Goal: Task Accomplishment & Management: Use online tool/utility

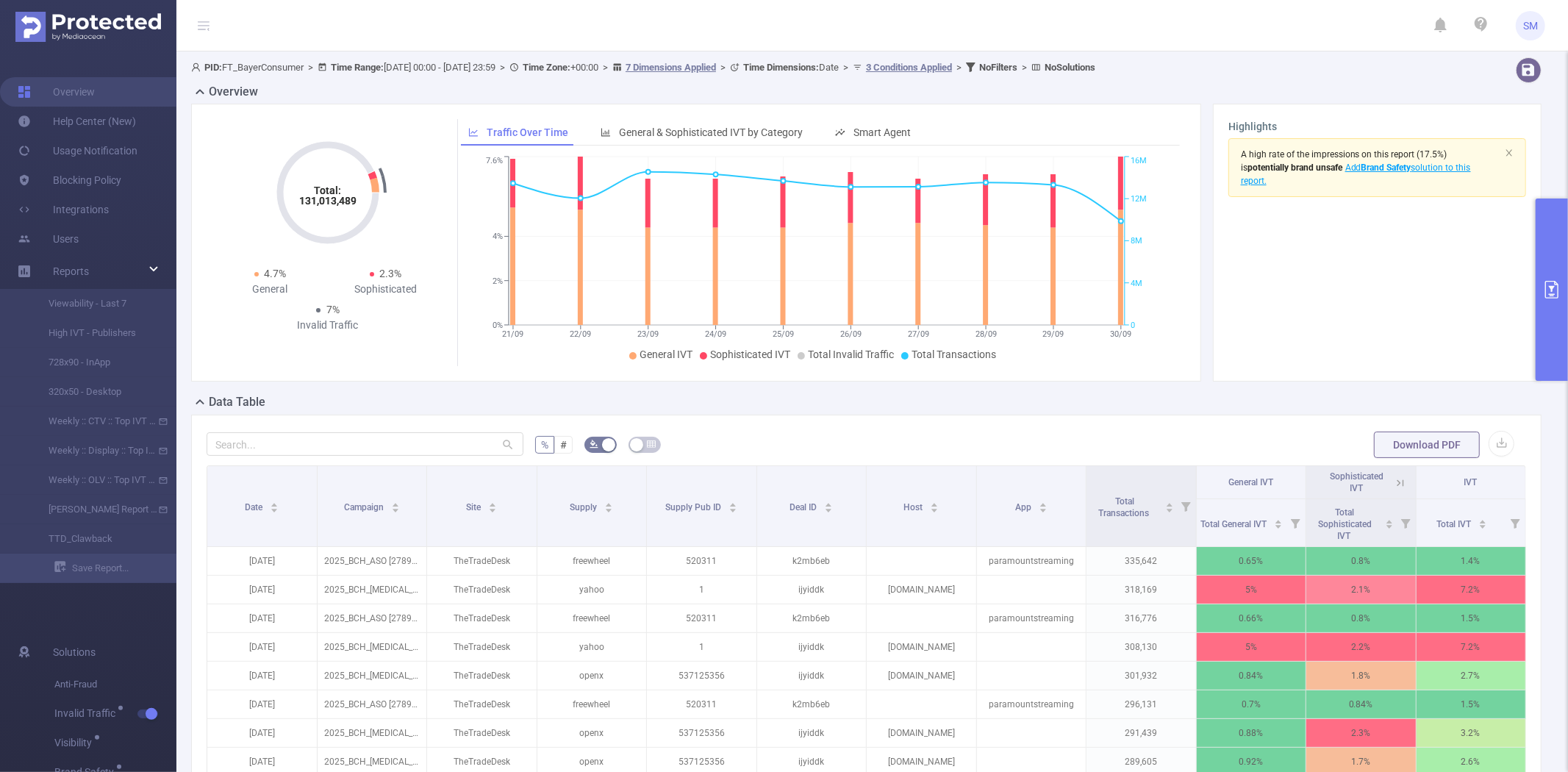
click at [1548, 252] on button "primary" at bounding box center [1551, 290] width 32 height 182
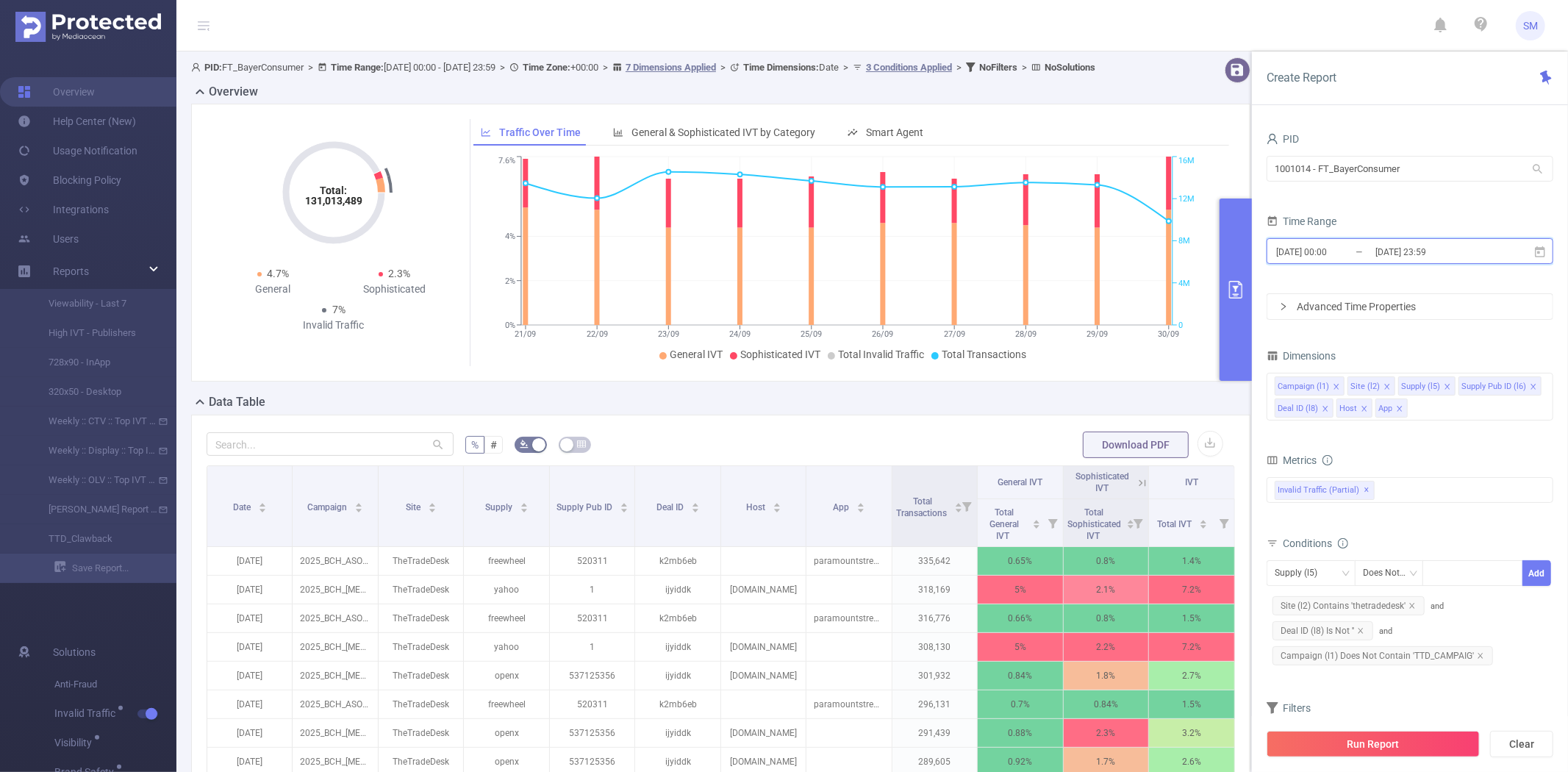
click at [1540, 248] on icon at bounding box center [1540, 251] width 10 height 11
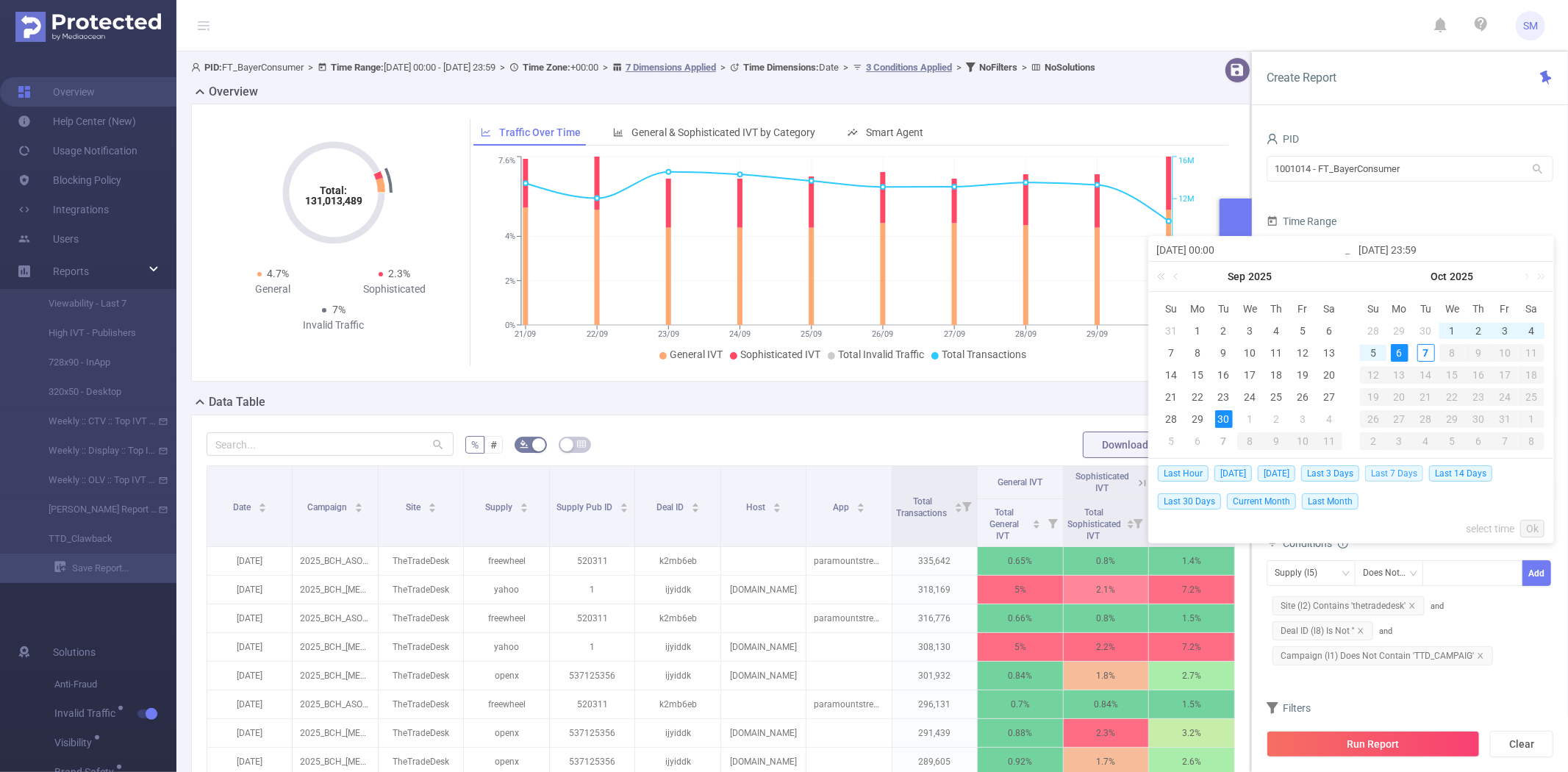
click at [1402, 471] on span "Last 7 Days" at bounding box center [1394, 473] width 58 height 17
type input "2025-09-30 00:00"
type input "2025-10-06 23:59"
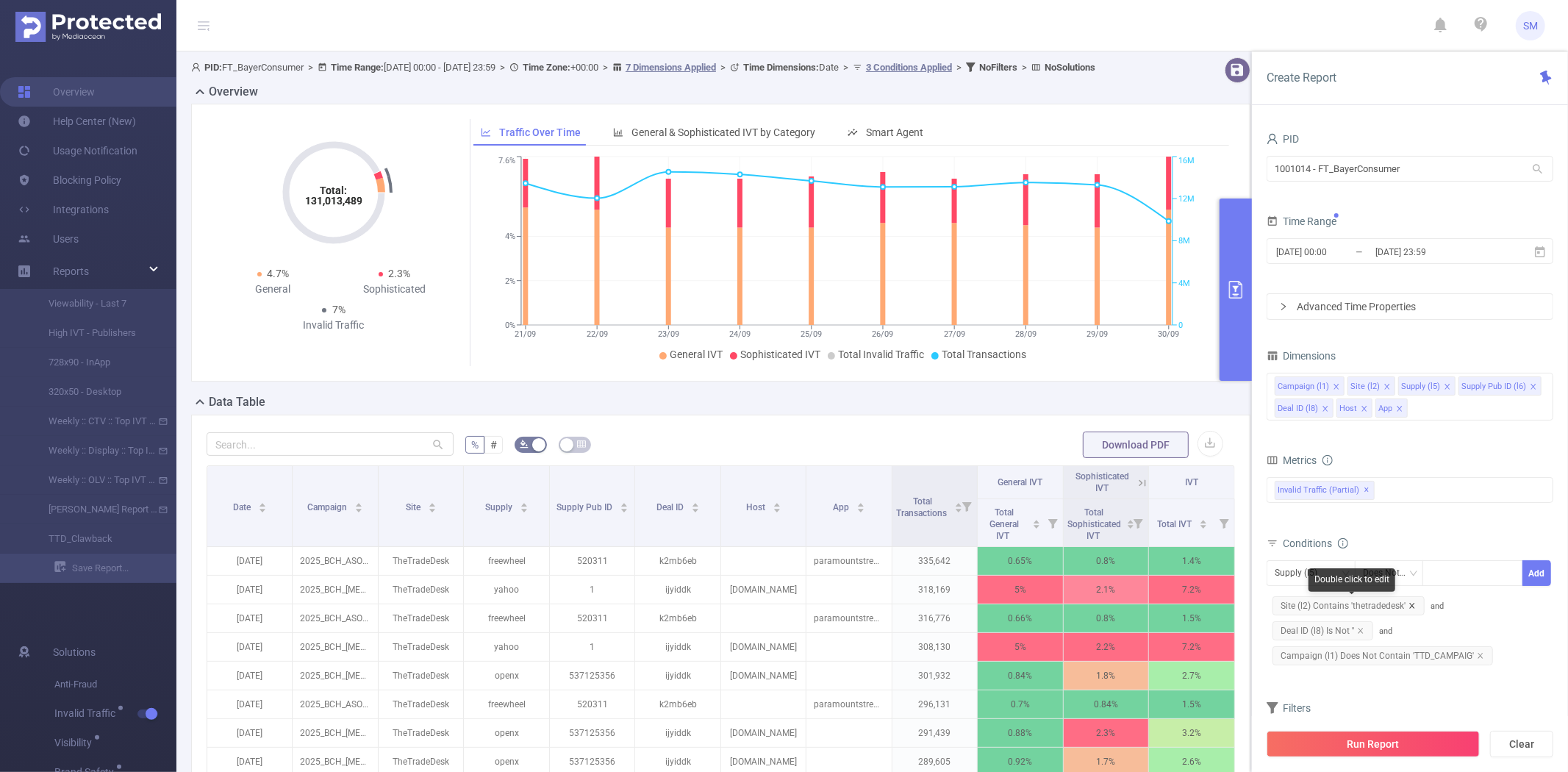
click at [1409, 605] on icon "icon: close" at bounding box center [1412, 605] width 6 height 6
click at [1364, 606] on span "Deal ID (l8) Is Not ''" at bounding box center [1323, 605] width 101 height 19
click at [1361, 606] on icon "icon: close" at bounding box center [1360, 605] width 6 height 6
click at [1477, 604] on icon "icon: close" at bounding box center [1480, 605] width 7 height 7
drag, startPoint x: 1375, startPoint y: 748, endPoint x: 1333, endPoint y: 508, distance: 243.6
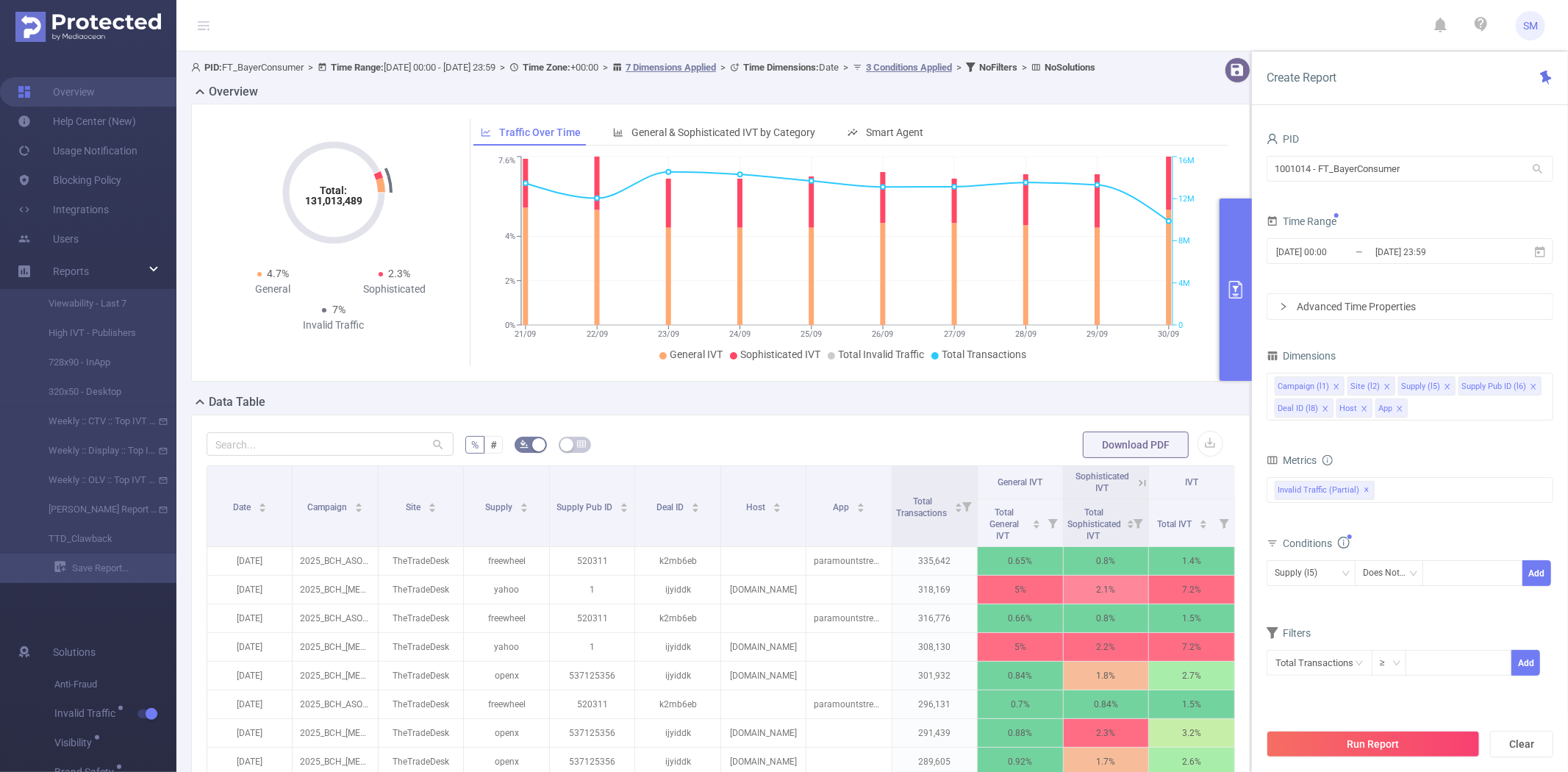
click at [1333, 508] on div "Create Report PID 1001014 - FT_BayerConsumer 1001014 - FT_BayerConsumer Time Ra…" at bounding box center [1410, 411] width 316 height 721
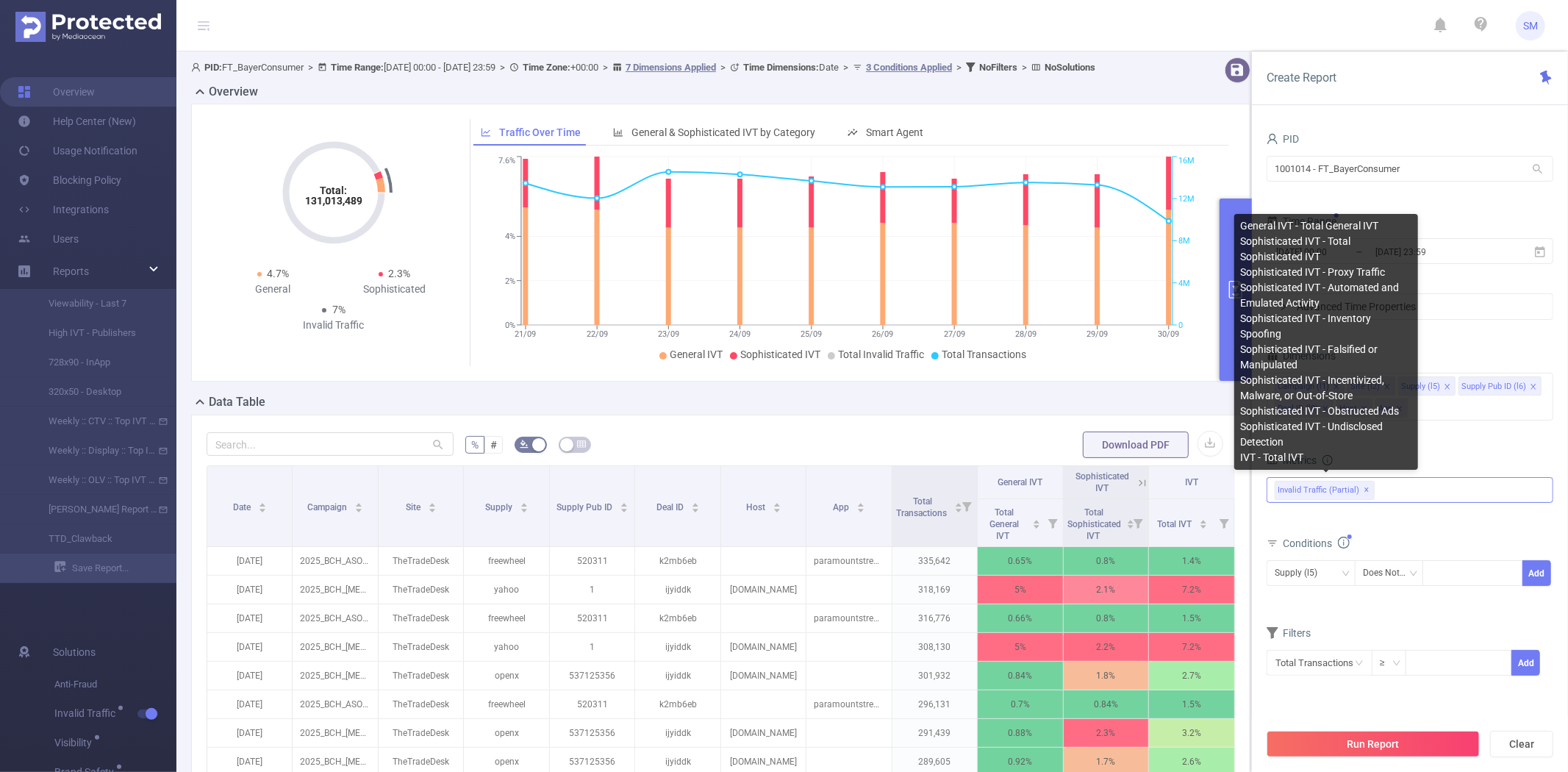
click at [1329, 493] on span "Invalid Traffic (partial) ✕" at bounding box center [1324, 491] width 100 height 19
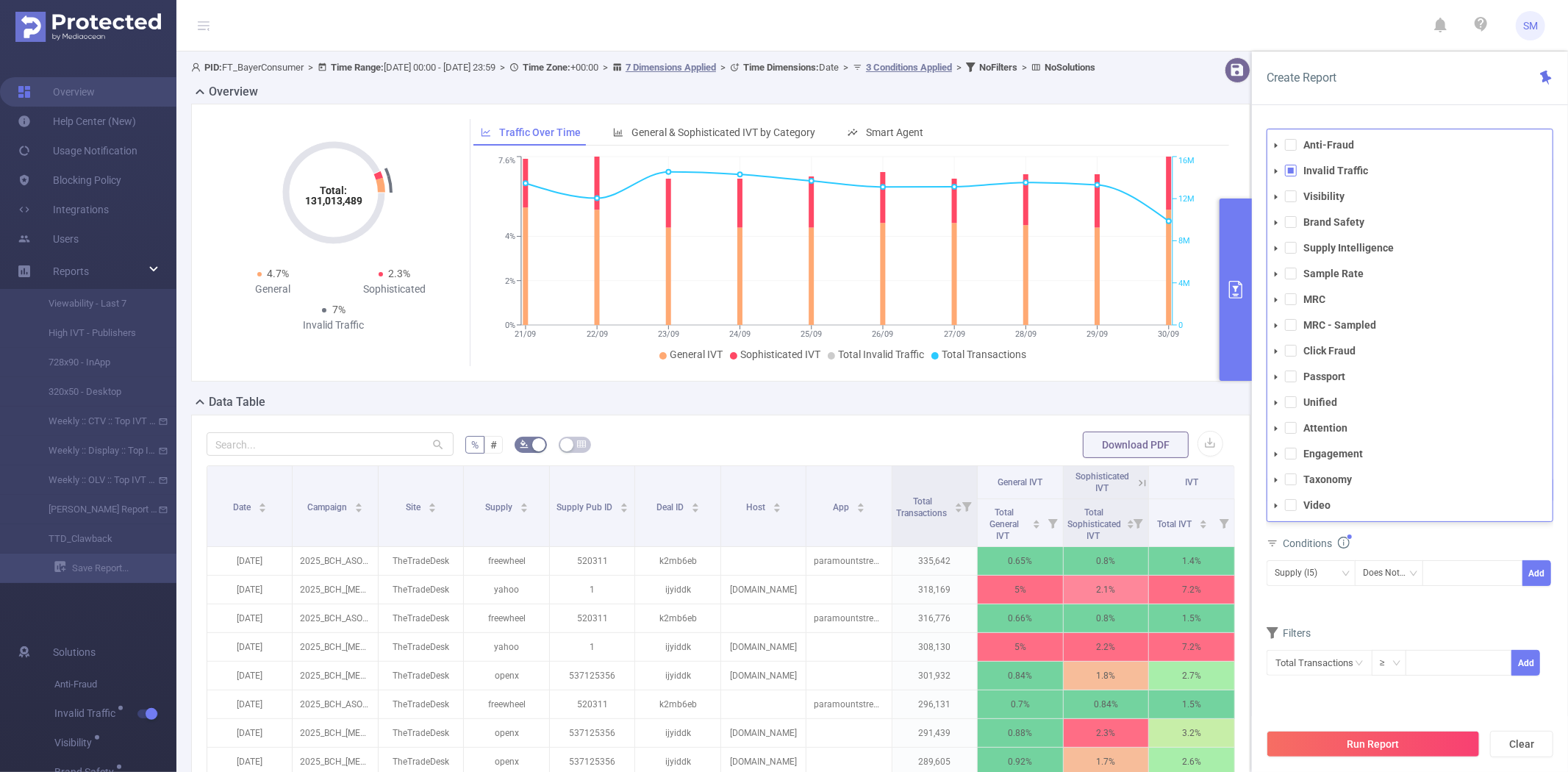
click at [1276, 169] on icon "icon: caret-down" at bounding box center [1276, 171] width 7 height 7
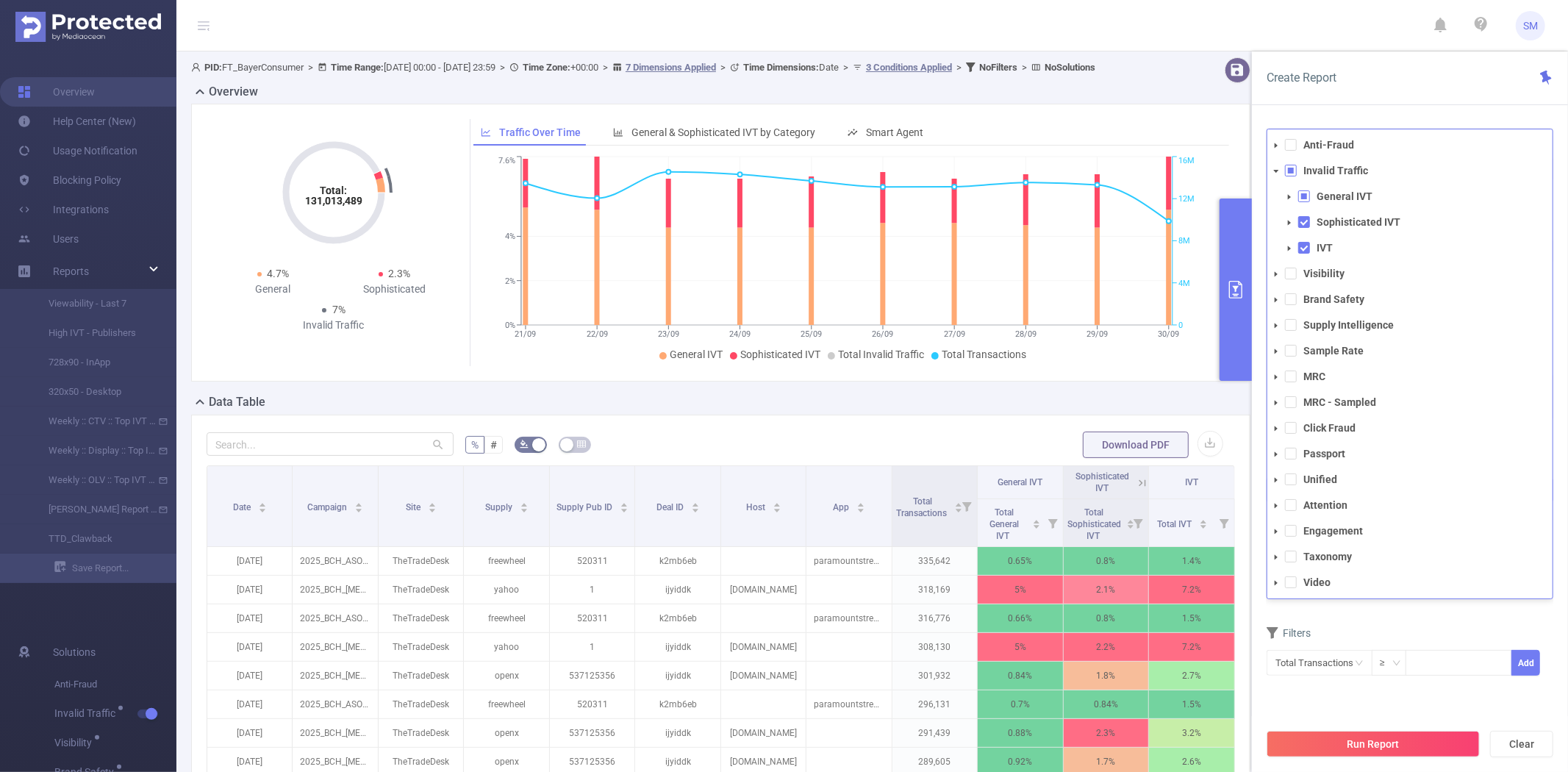
click at [1288, 169] on span at bounding box center [1291, 170] width 12 height 12
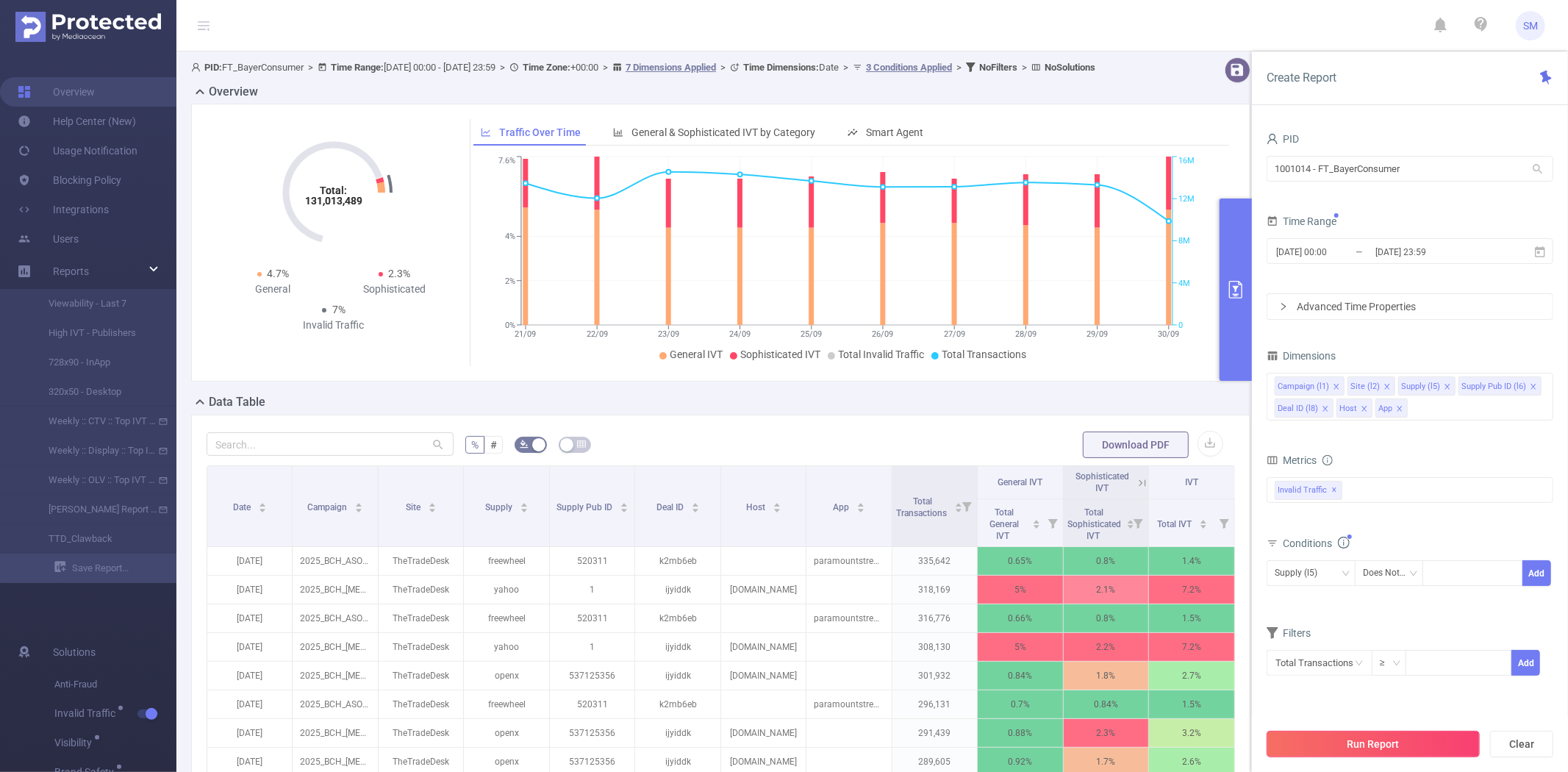
click at [1382, 741] on button "Run Report" at bounding box center [1372, 744] width 213 height 27
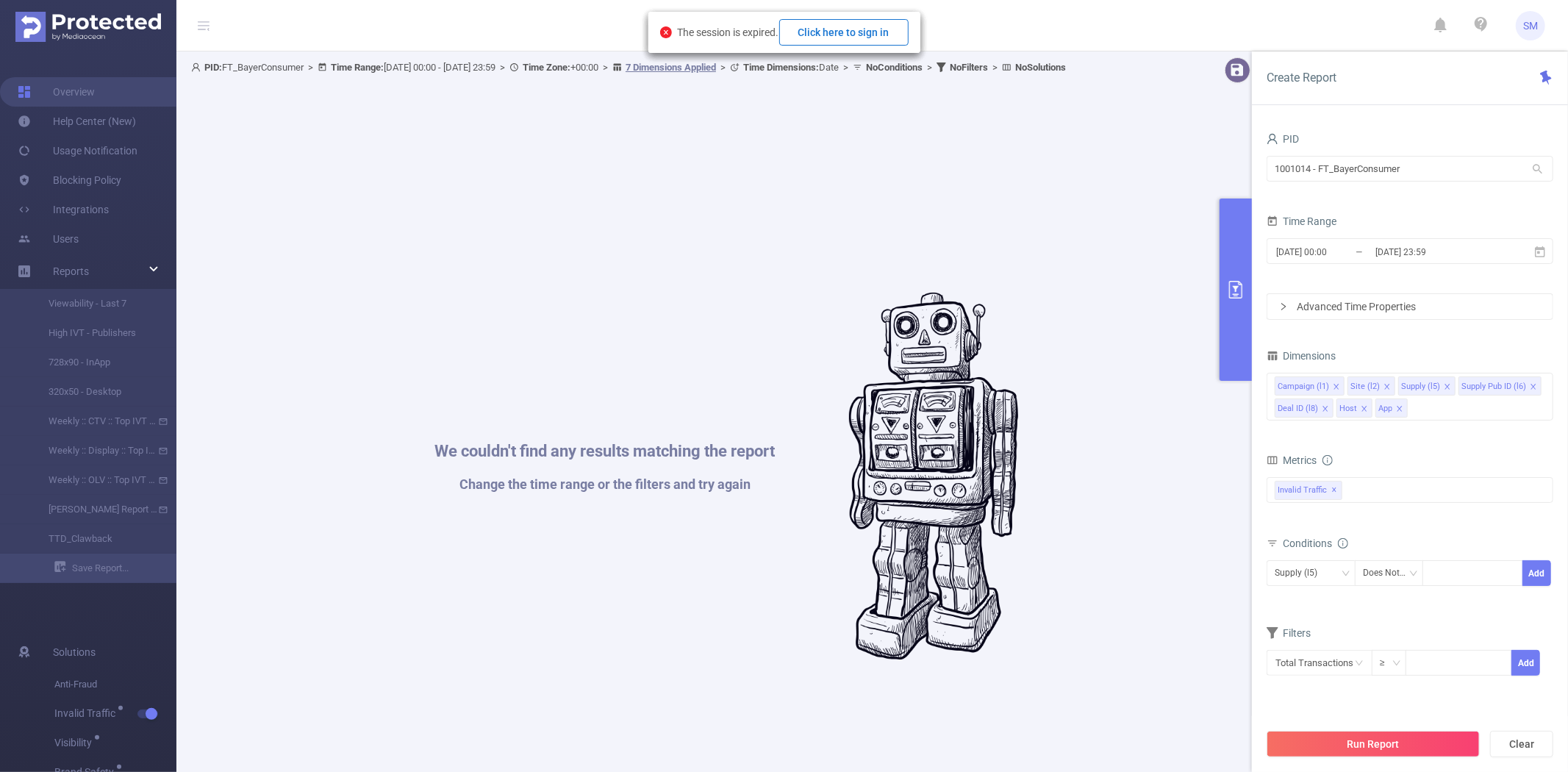
click at [828, 39] on button "Click here to sign in" at bounding box center [843, 32] width 130 height 27
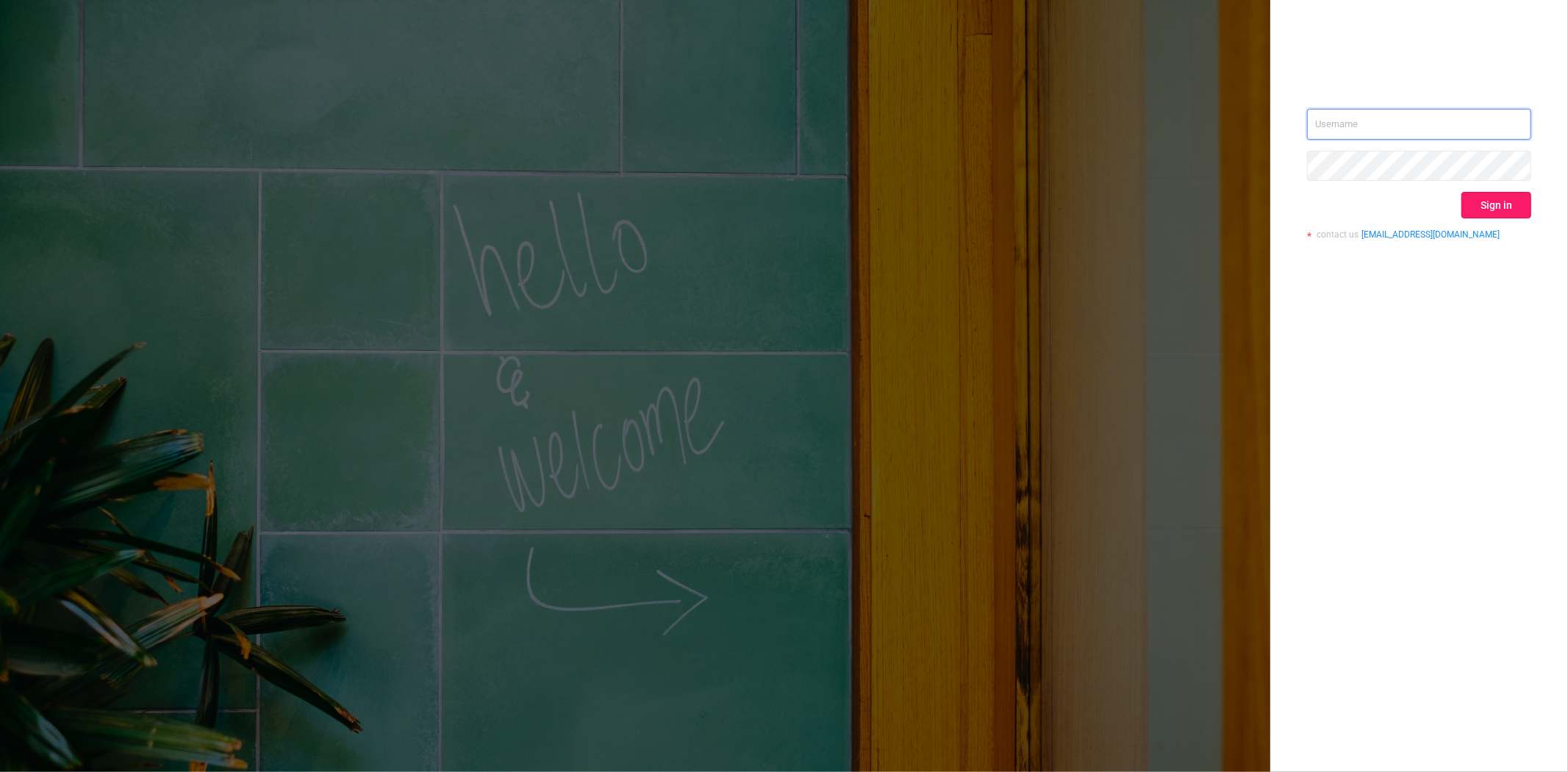
type input "[PERSON_NAME][EMAIL_ADDRESS][DOMAIN_NAME]"
click at [1490, 197] on button "Sign in" at bounding box center [1496, 205] width 70 height 27
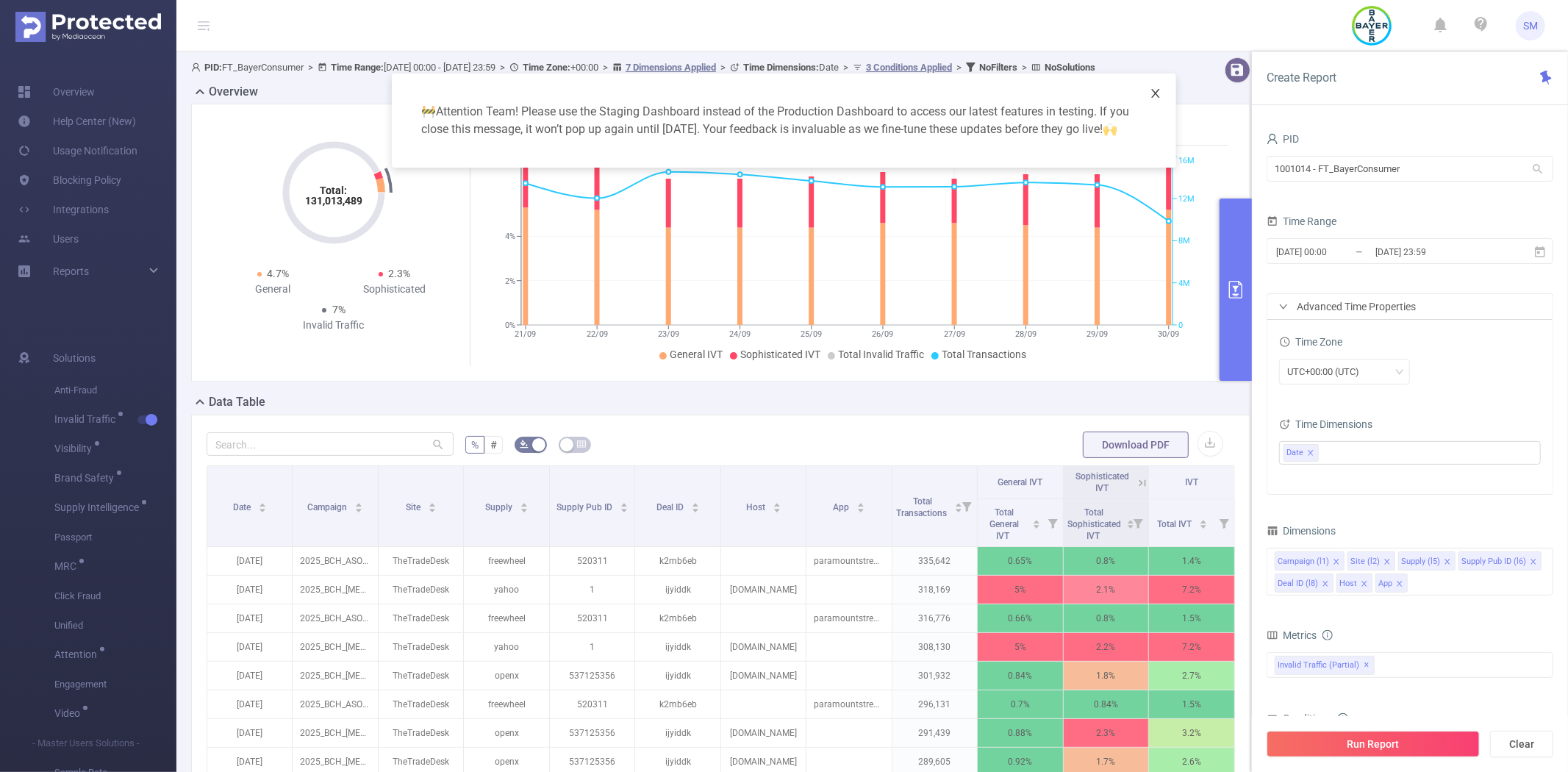
click at [1151, 94] on icon "icon: close" at bounding box center [1155, 93] width 12 height 12
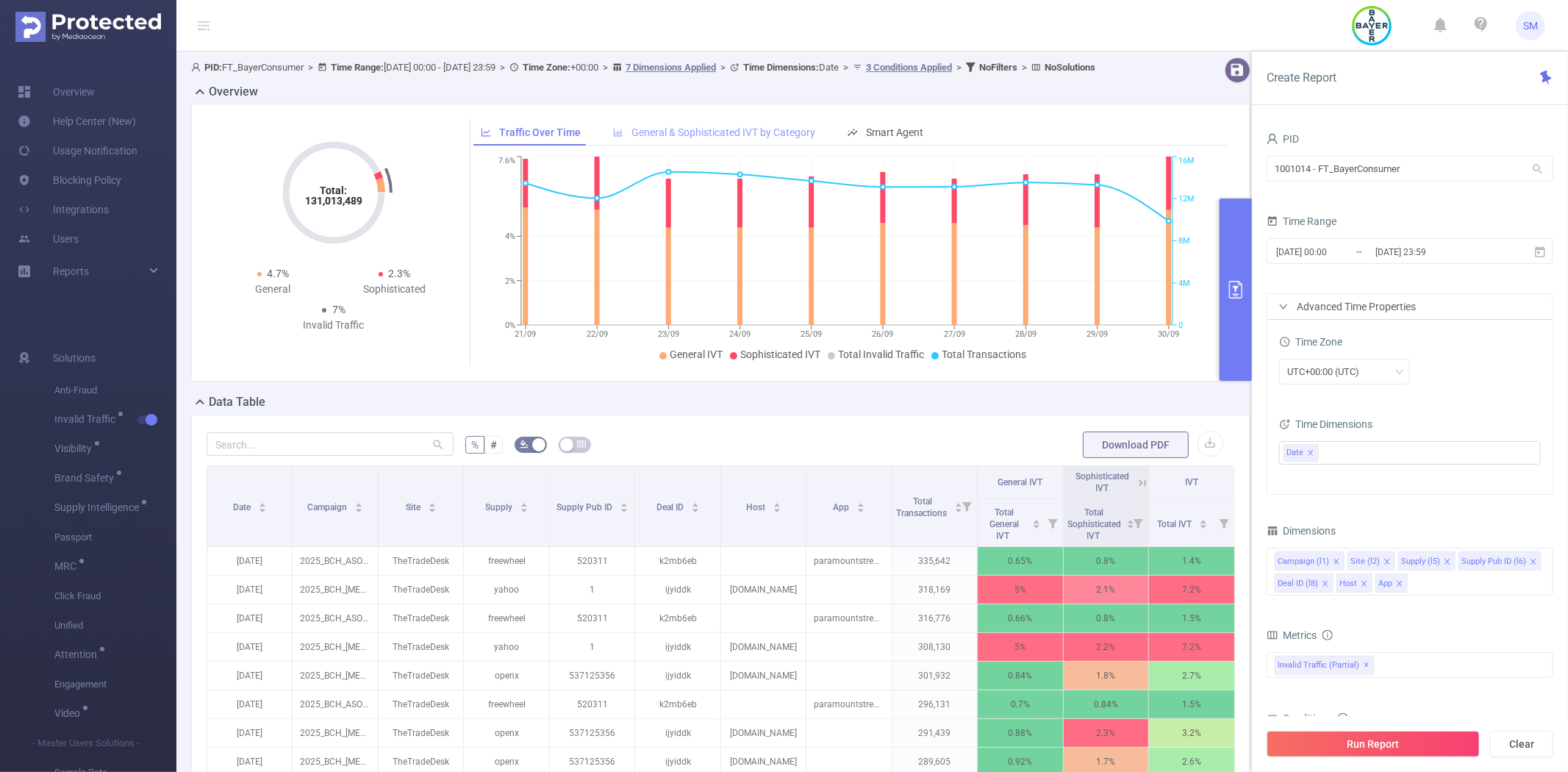
click at [697, 133] on div "General & Sophisticated IVT by Category" at bounding box center [714, 133] width 217 height 28
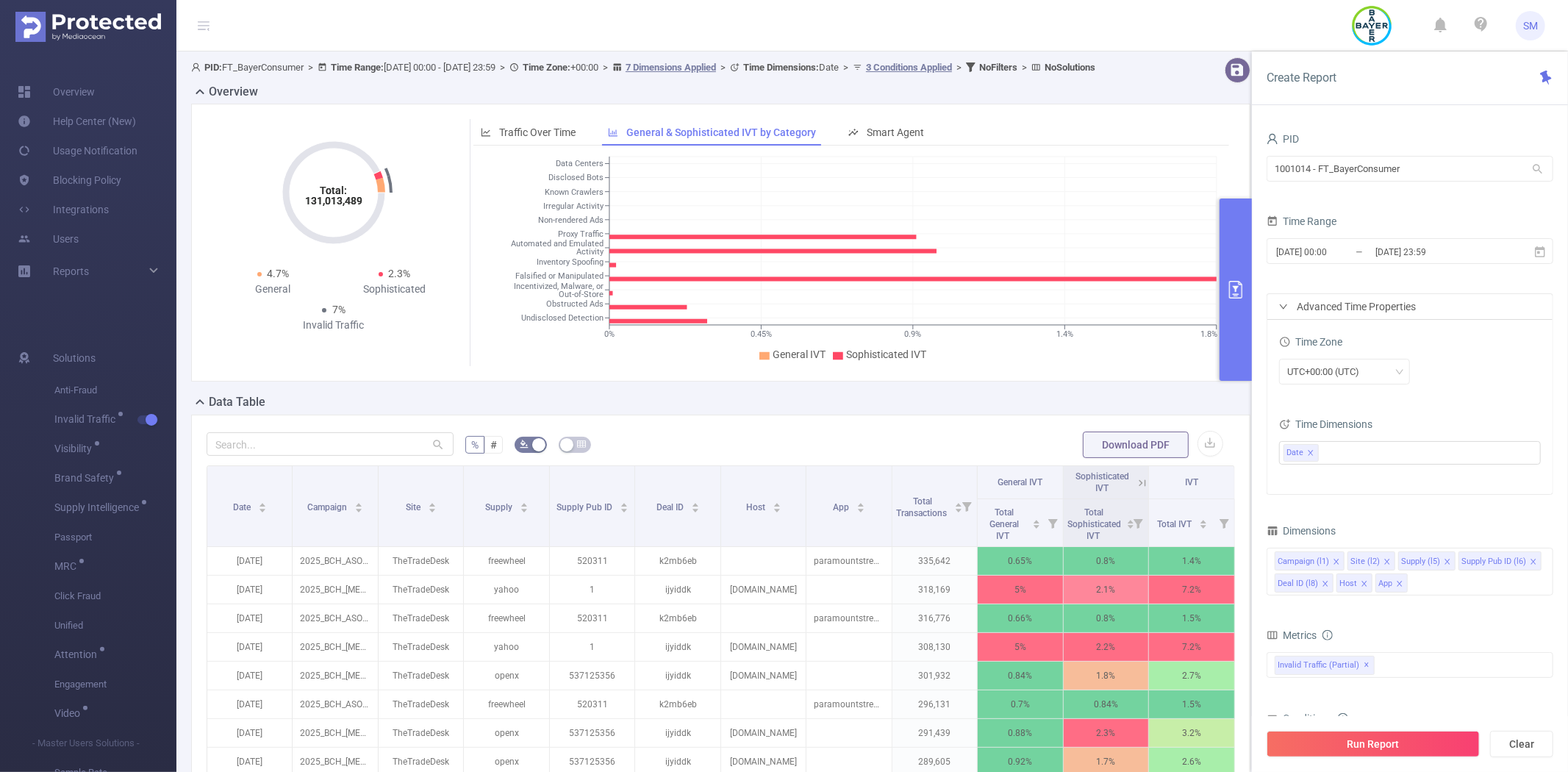
click at [763, 359] on icon at bounding box center [764, 355] width 10 height 8
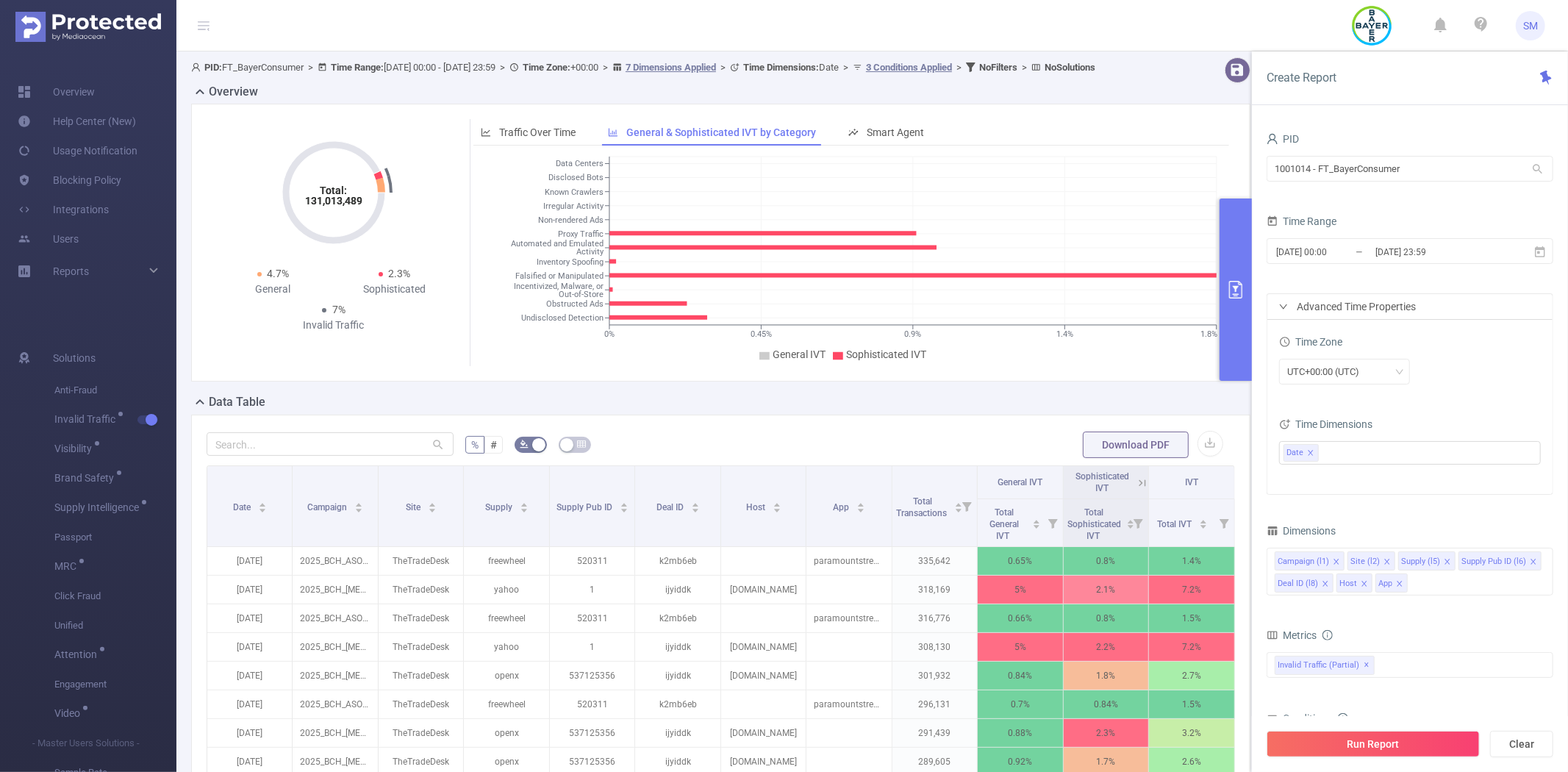
click at [763, 359] on icon at bounding box center [764, 355] width 10 height 8
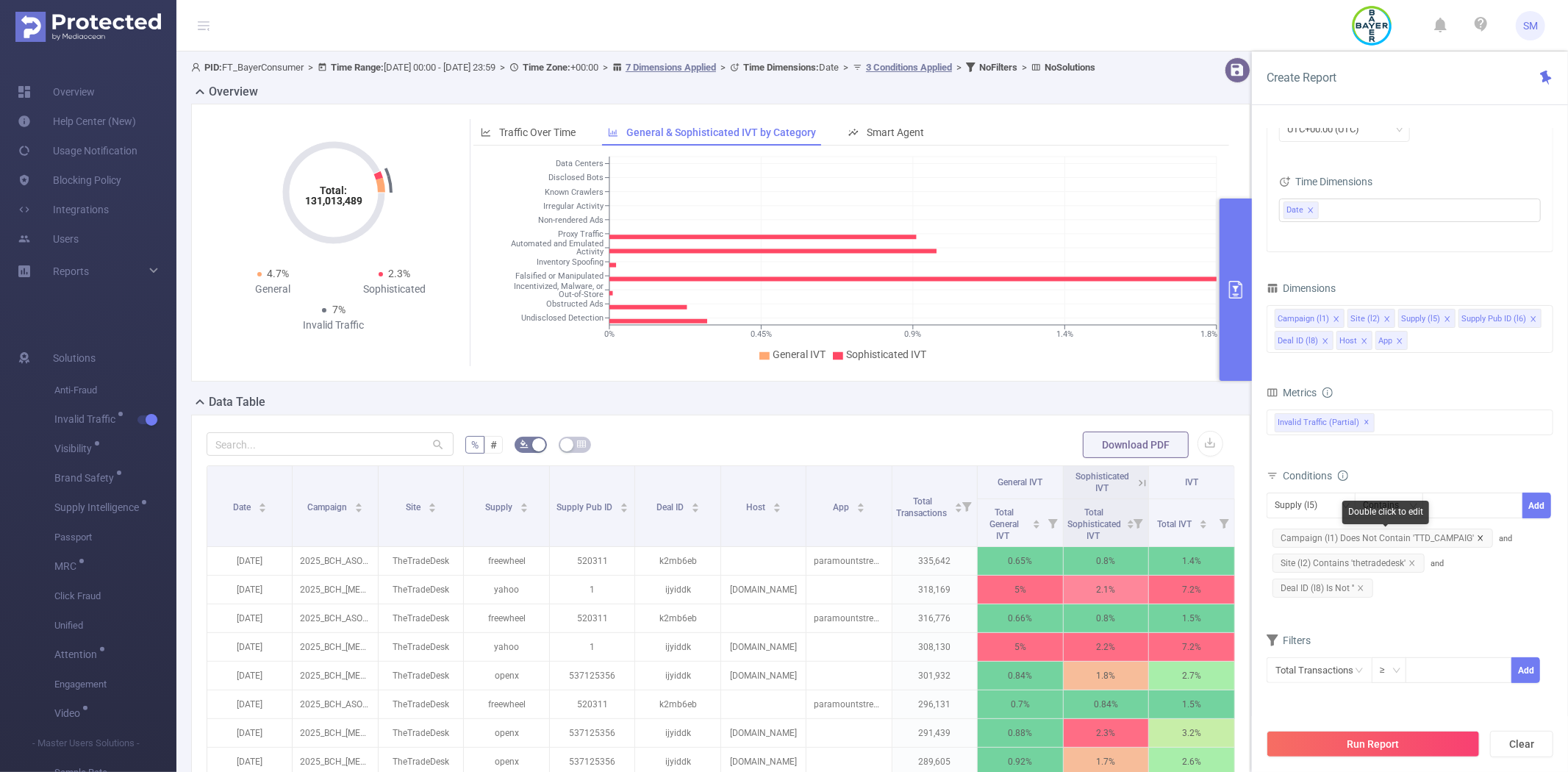
click at [1480, 539] on icon "icon: close" at bounding box center [1480, 538] width 7 height 7
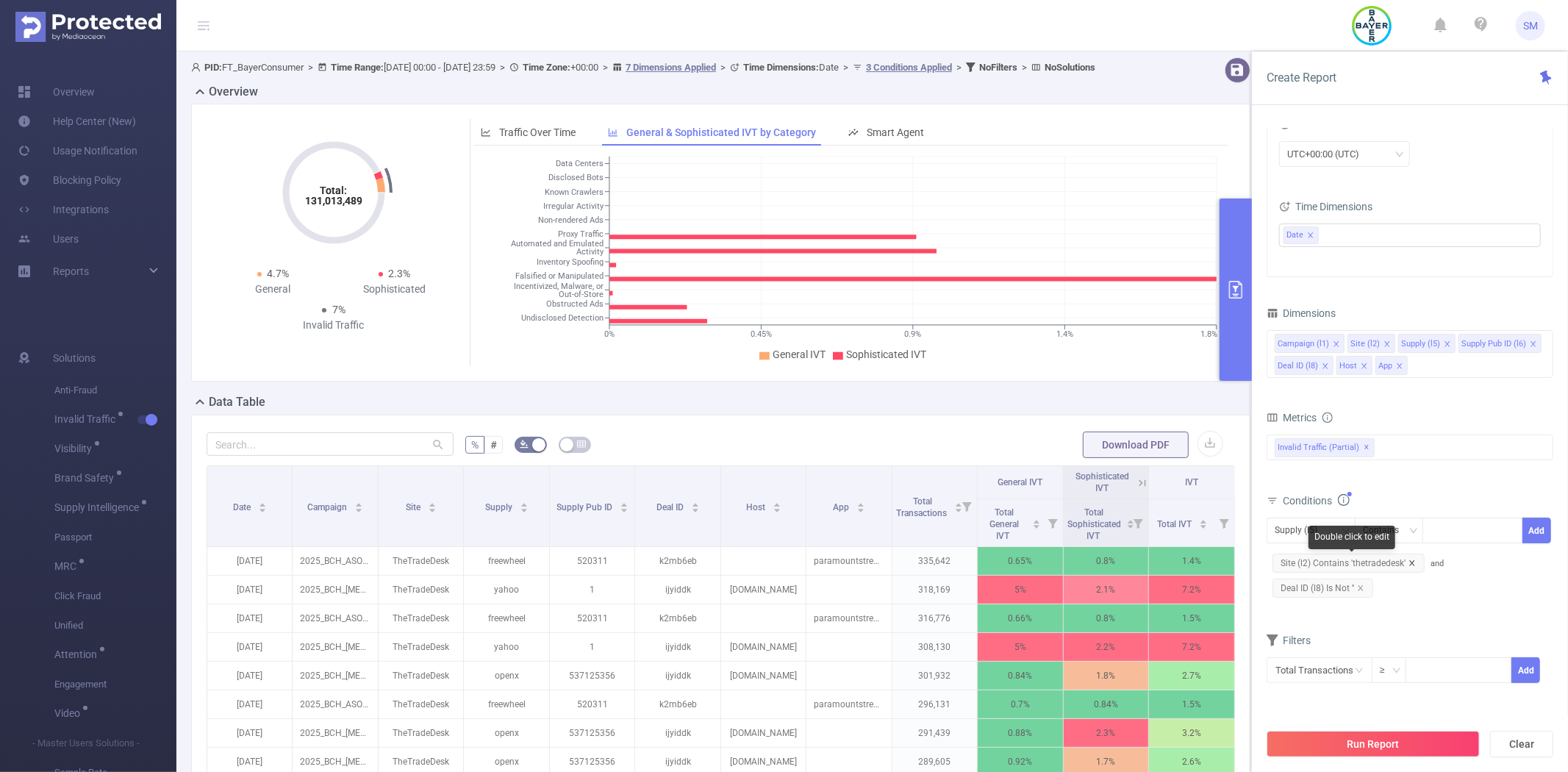
click at [1413, 562] on span "Site (l2) Contains 'thetradedesk'" at bounding box center [1349, 563] width 152 height 19
click at [1360, 586] on icon "icon: close" at bounding box center [1360, 588] width 7 height 7
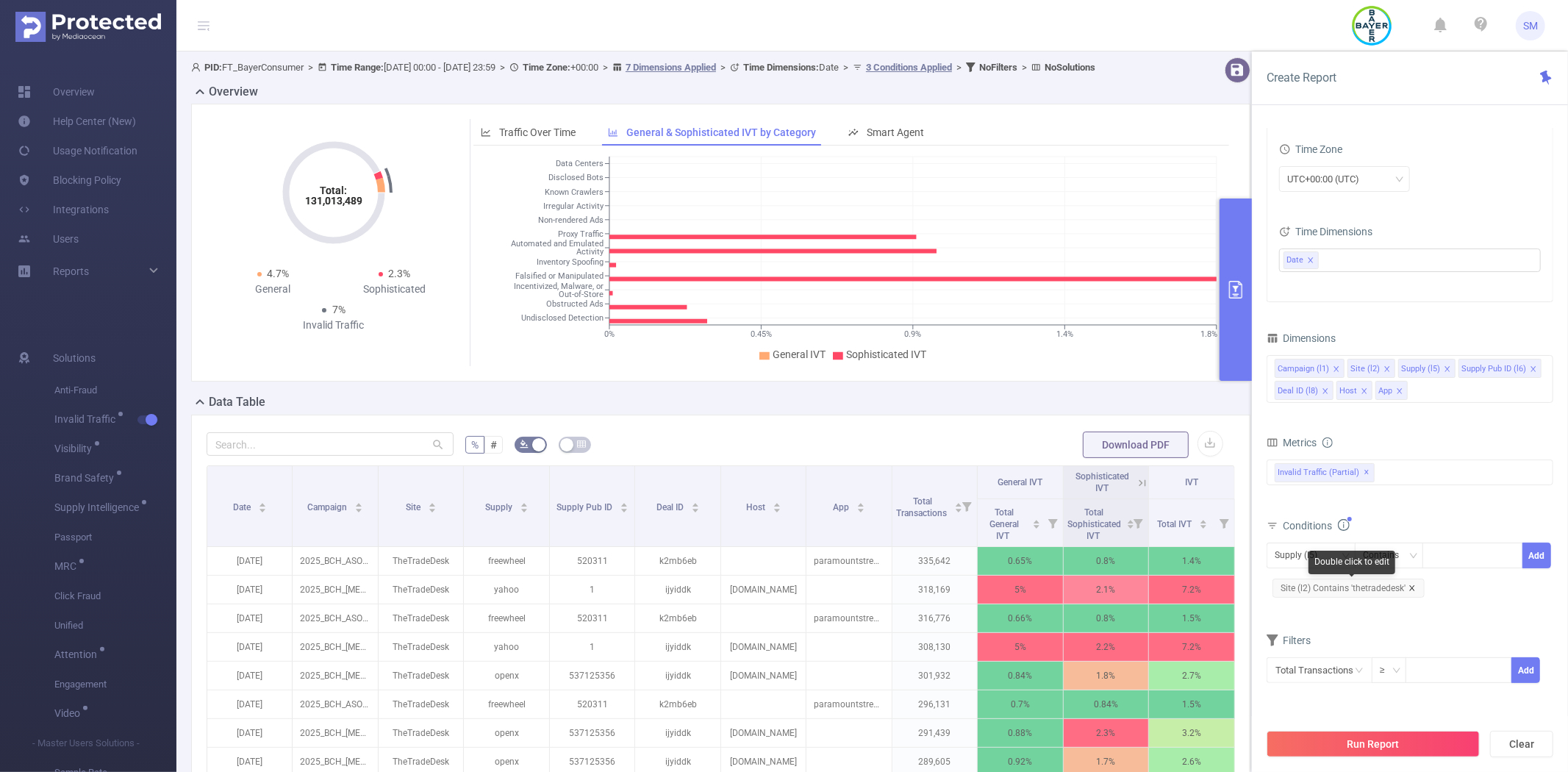
click at [1409, 590] on icon "icon: close" at bounding box center [1412, 587] width 6 height 6
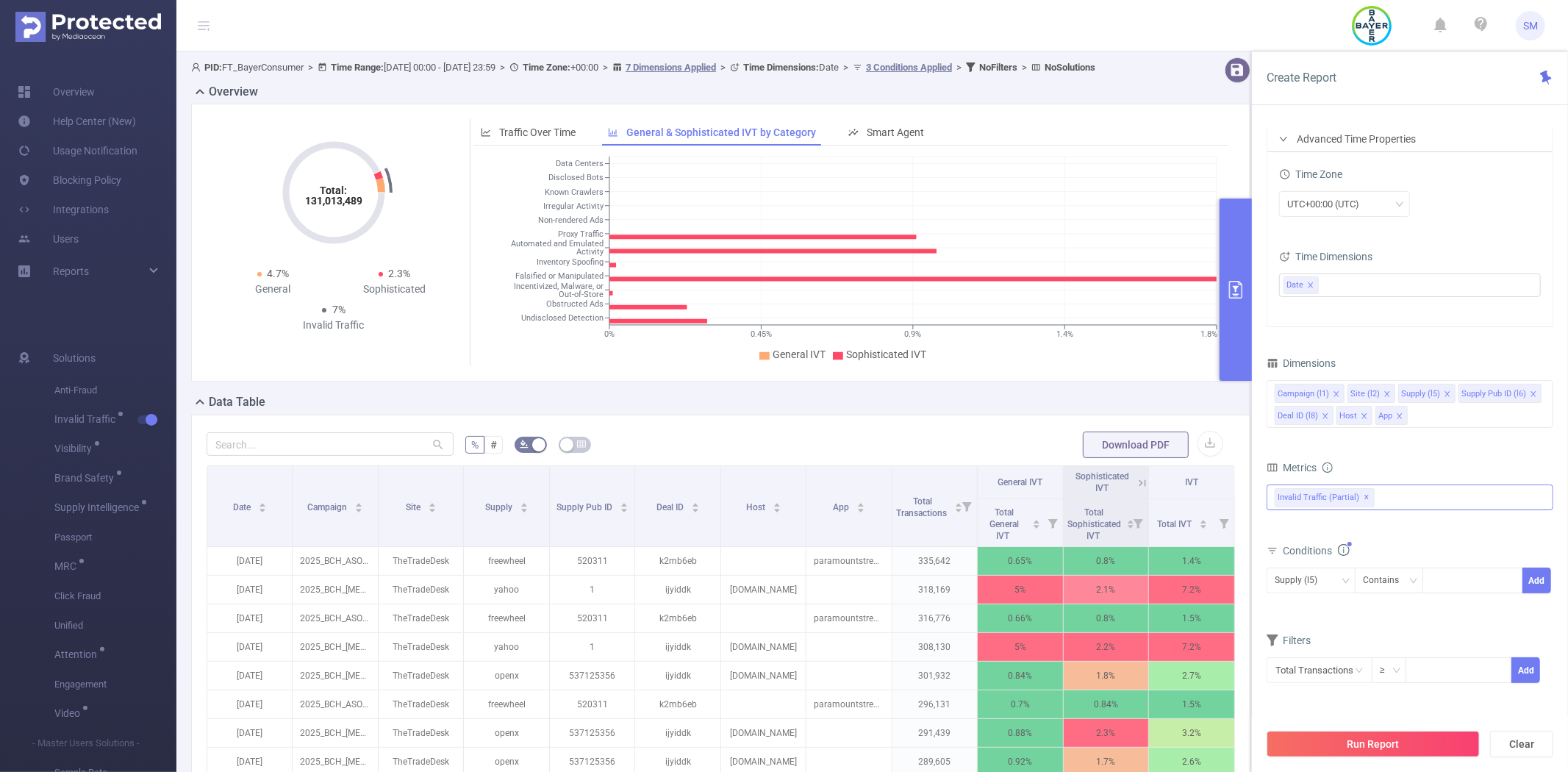
click at [1307, 504] on span "Invalid Traffic (partial) ✕" at bounding box center [1324, 498] width 100 height 19
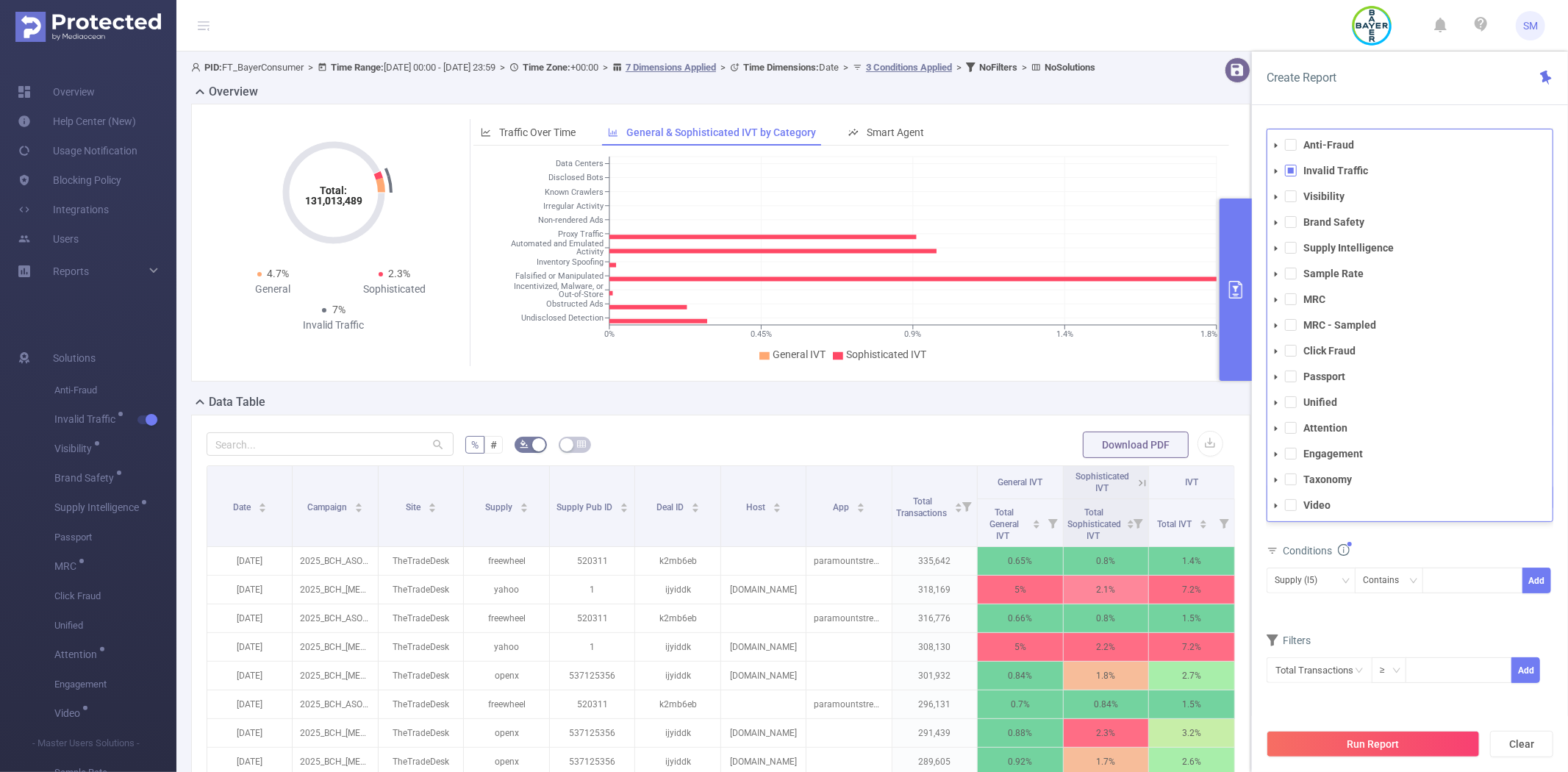
click at [1275, 174] on icon "icon: caret-down" at bounding box center [1276, 171] width 7 height 7
click at [1289, 172] on span at bounding box center [1291, 170] width 12 height 12
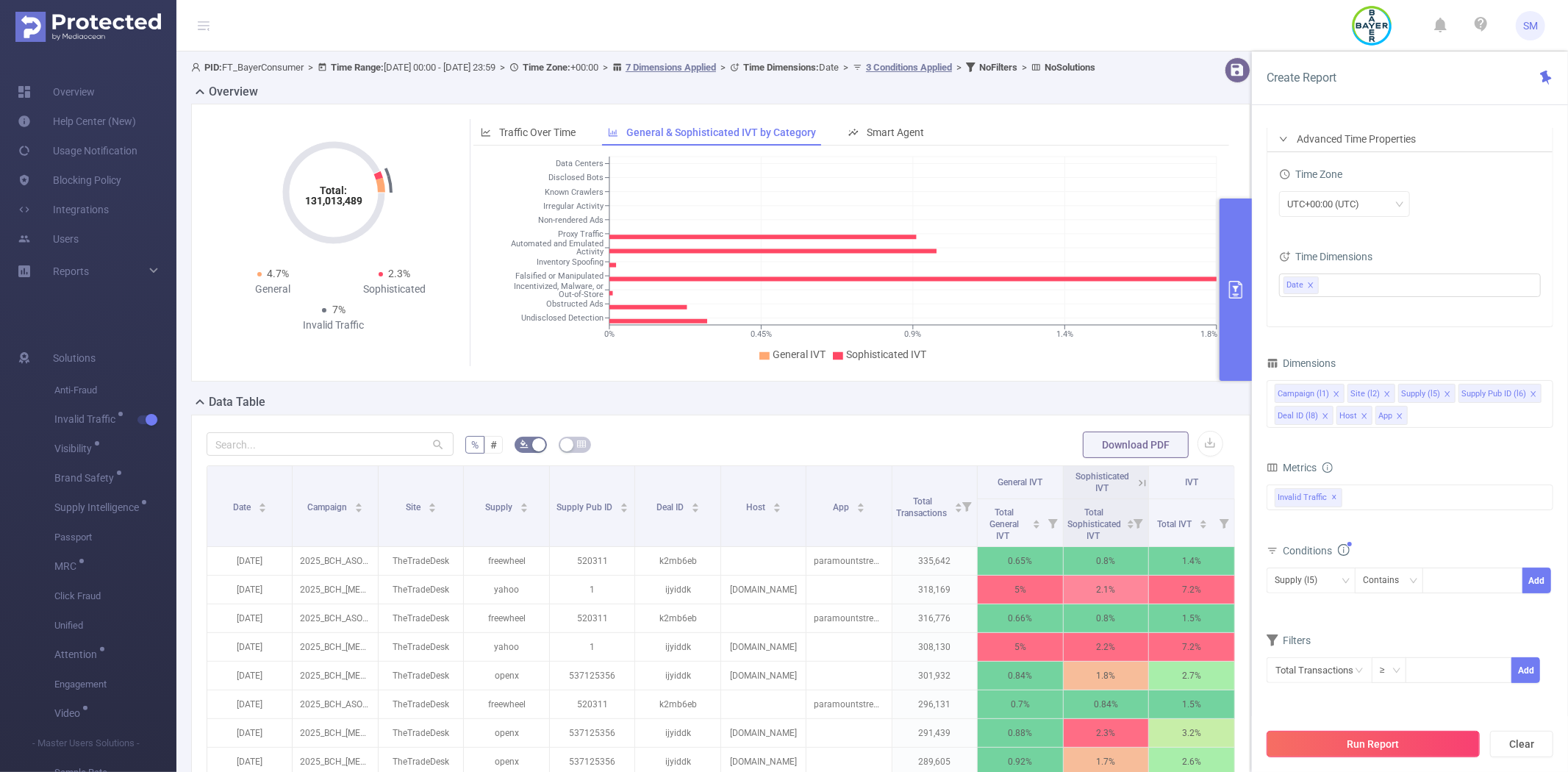
click at [1348, 741] on button "Run Report" at bounding box center [1372, 744] width 213 height 27
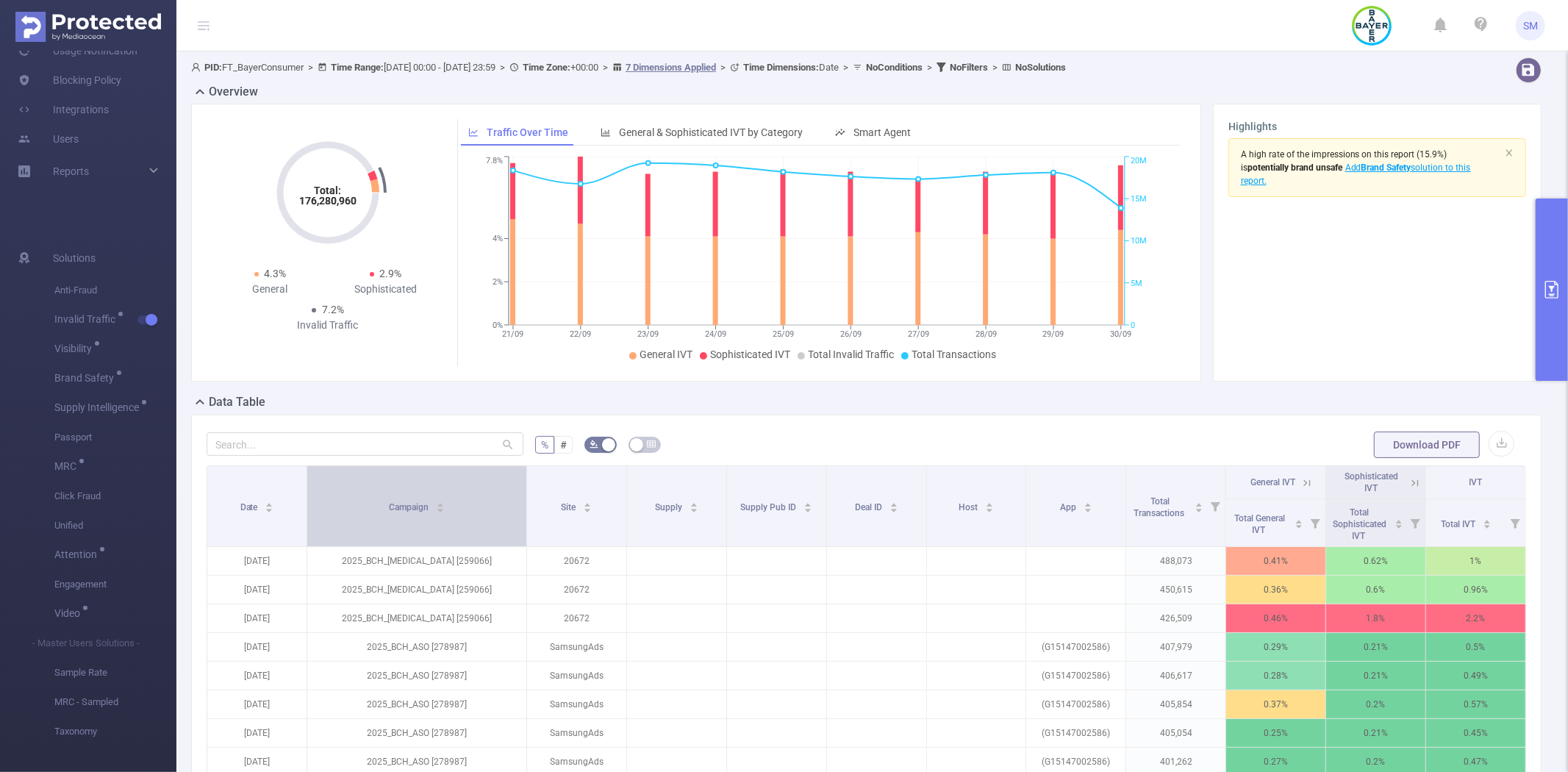
drag, startPoint x: 424, startPoint y: 482, endPoint x: 511, endPoint y: 472, distance: 87.6
click at [511, 472] on th "Campaign" at bounding box center [417, 506] width 220 height 81
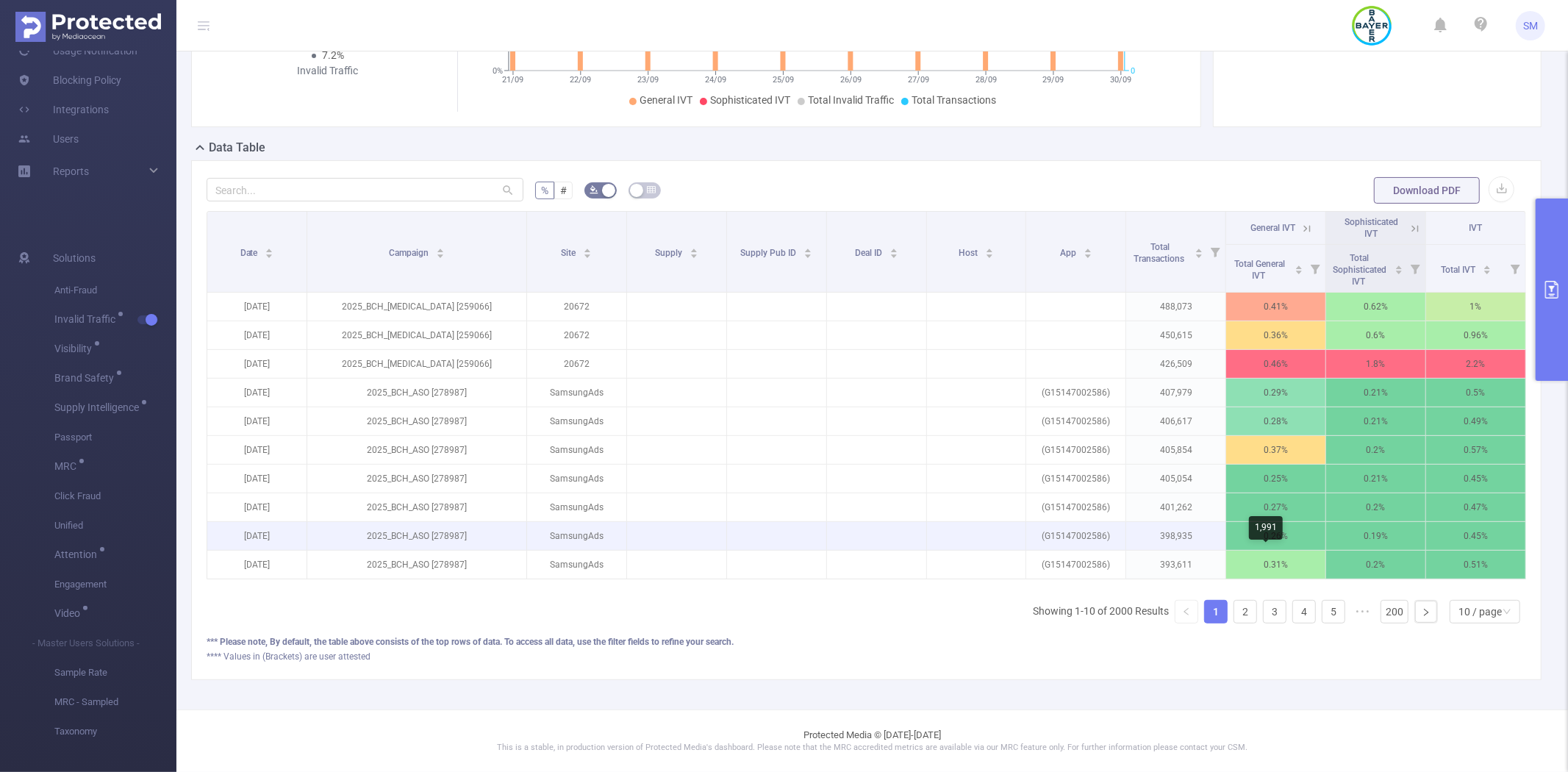
scroll to position [268, 0]
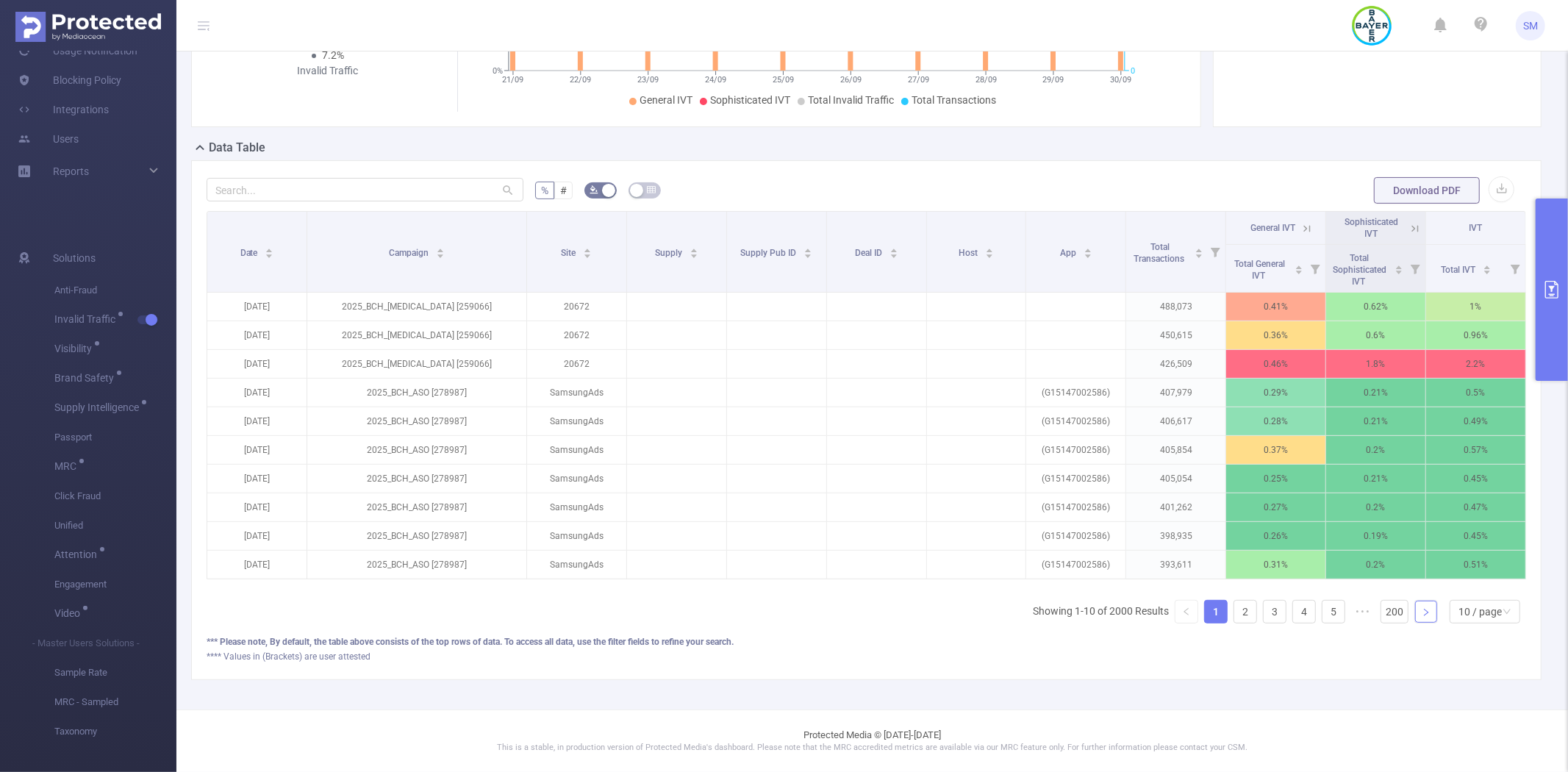
click at [1421, 611] on link at bounding box center [1426, 612] width 22 height 22
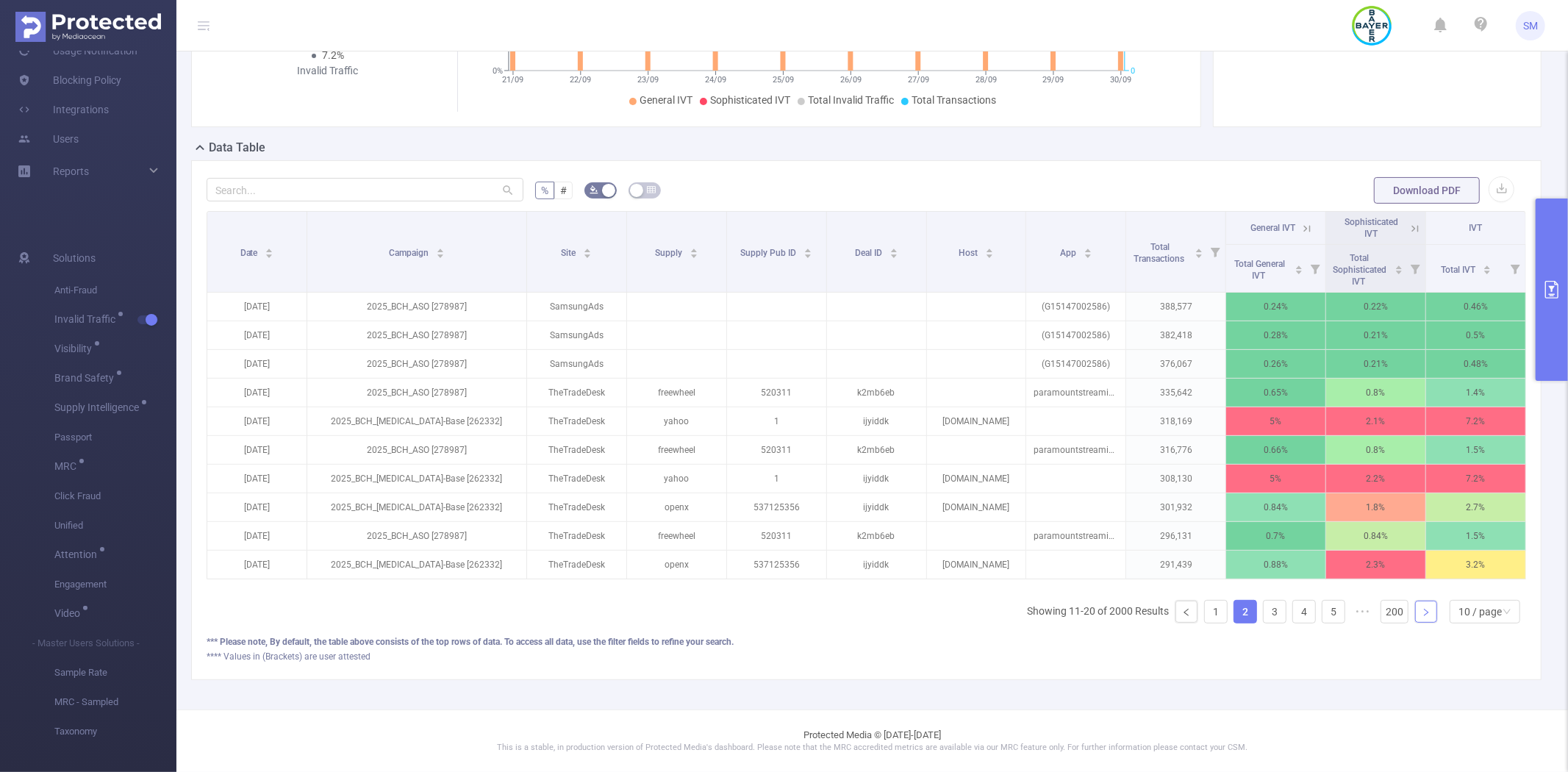
click at [1419, 611] on link at bounding box center [1426, 612] width 22 height 22
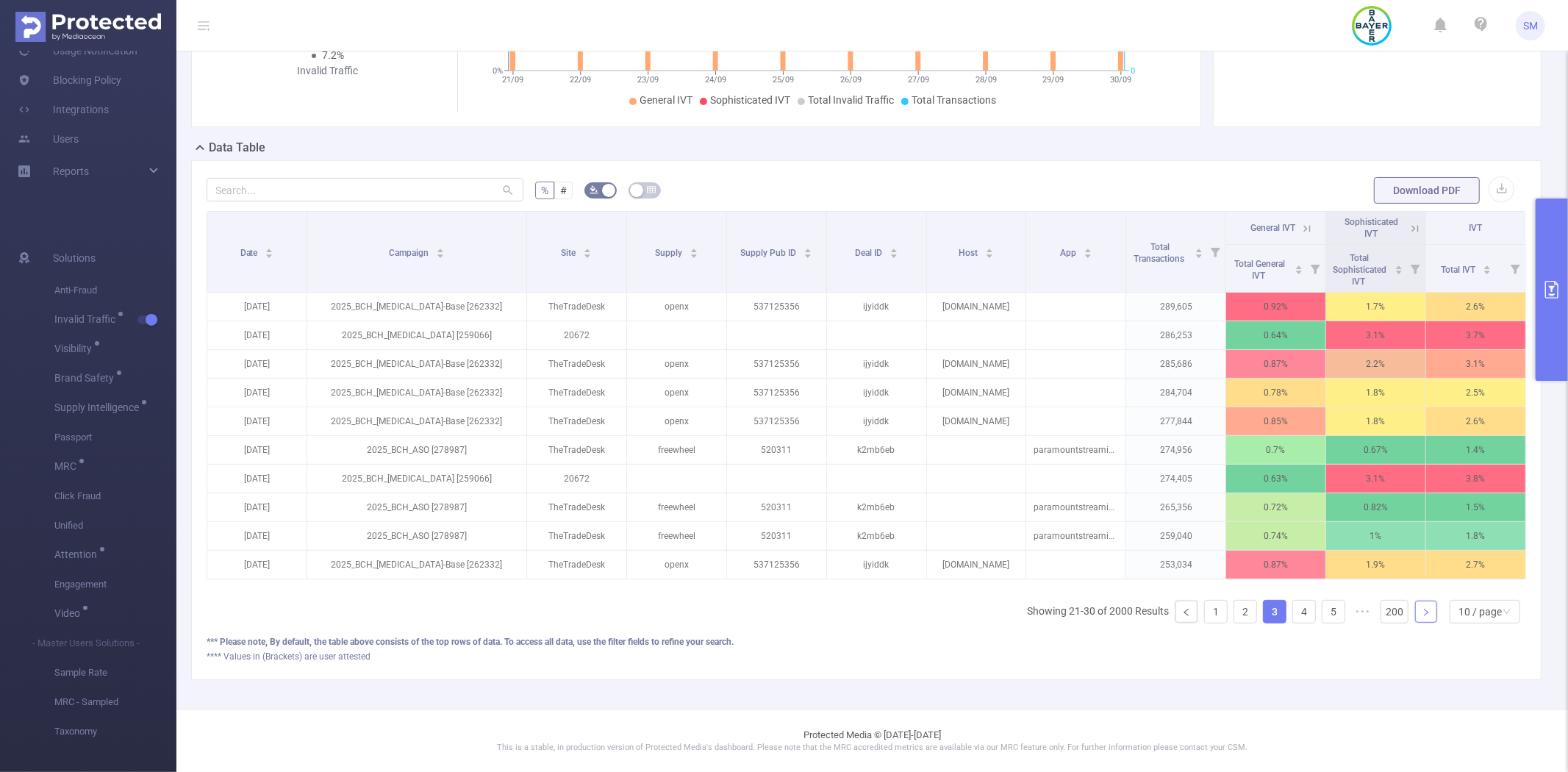
click at [1419, 611] on link at bounding box center [1426, 612] width 22 height 22
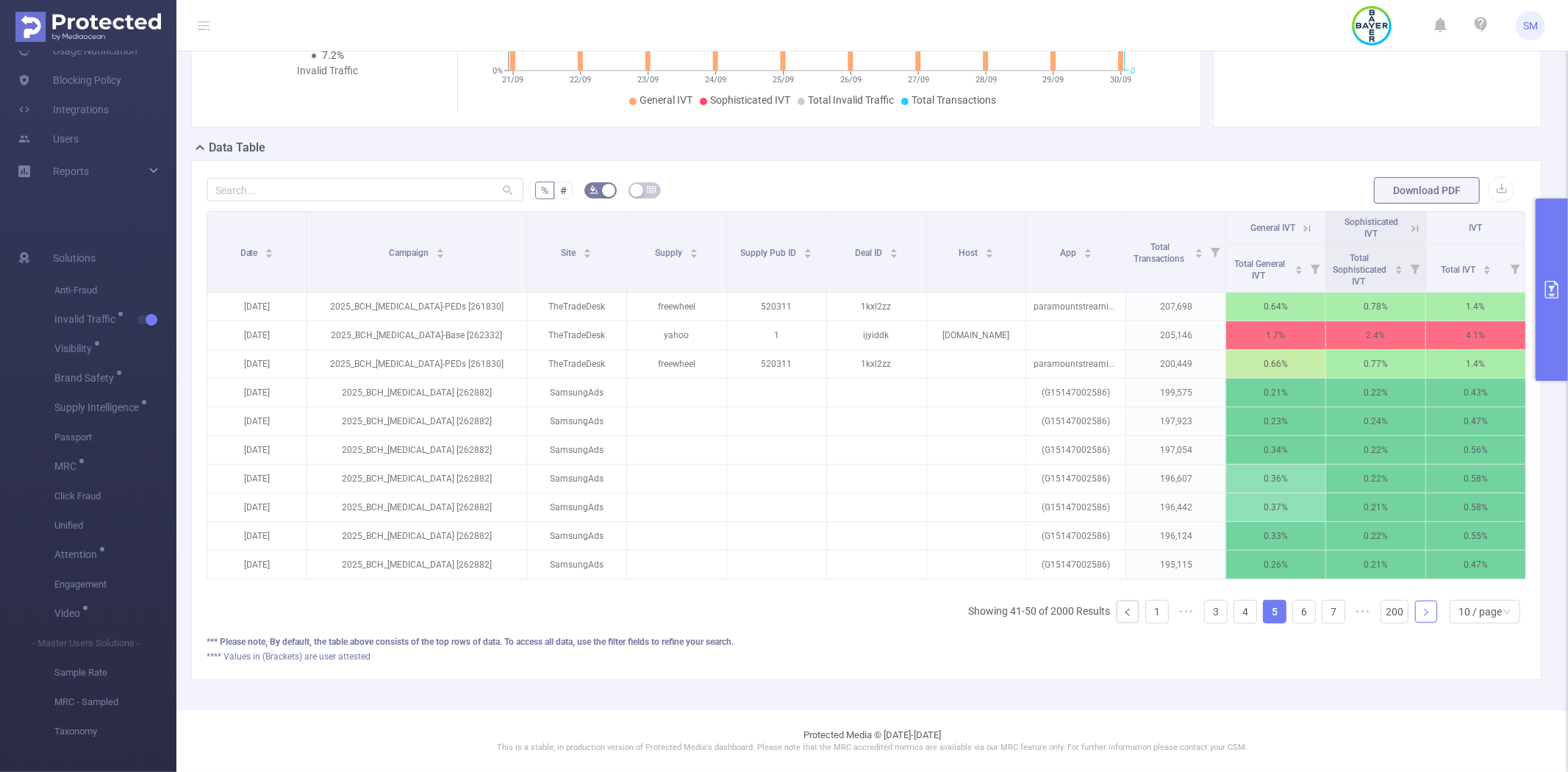
click at [1419, 611] on link at bounding box center [1426, 612] width 22 height 22
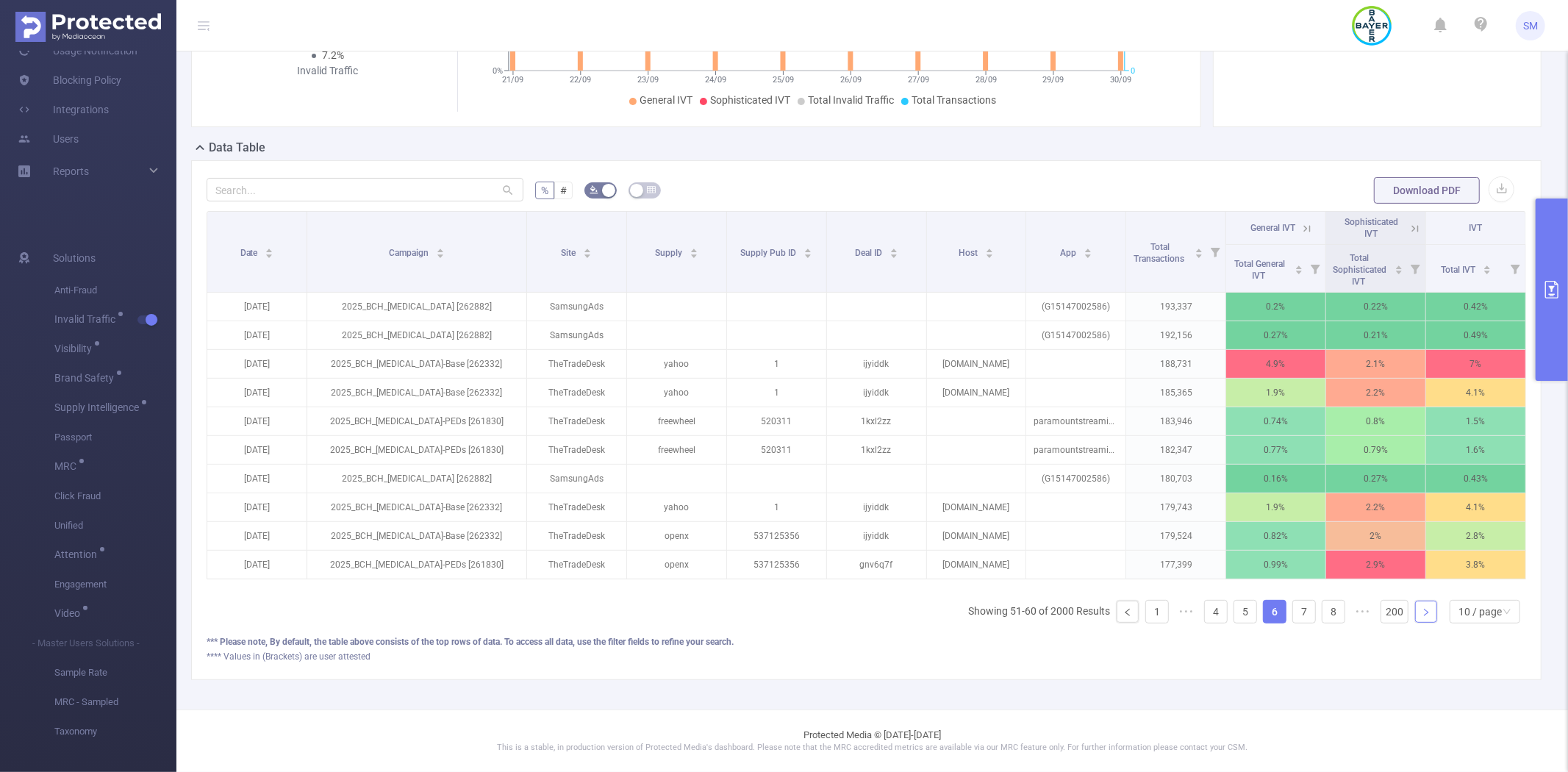
click at [1422, 615] on icon "icon: right" at bounding box center [1426, 612] width 9 height 9
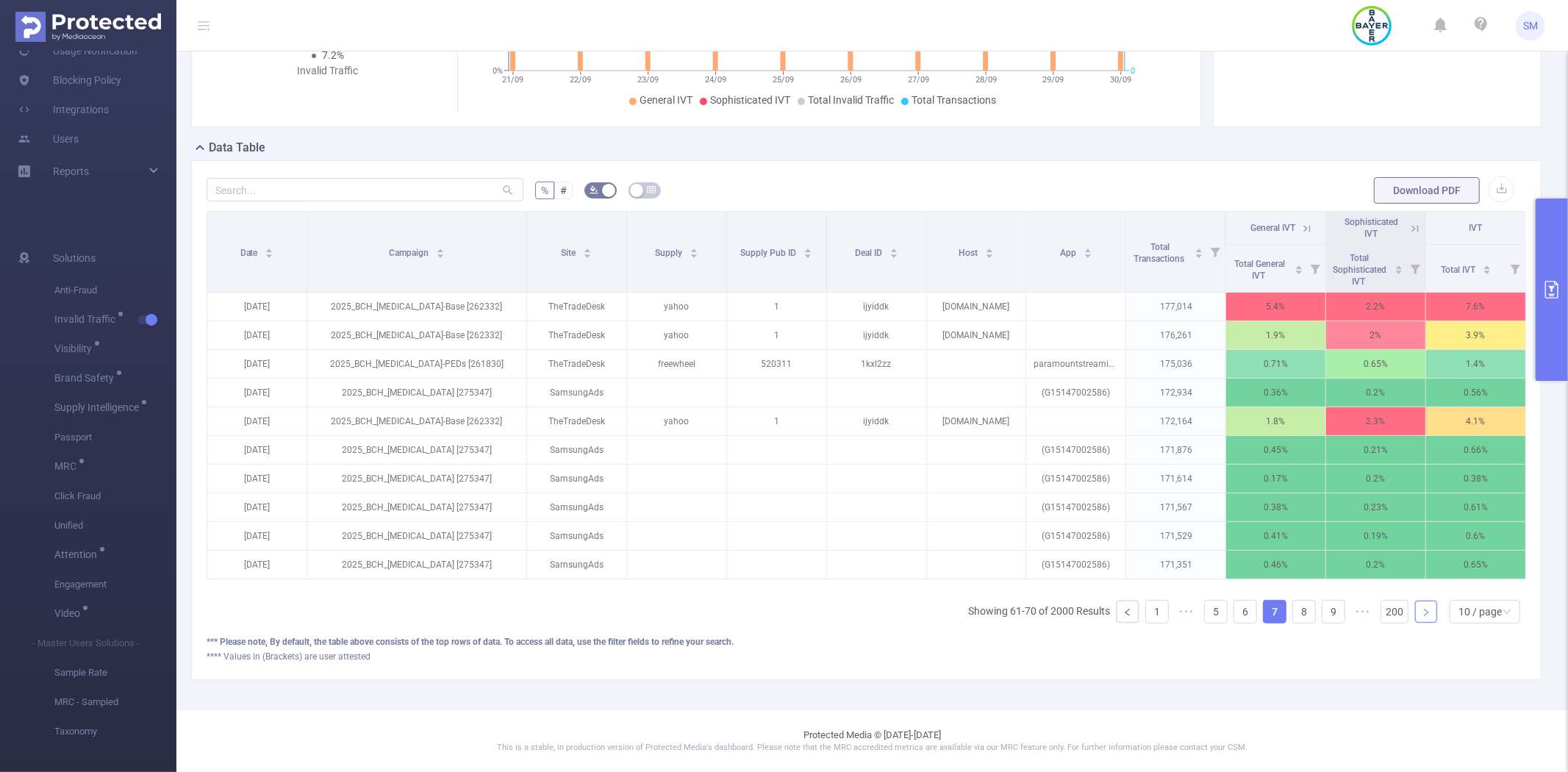
click at [1422, 615] on icon "icon: right" at bounding box center [1426, 612] width 9 height 9
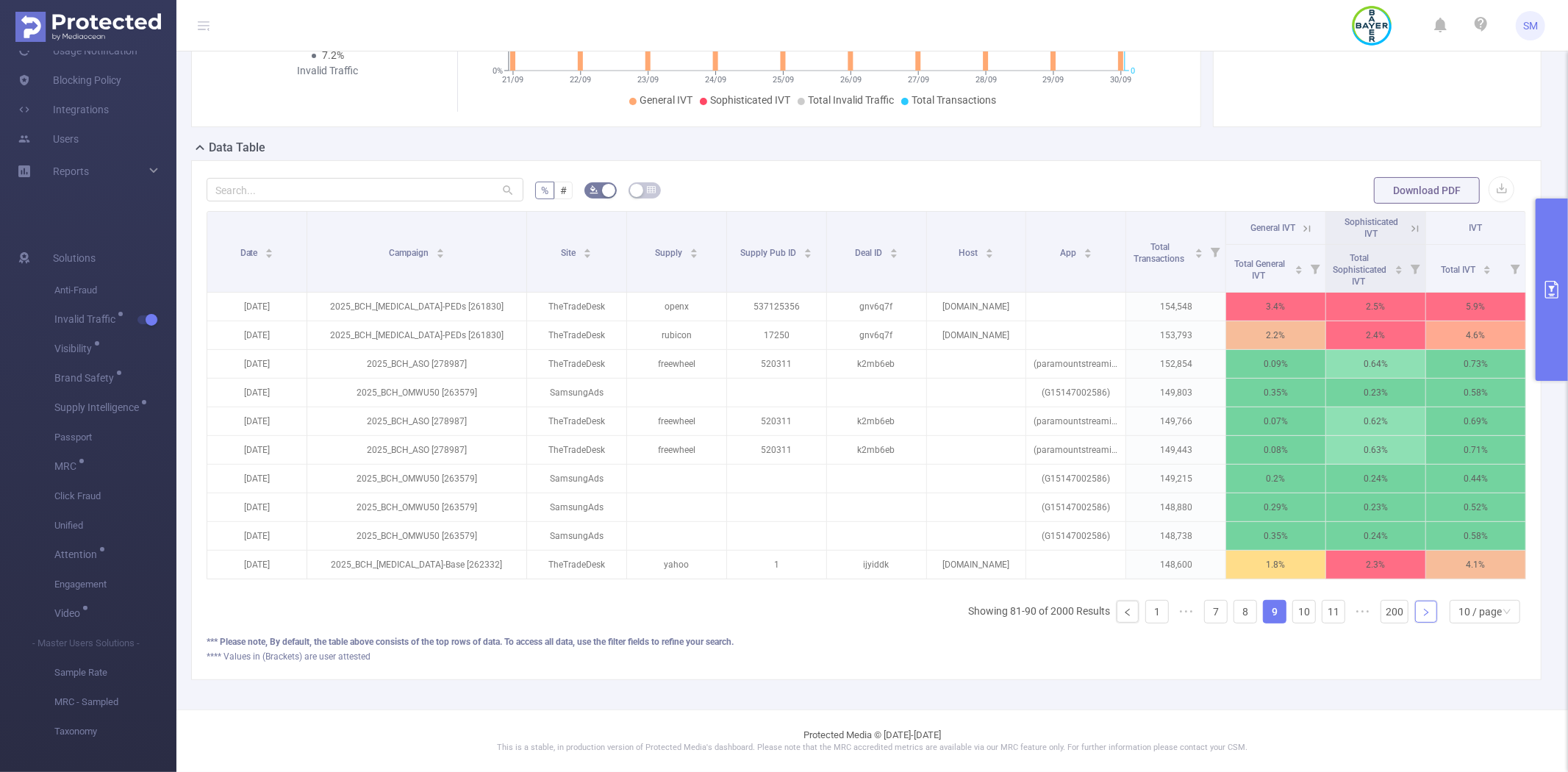
click at [1422, 615] on icon "icon: right" at bounding box center [1426, 612] width 9 height 9
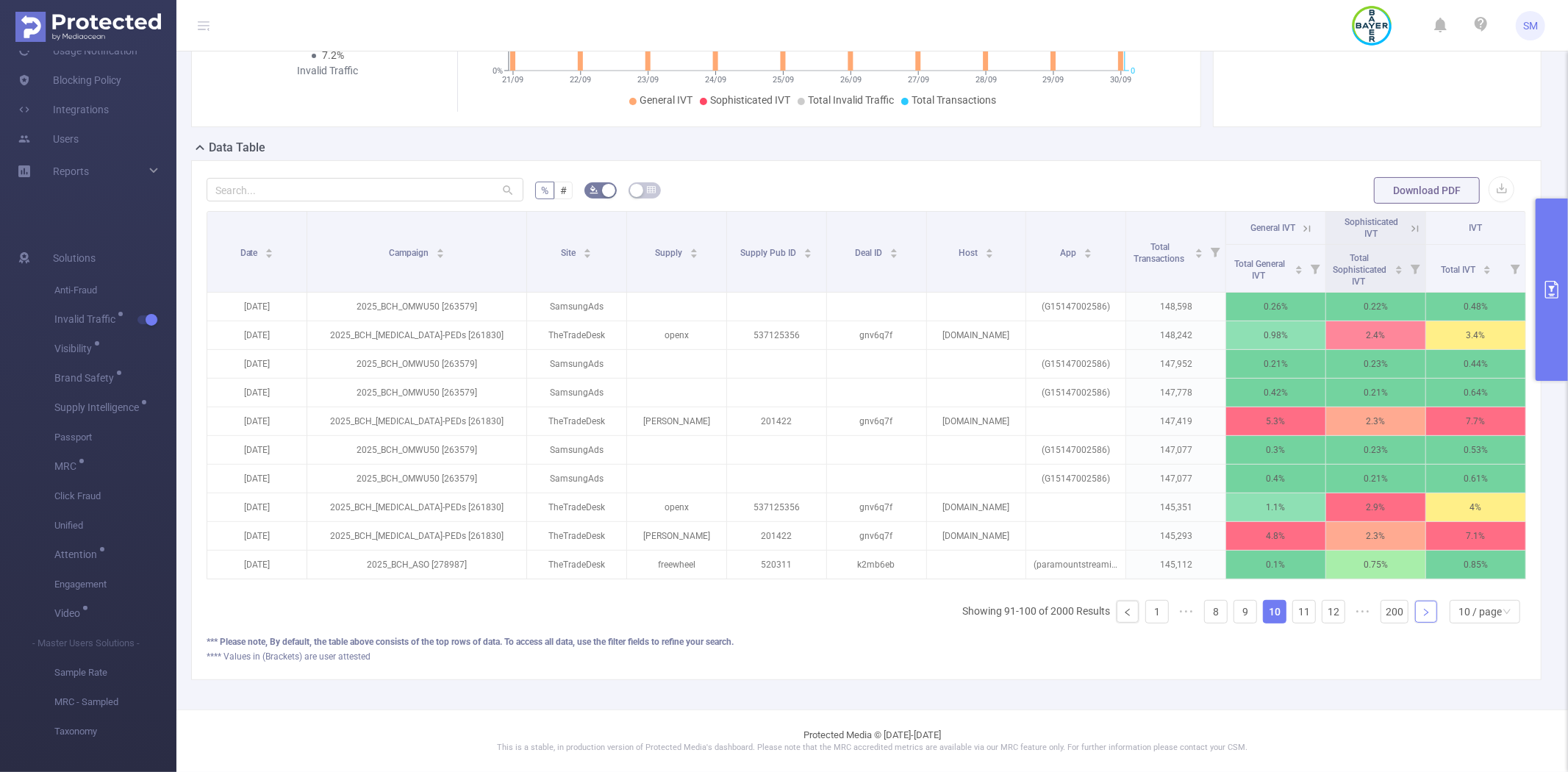
click at [1422, 615] on icon "icon: right" at bounding box center [1426, 612] width 9 height 9
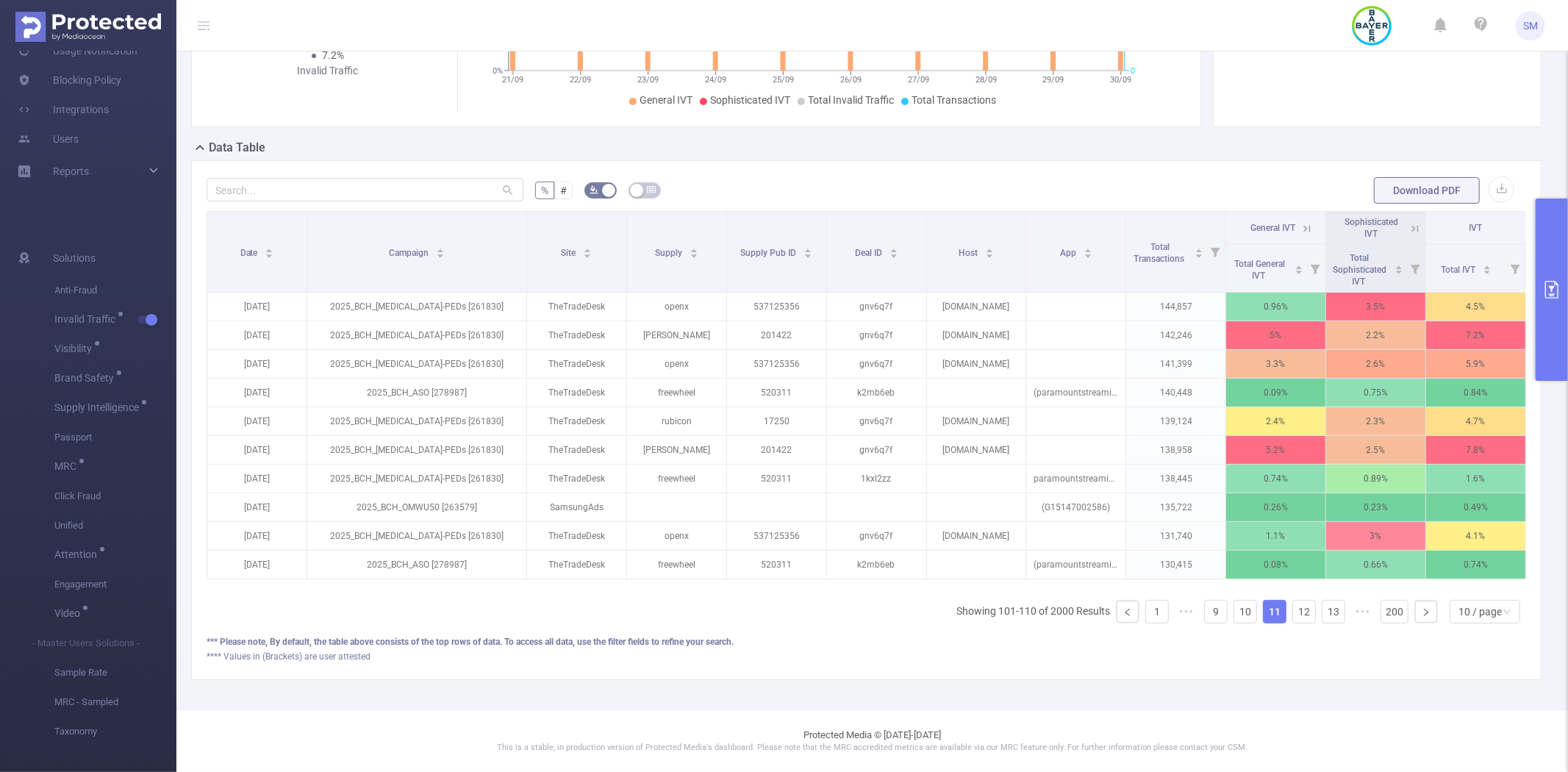
click at [1160, 616] on ul "Showing 101-110 of 2000 Results 1 ••• 9 10 11 12 13 ••• 200 10 / page" at bounding box center [1241, 612] width 570 height 24
click at [1151, 614] on link "1" at bounding box center [1157, 612] width 22 height 22
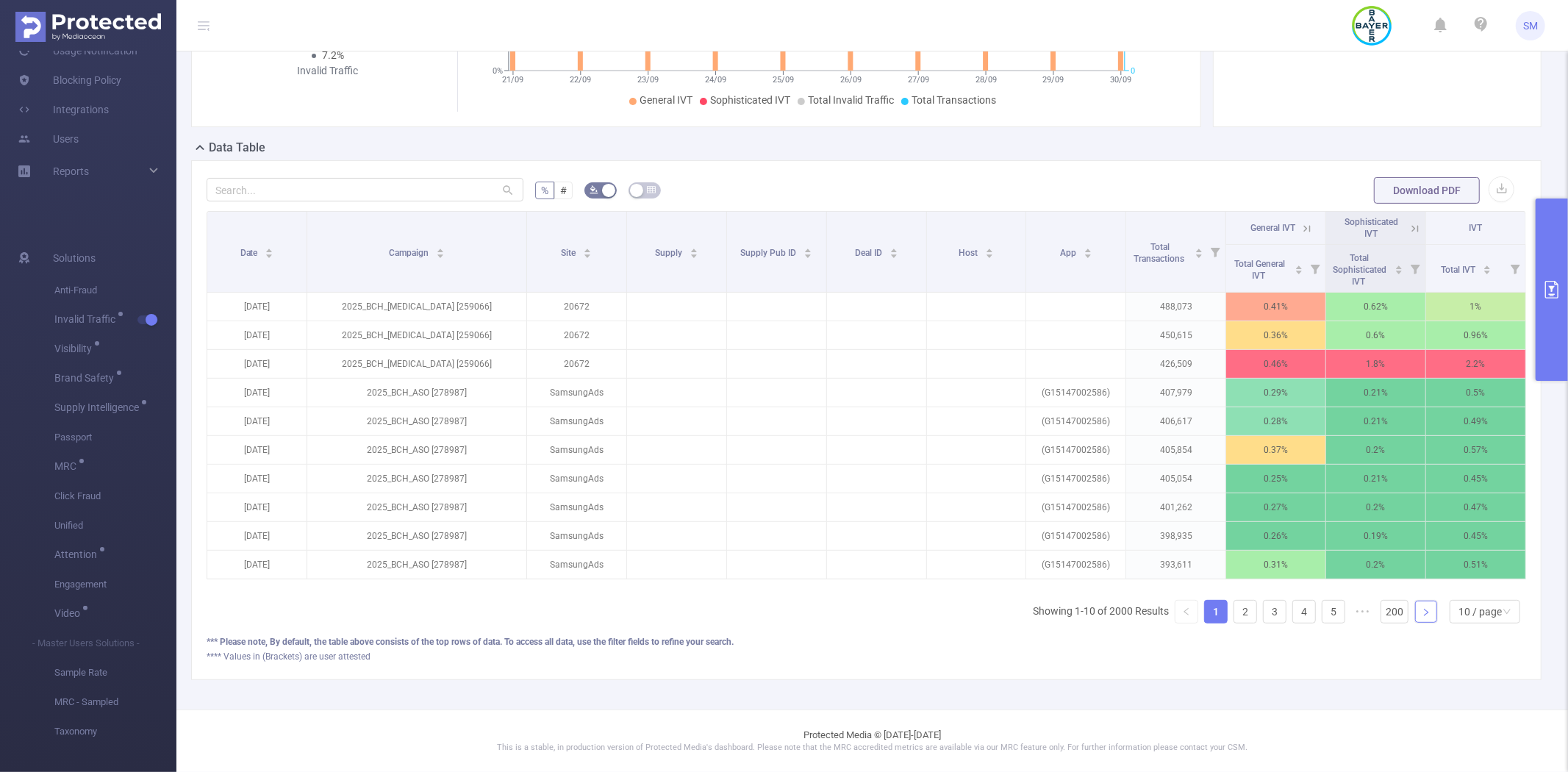
click at [1422, 612] on icon "icon: right" at bounding box center [1426, 612] width 9 height 9
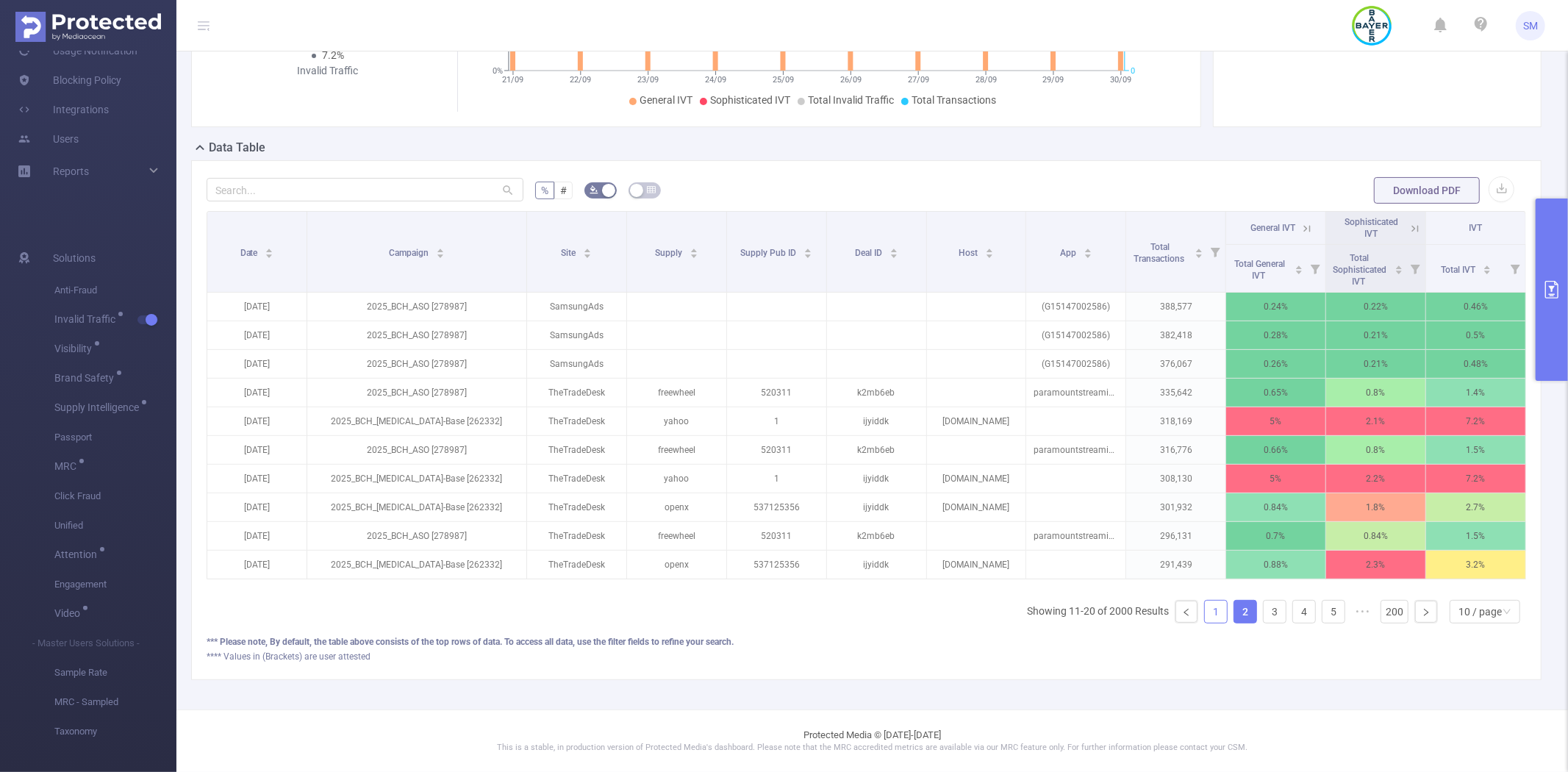
click at [1206, 607] on link "1" at bounding box center [1216, 612] width 22 height 22
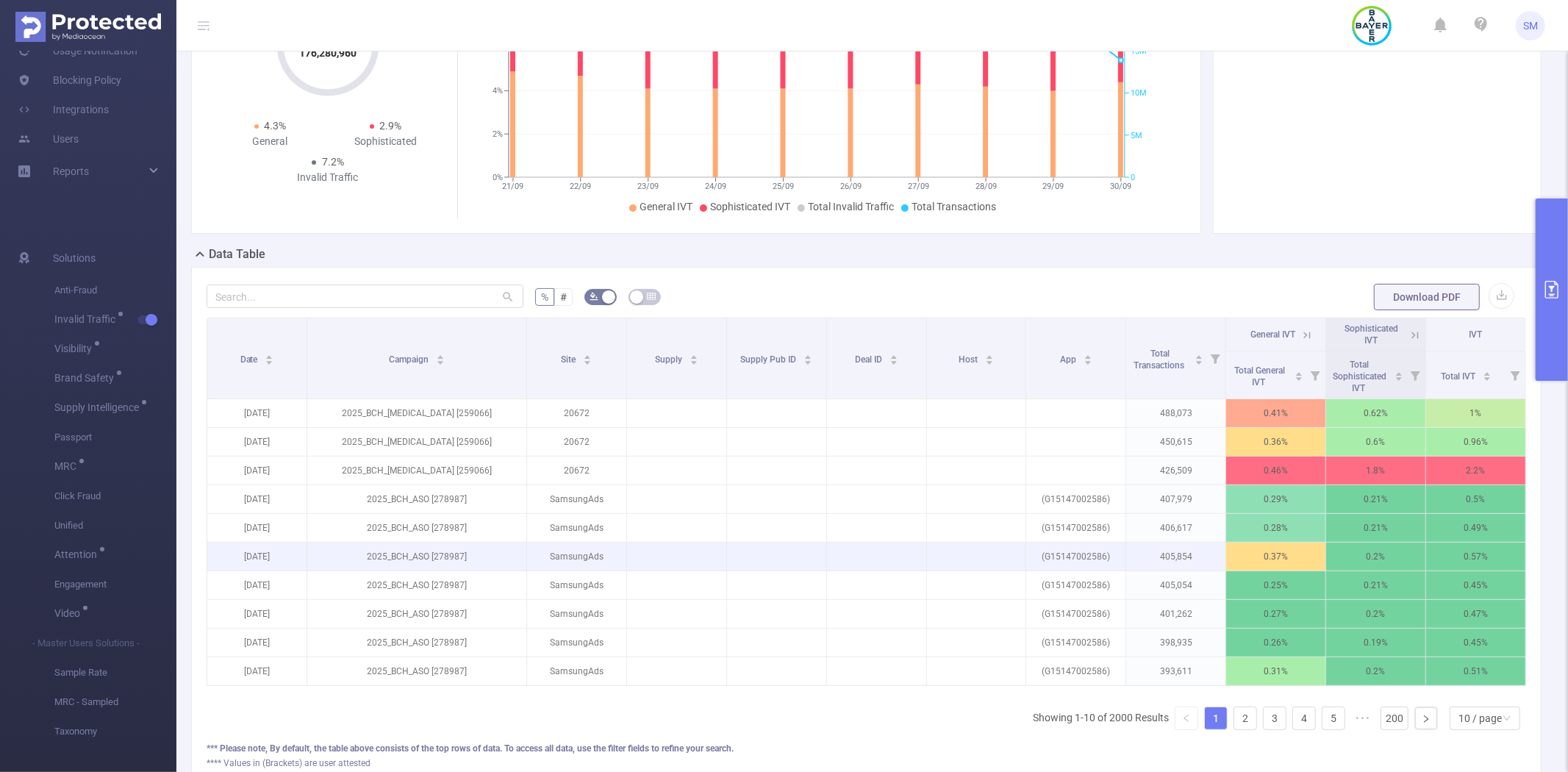
scroll to position [164, 0]
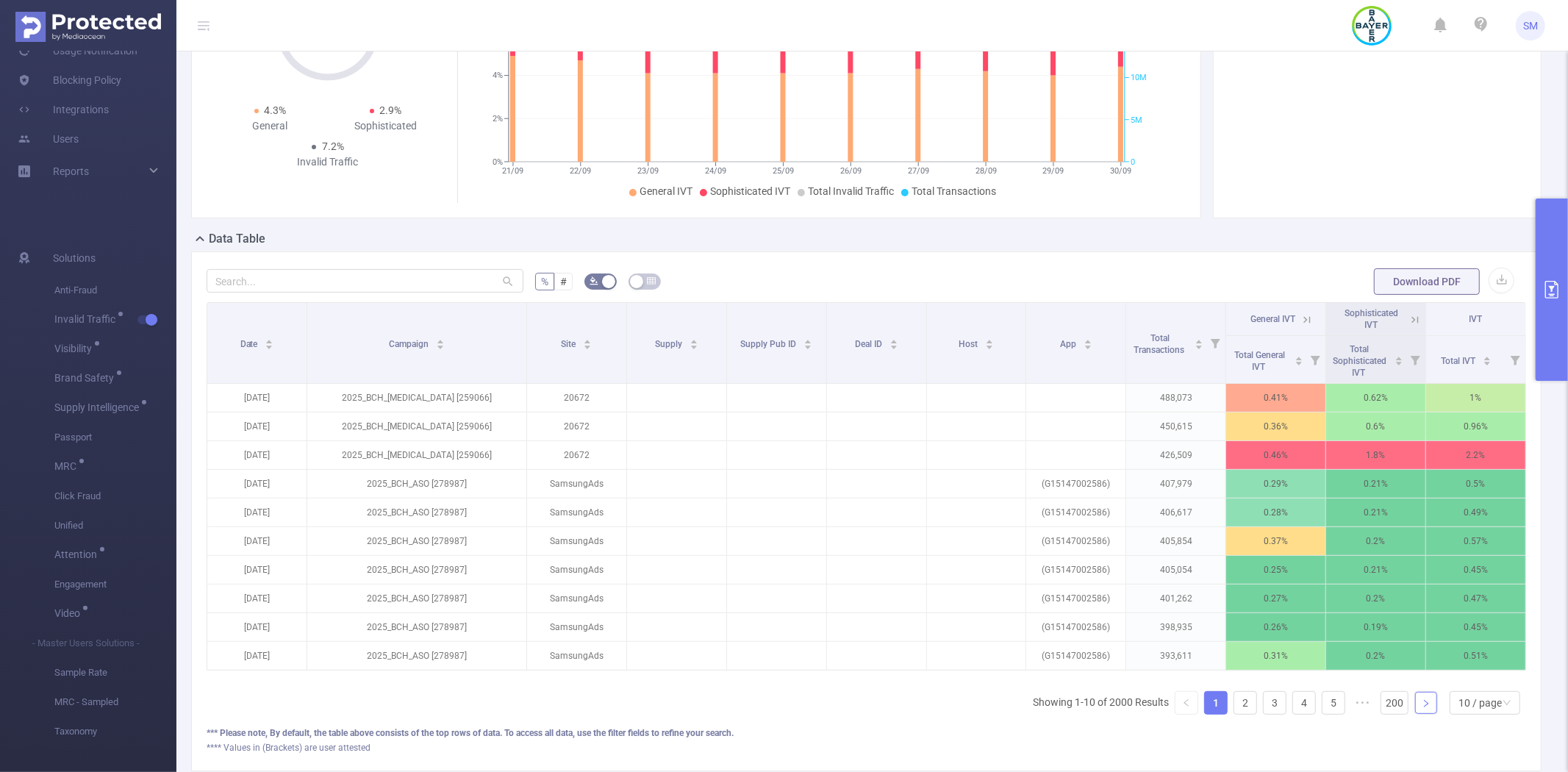
click at [1422, 708] on icon "icon: right" at bounding box center [1426, 703] width 9 height 9
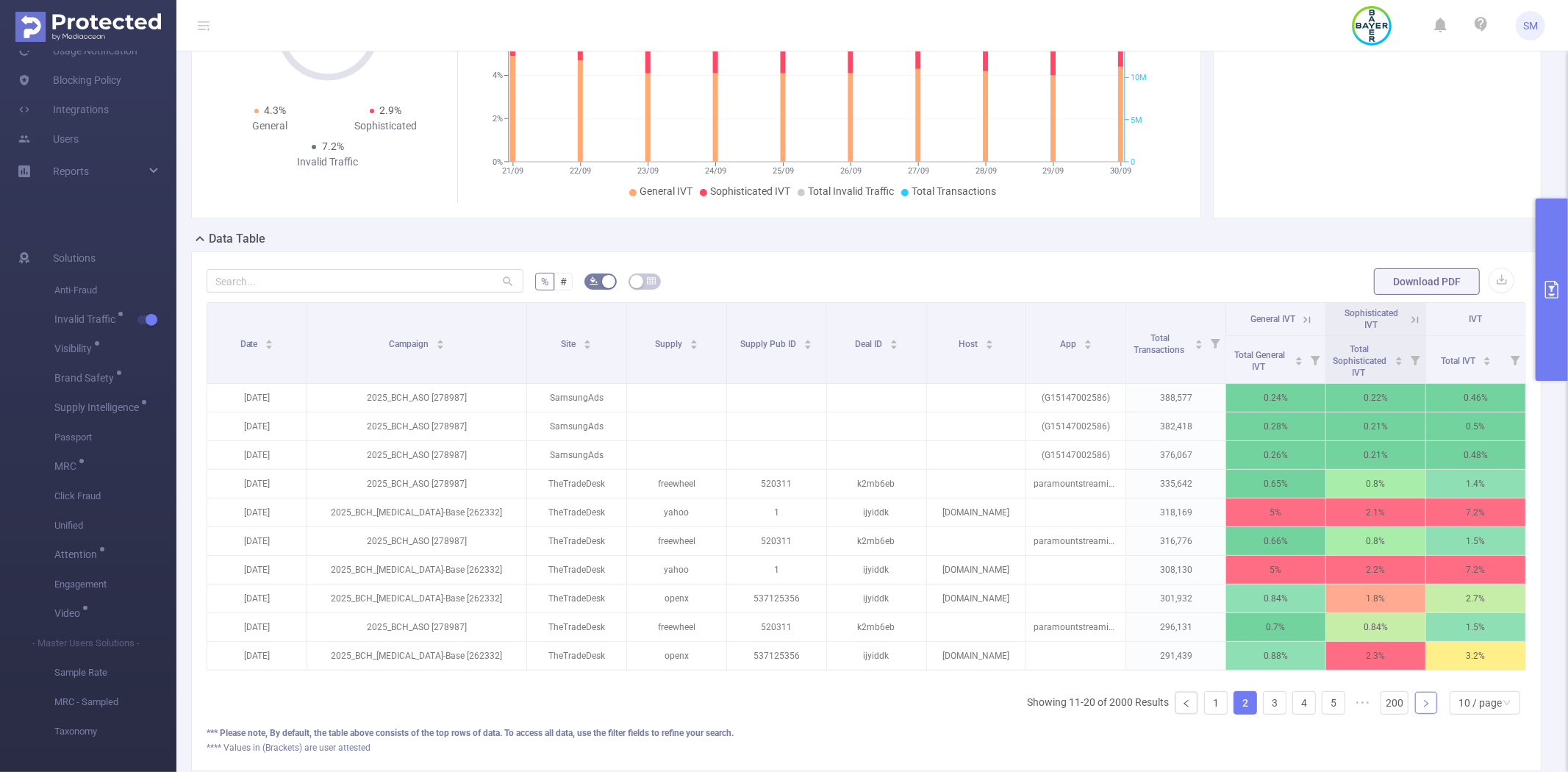
click at [1422, 708] on icon "icon: right" at bounding box center [1426, 703] width 9 height 9
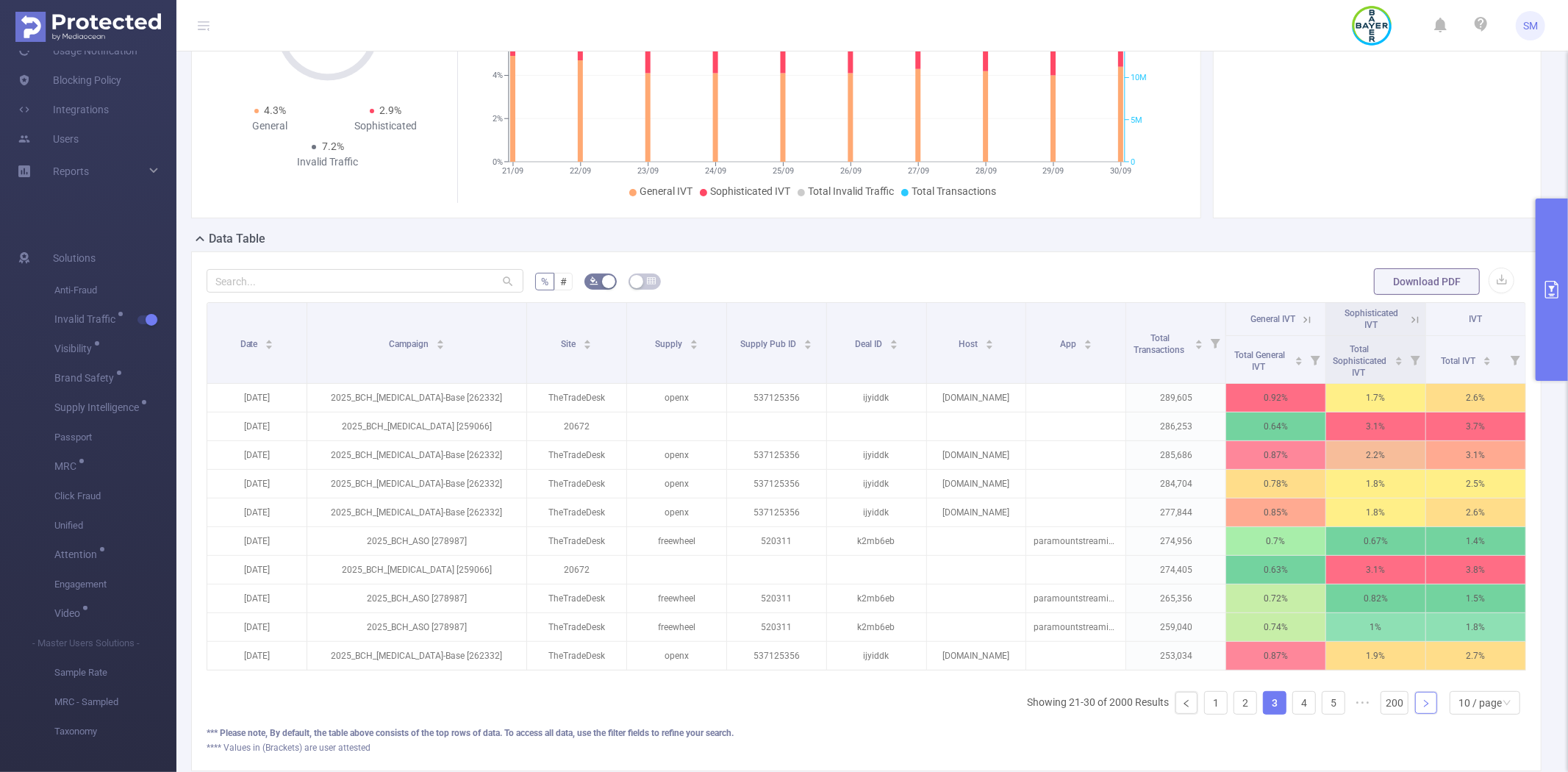
click at [1422, 708] on icon "icon: right" at bounding box center [1426, 703] width 9 height 9
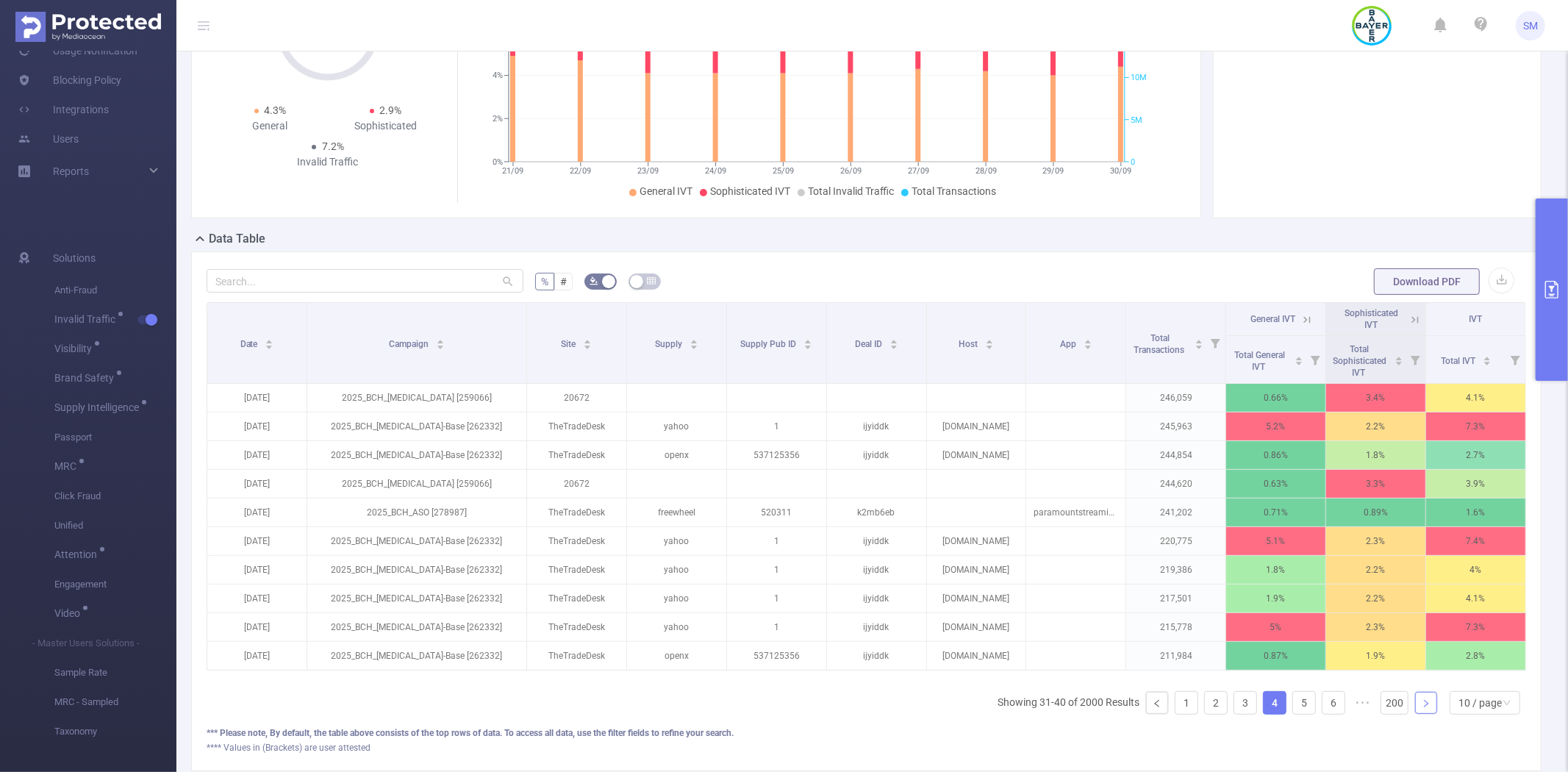
click at [1422, 708] on icon "icon: right" at bounding box center [1426, 703] width 9 height 9
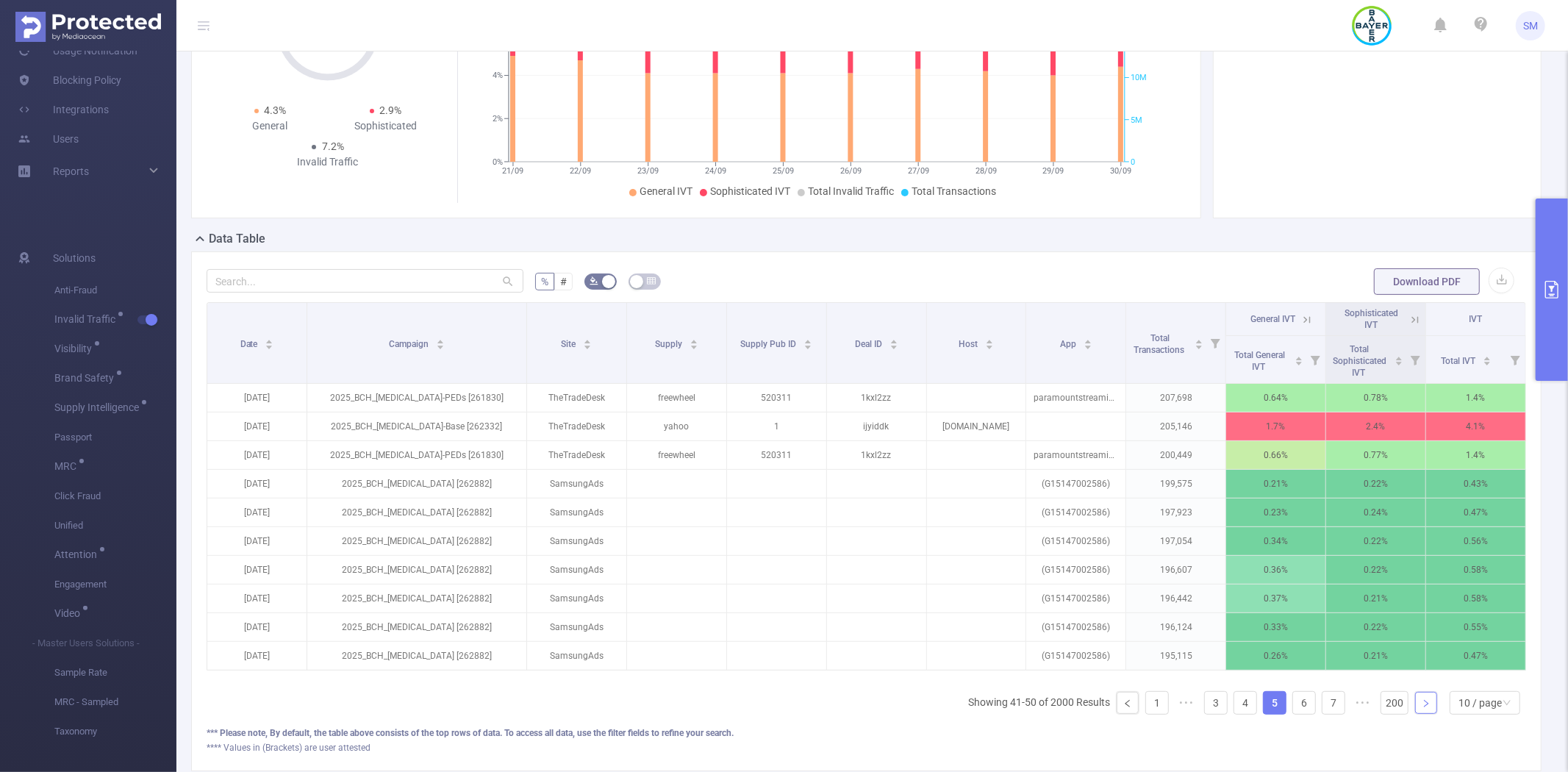
click at [1422, 708] on icon "icon: right" at bounding box center [1426, 703] width 9 height 9
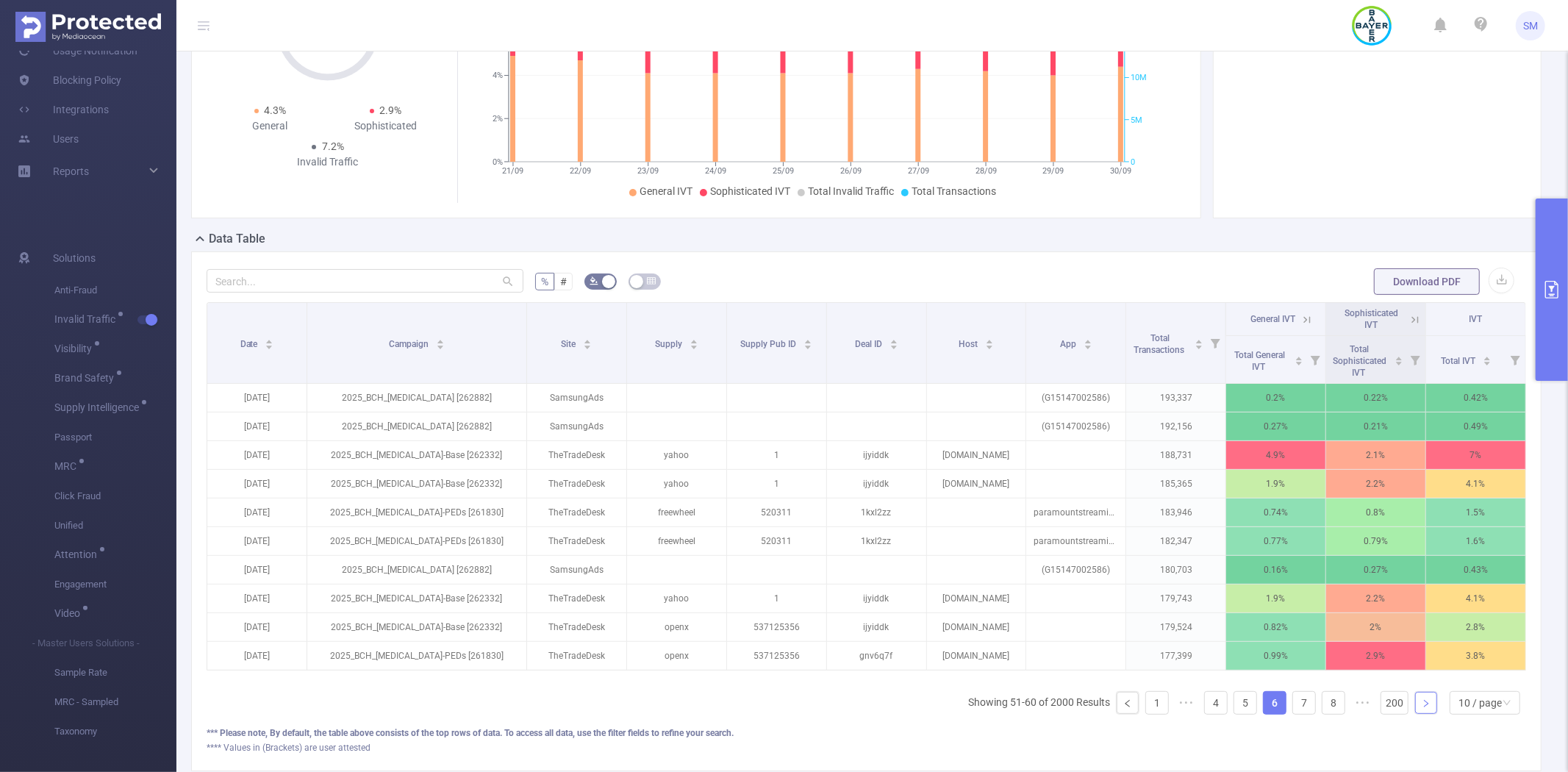
click at [1422, 708] on icon "icon: right" at bounding box center [1426, 703] width 9 height 9
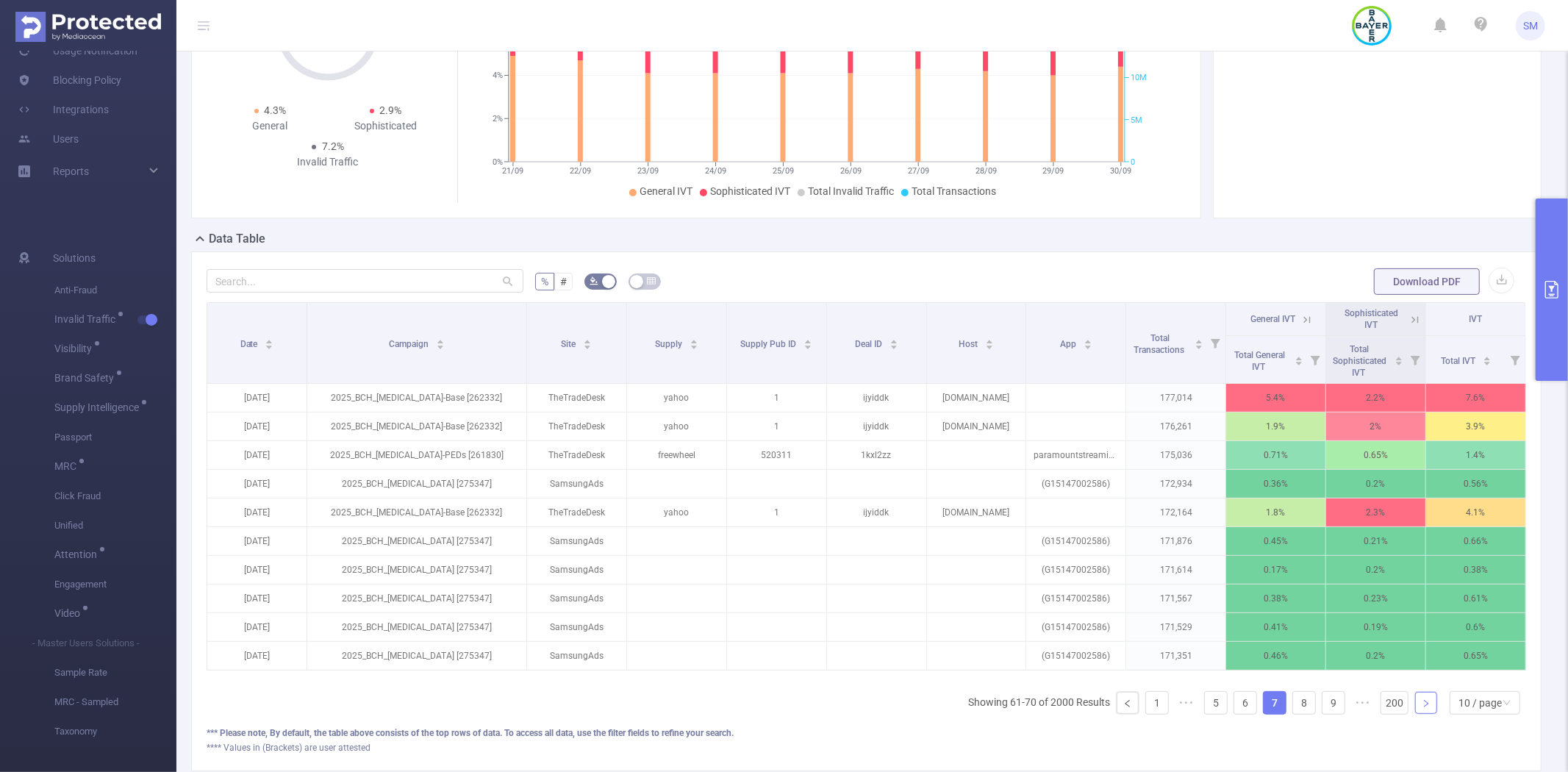
click at [1422, 708] on icon "icon: right" at bounding box center [1426, 703] width 9 height 9
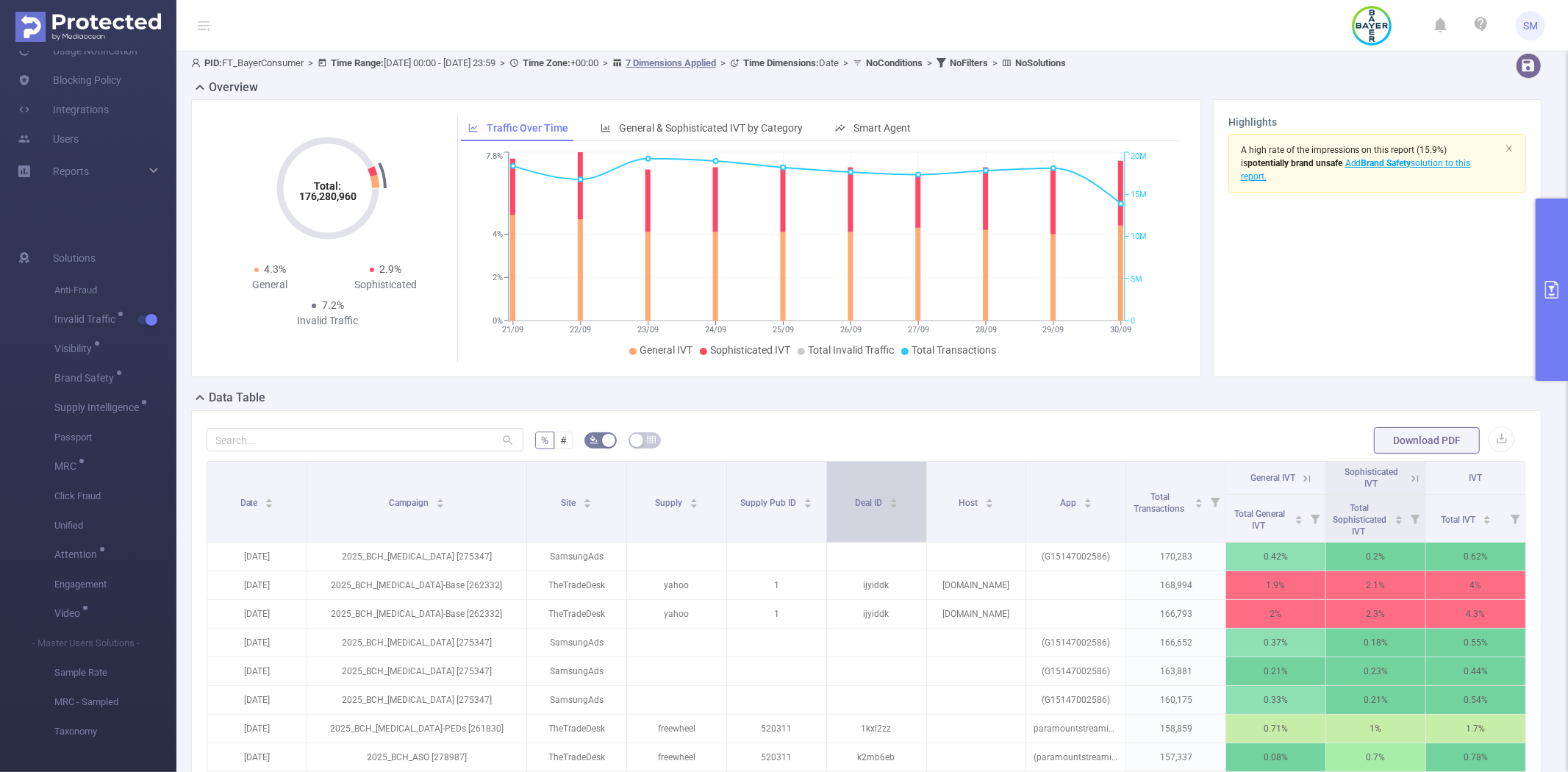
scroll to position [0, 0]
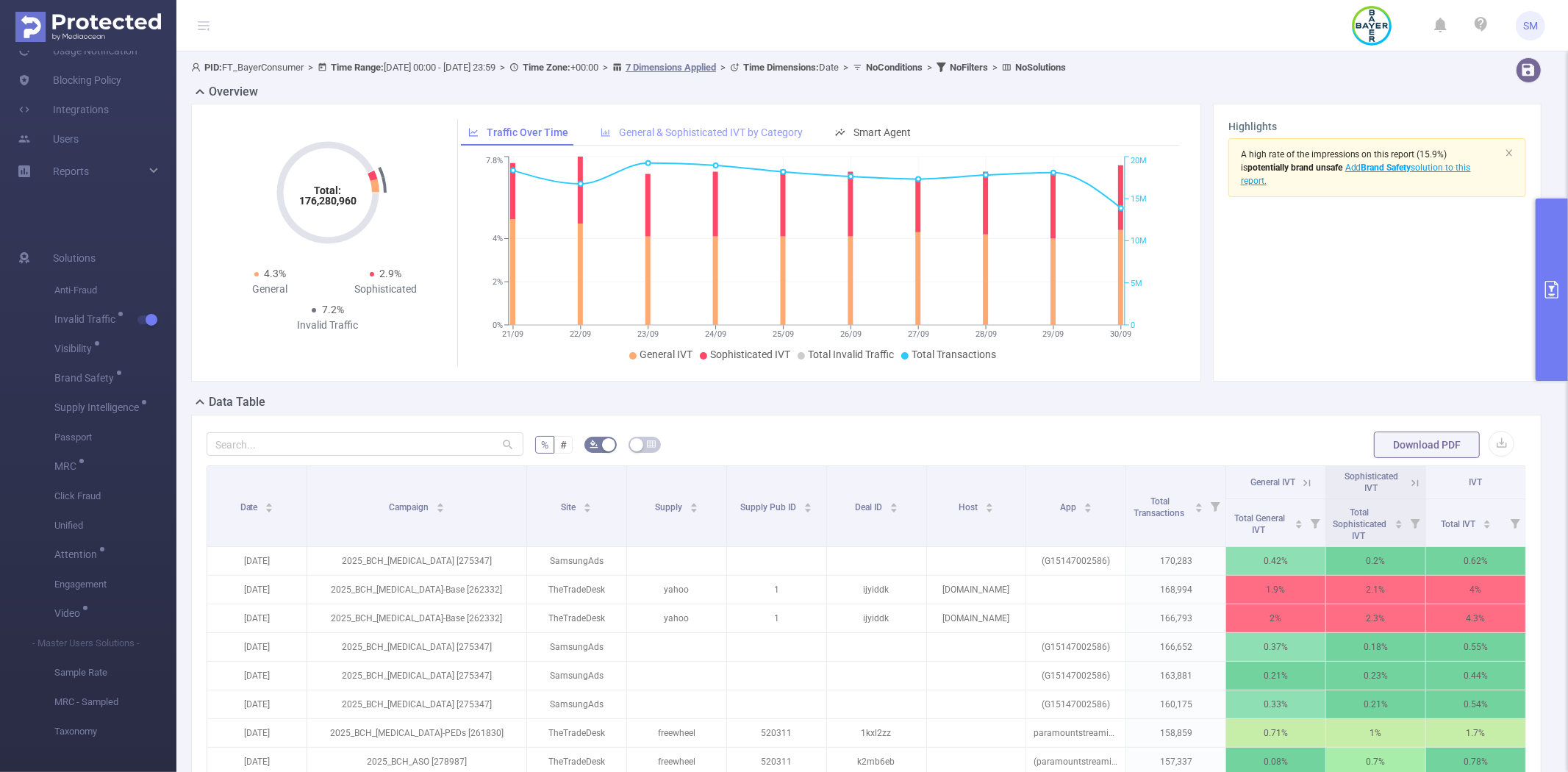
click at [711, 135] on span "General & Sophisticated IVT by Category" at bounding box center [711, 132] width 184 height 12
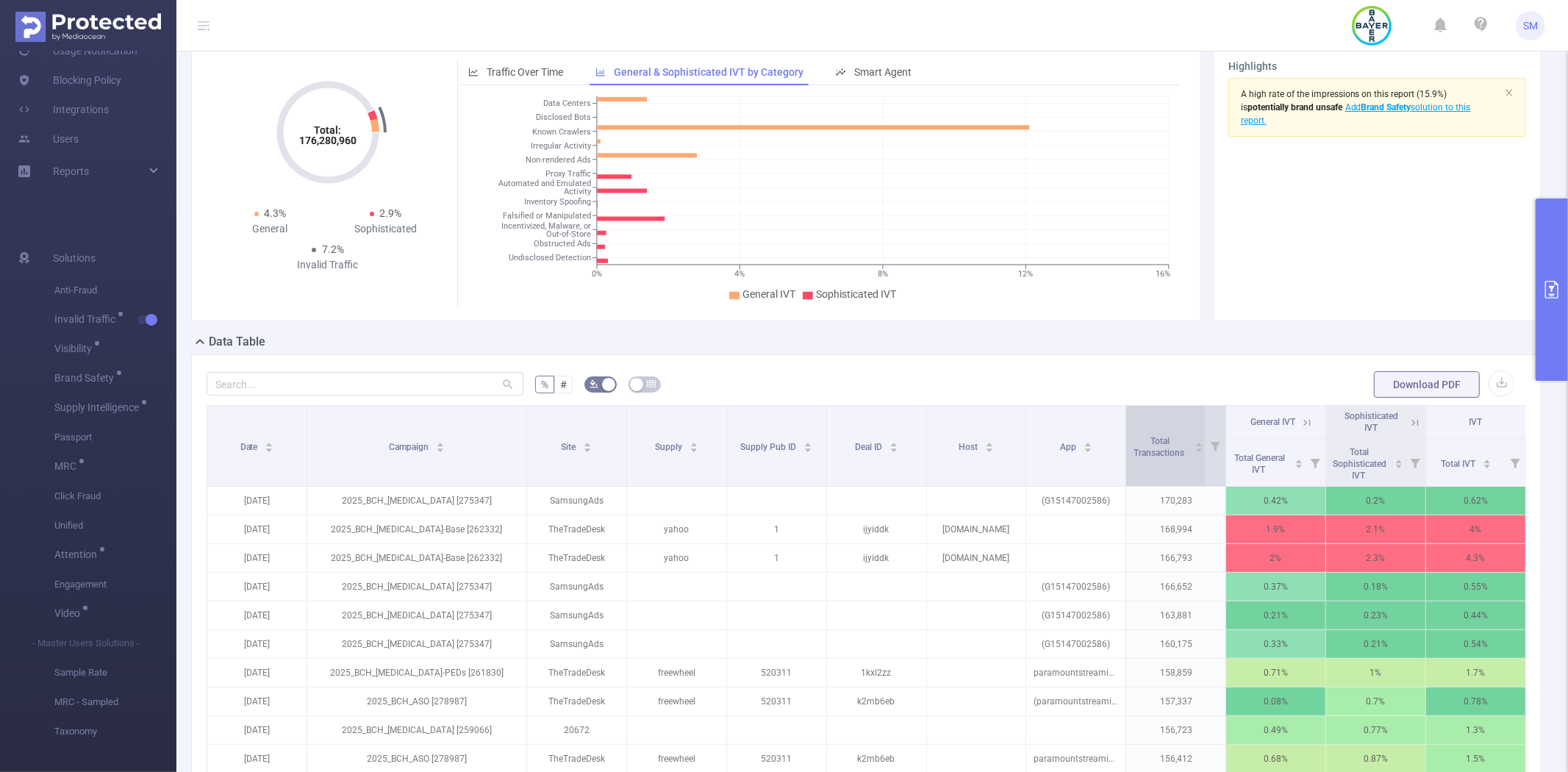
scroll to position [164, 0]
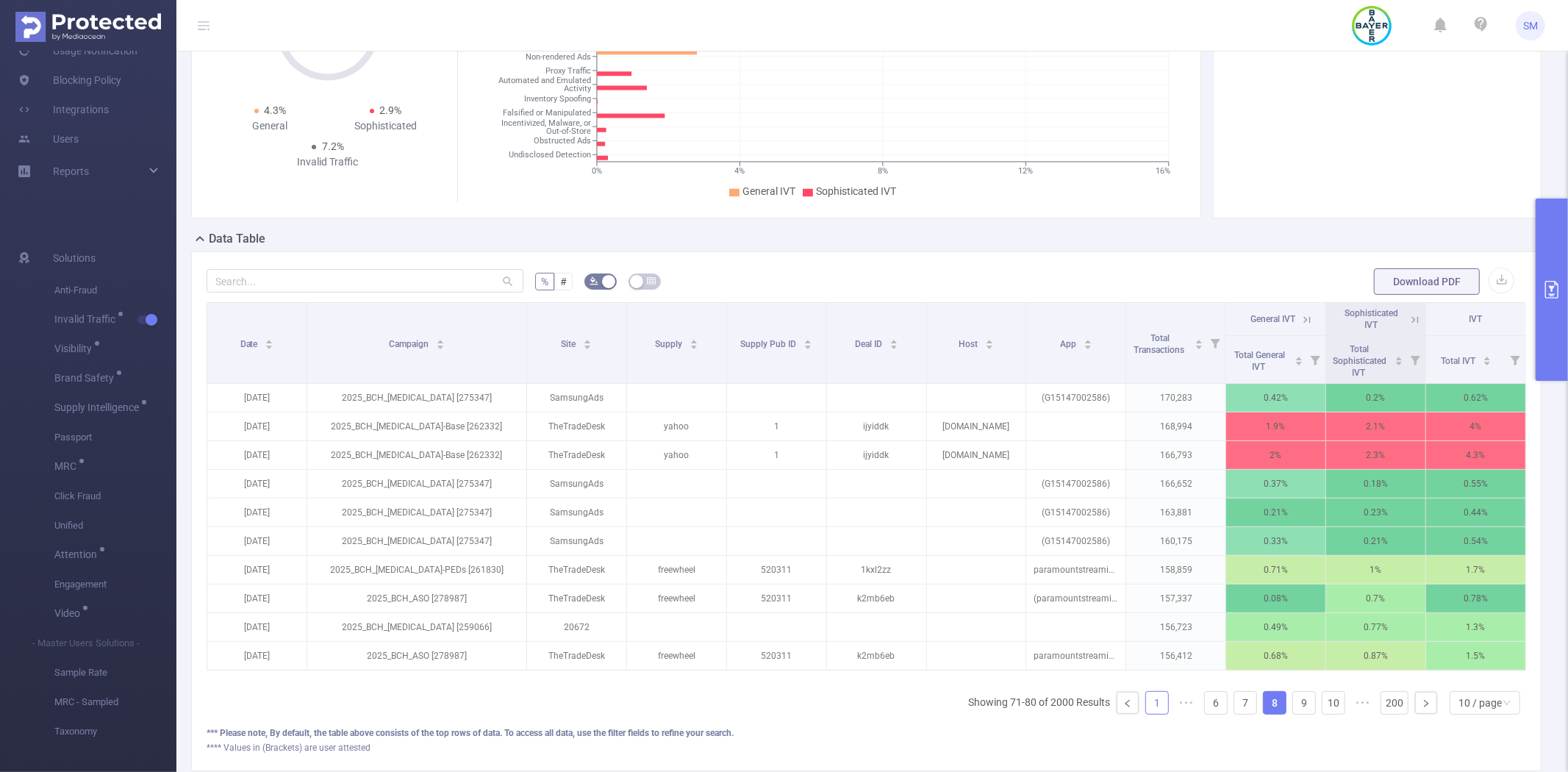
click at [1150, 714] on link "1" at bounding box center [1157, 703] width 22 height 22
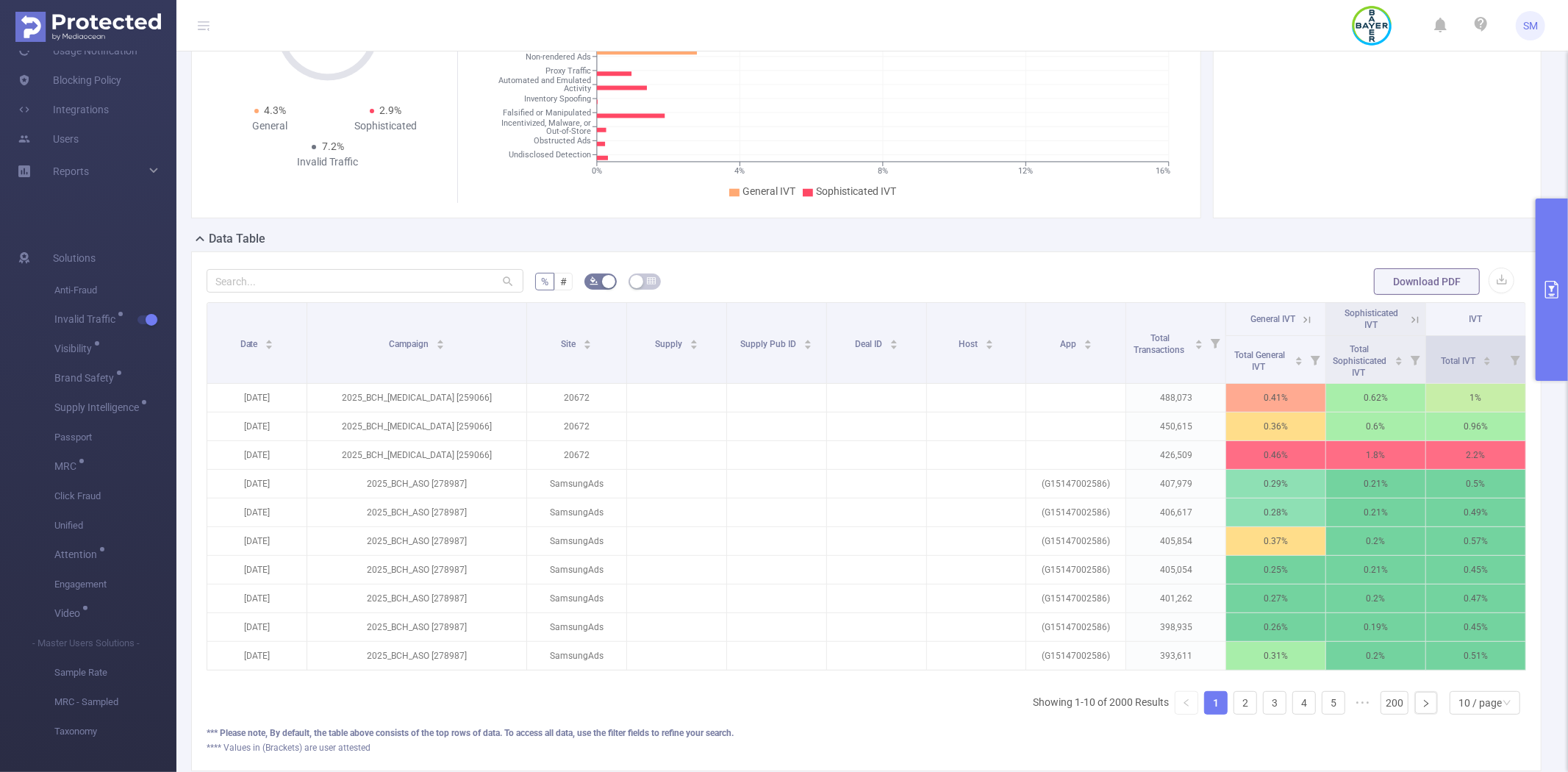
click at [1511, 362] on icon at bounding box center [1515, 361] width 9 height 9
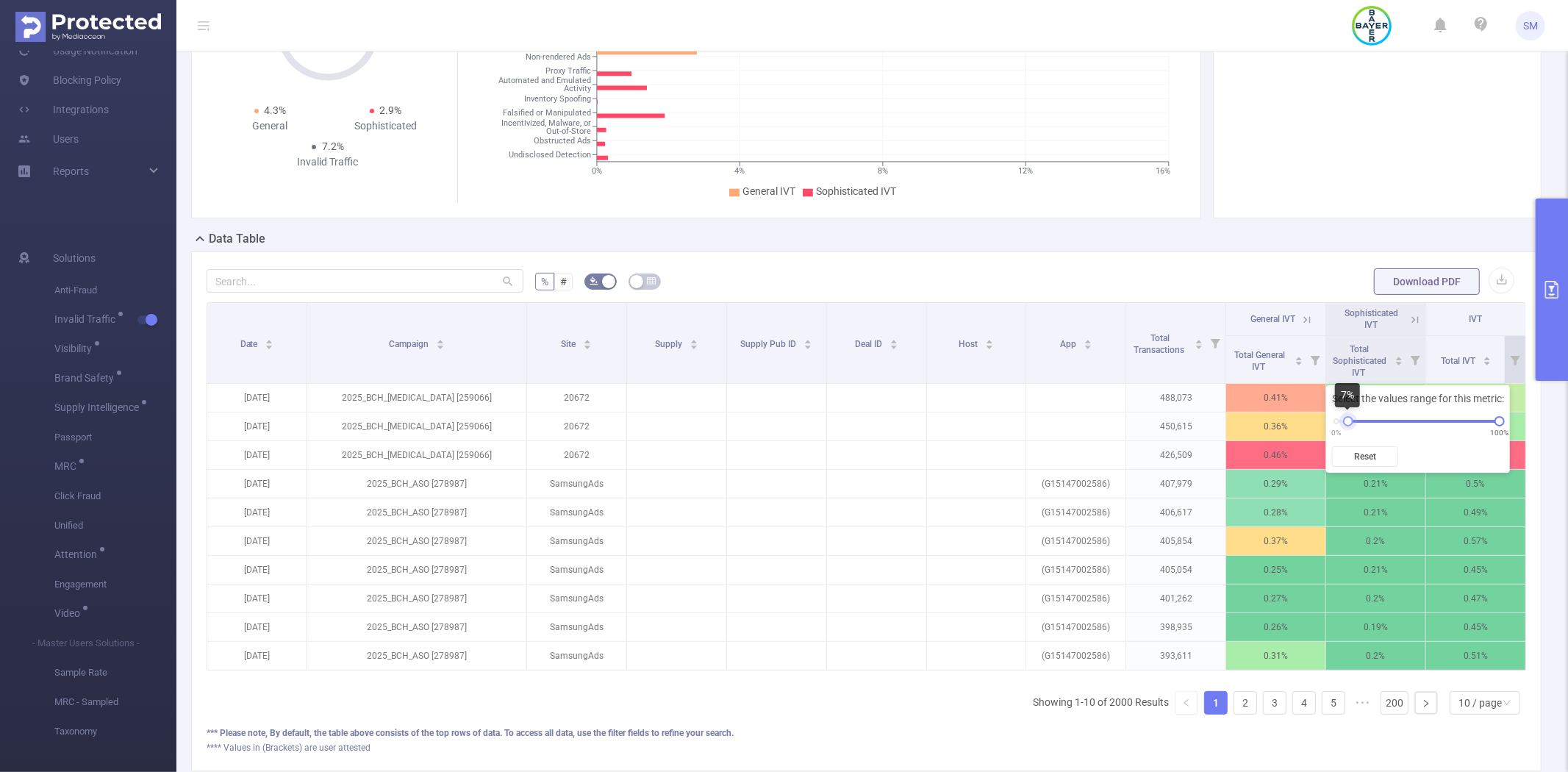
drag, startPoint x: 1334, startPoint y: 417, endPoint x: 1346, endPoint y: 417, distance: 12.0
click at [1346, 417] on div at bounding box center [1348, 421] width 10 height 10
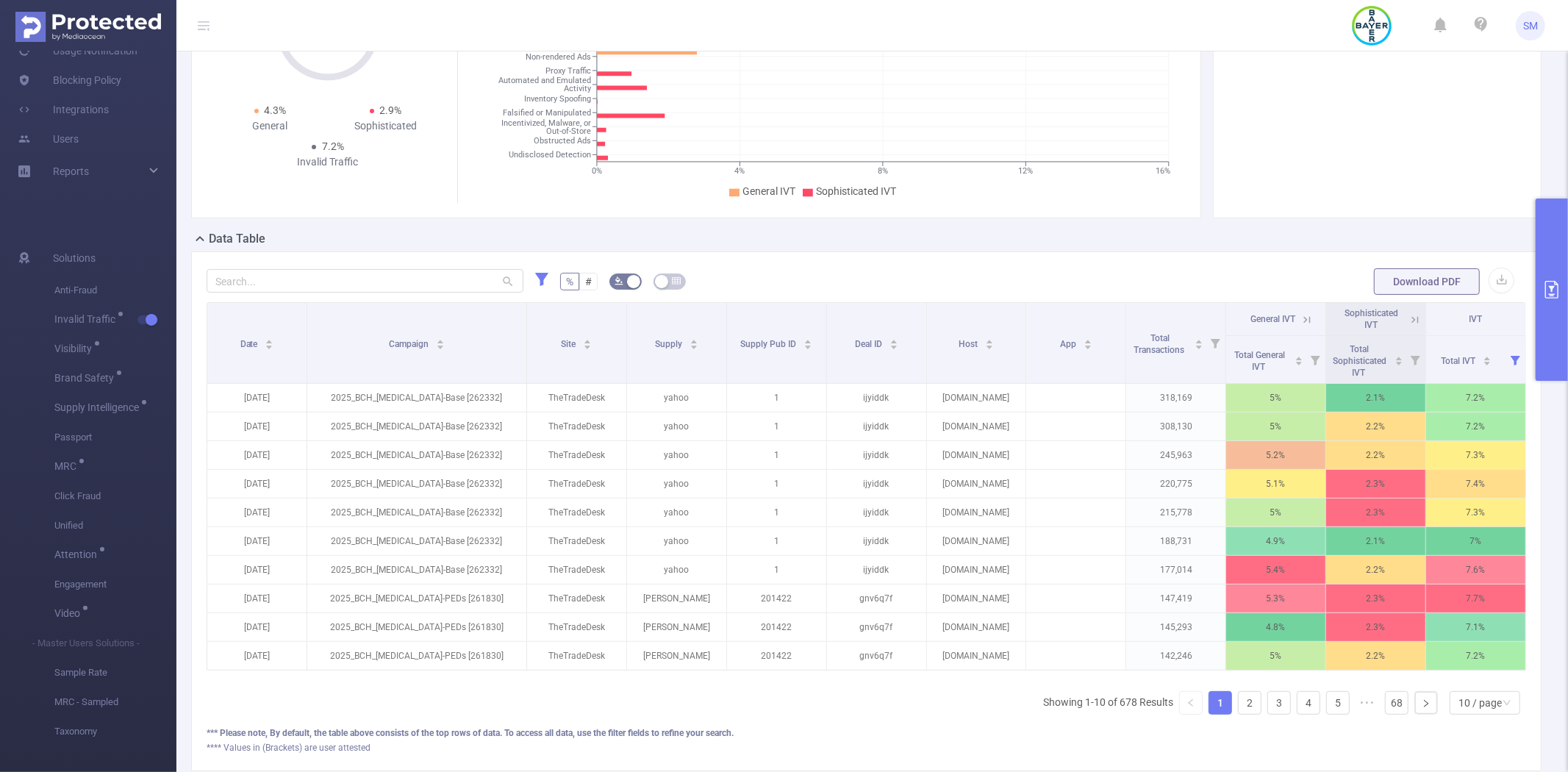
click at [1300, 322] on icon at bounding box center [1306, 319] width 13 height 13
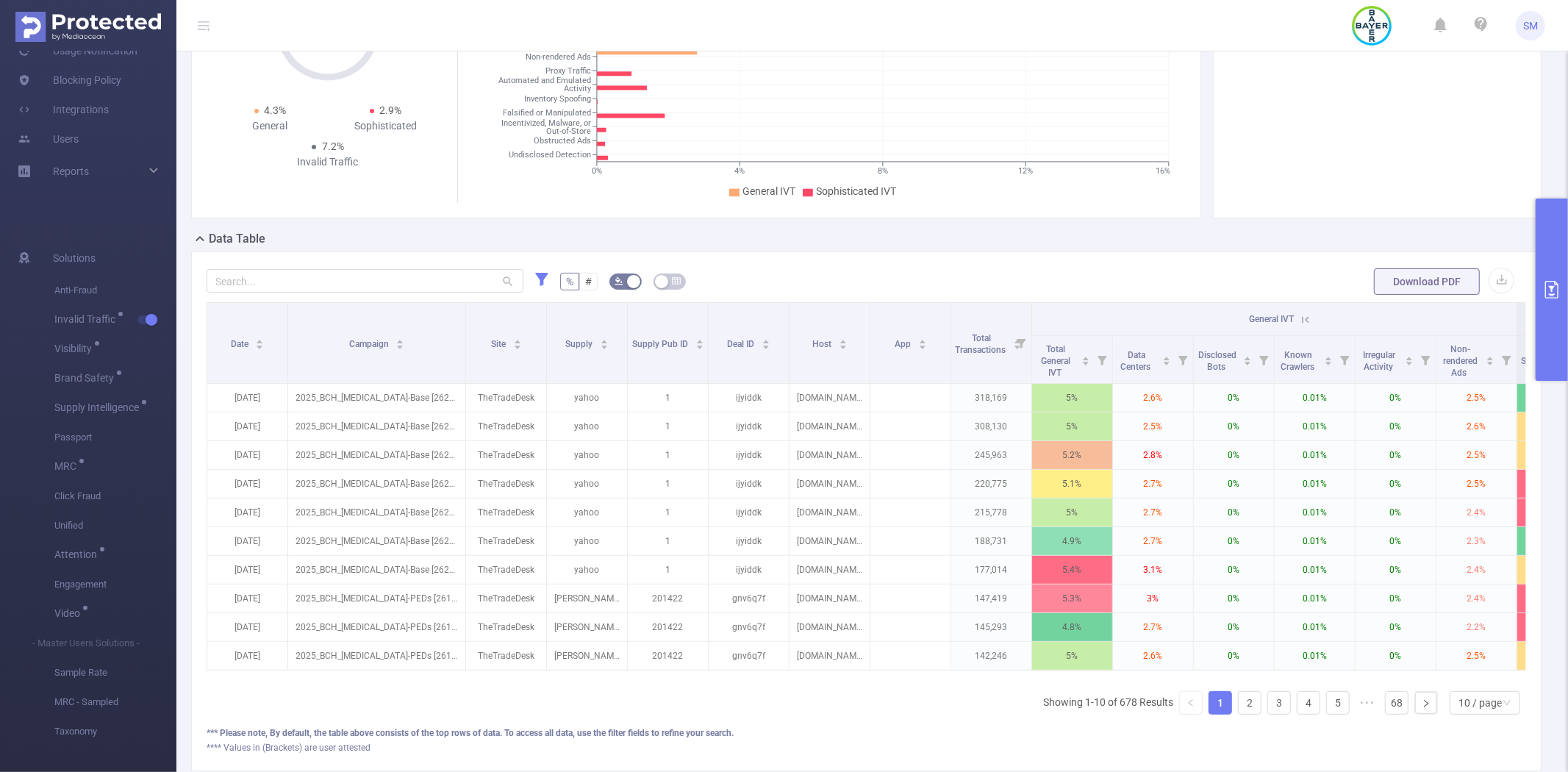
click at [1304, 324] on icon at bounding box center [1305, 319] width 13 height 13
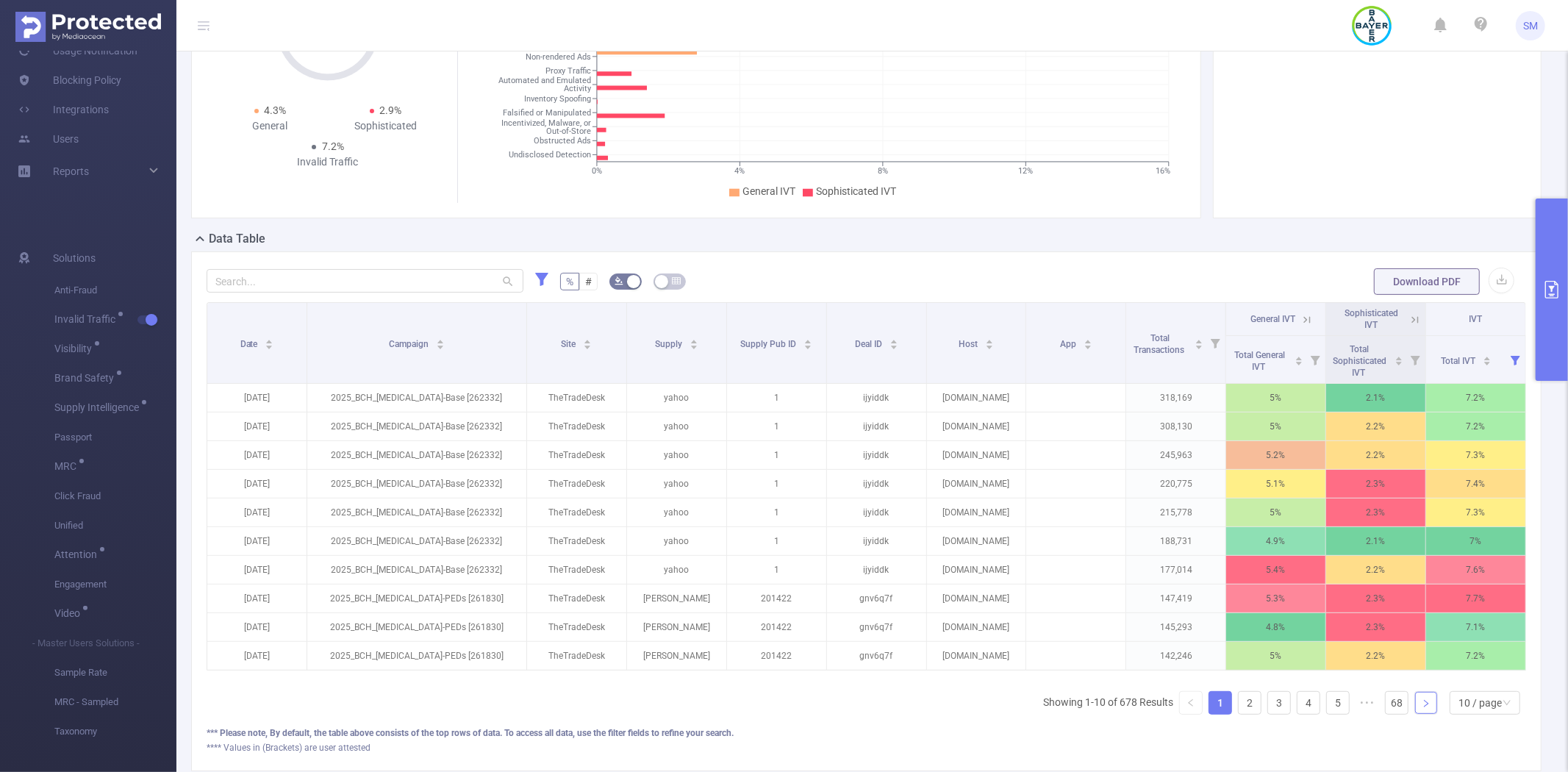
click at [1415, 714] on link at bounding box center [1426, 703] width 22 height 22
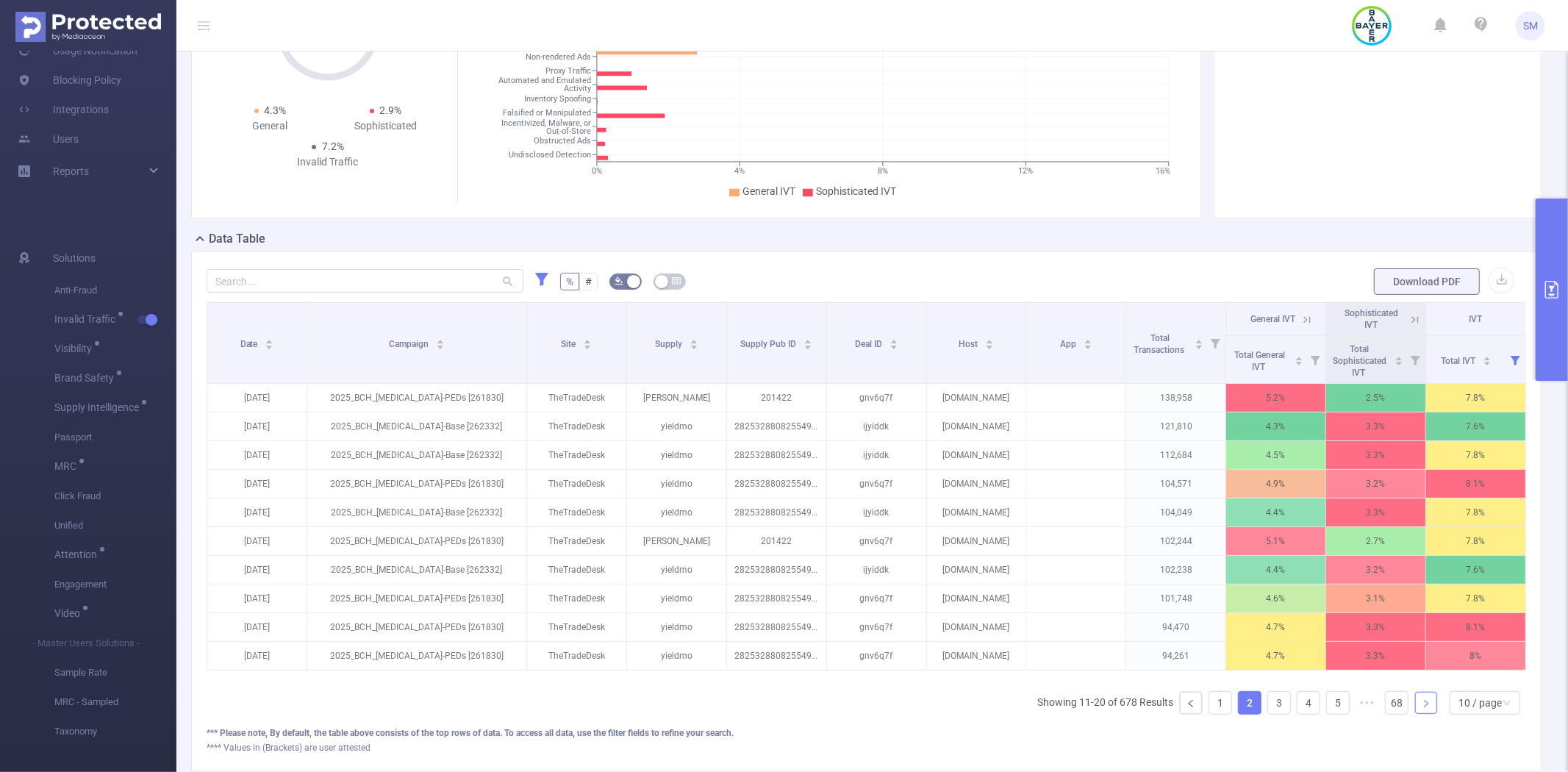
click at [1415, 714] on link at bounding box center [1426, 703] width 22 height 22
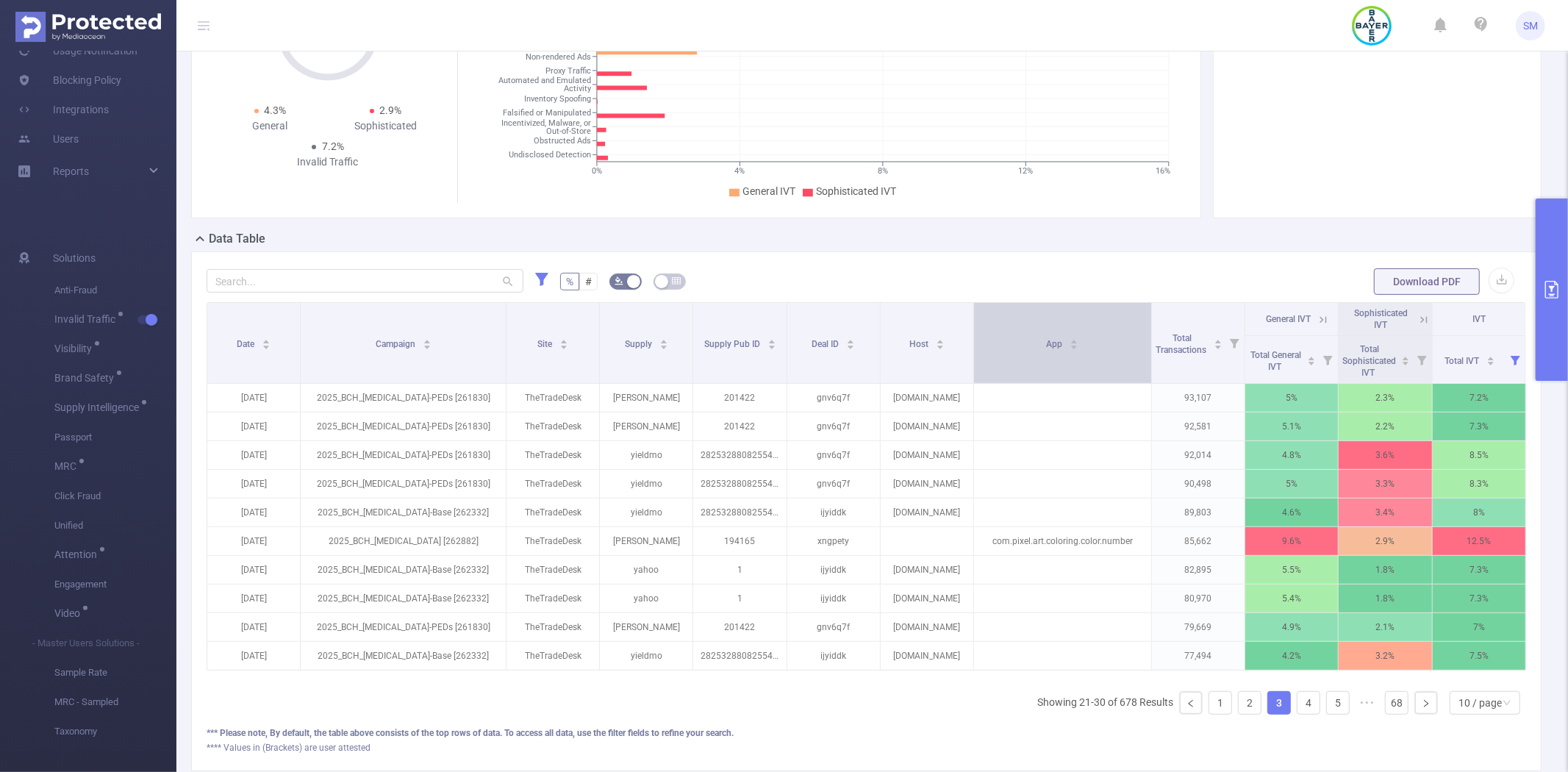
drag, startPoint x: 1116, startPoint y: 325, endPoint x: 1136, endPoint y: 324, distance: 20.0
click at [1136, 324] on th "App" at bounding box center [1063, 343] width 178 height 81
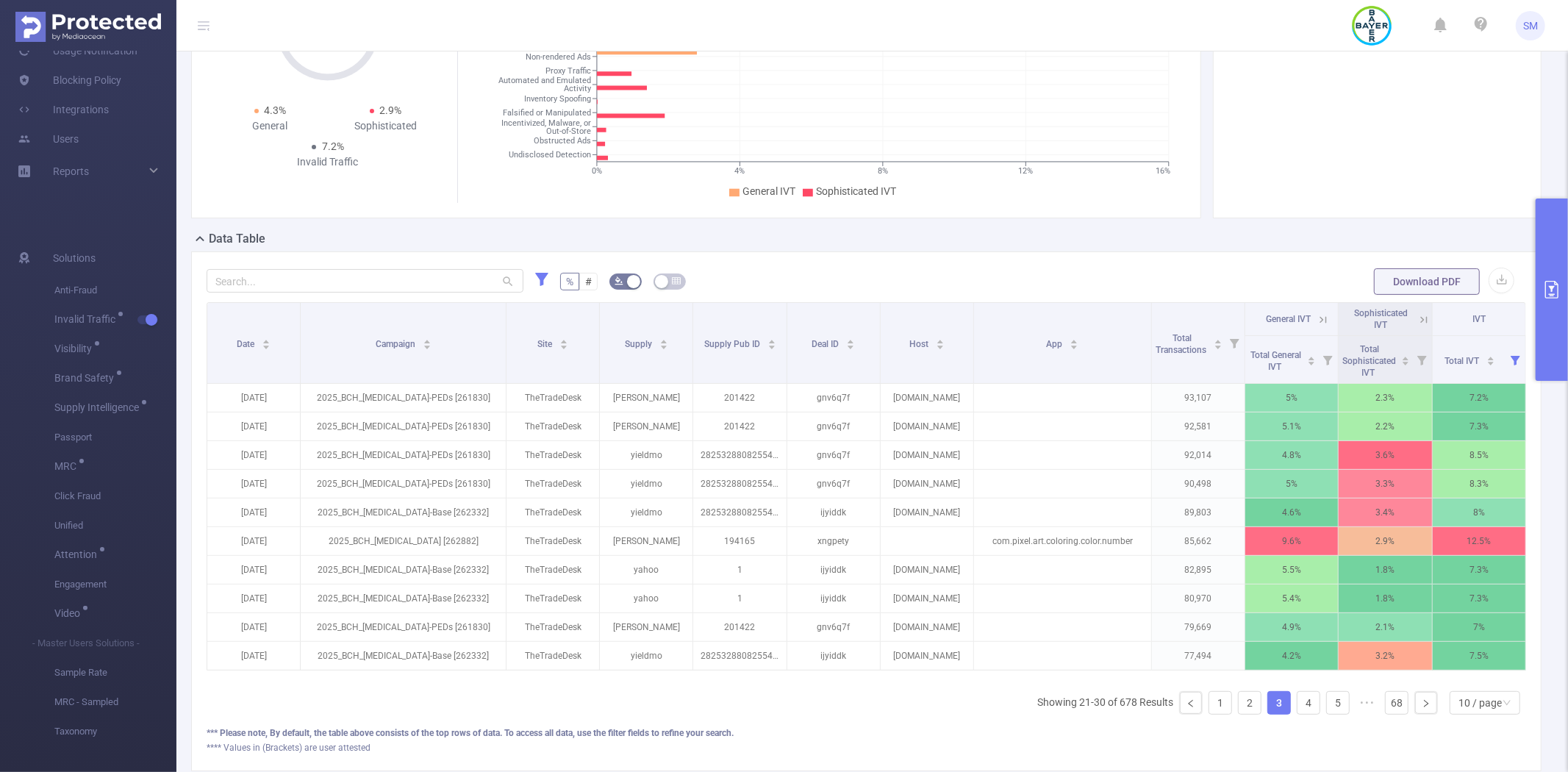
click at [960, 275] on form "% # Download PDF" at bounding box center [866, 281] width 1320 height 29
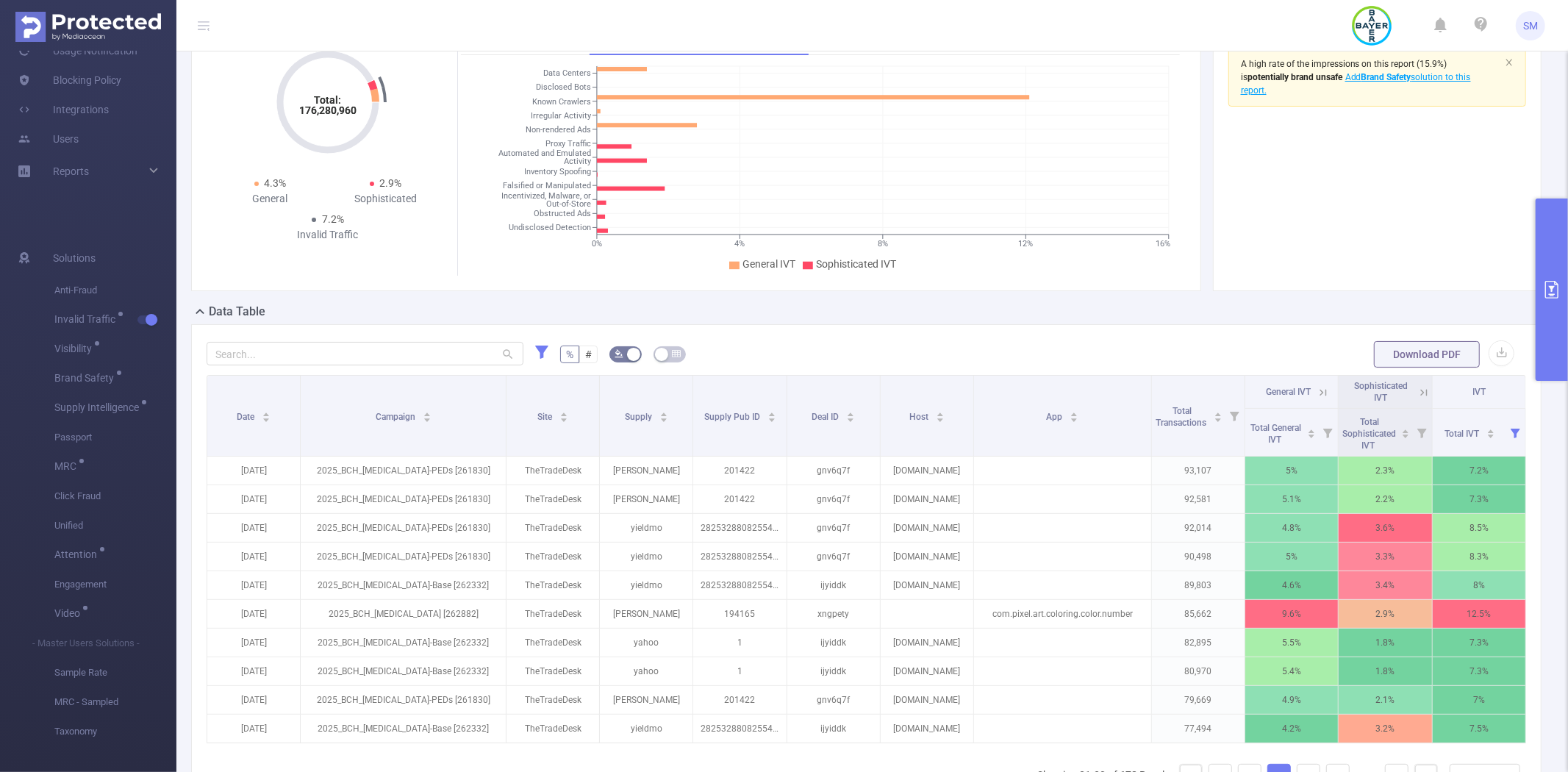
scroll to position [0, 0]
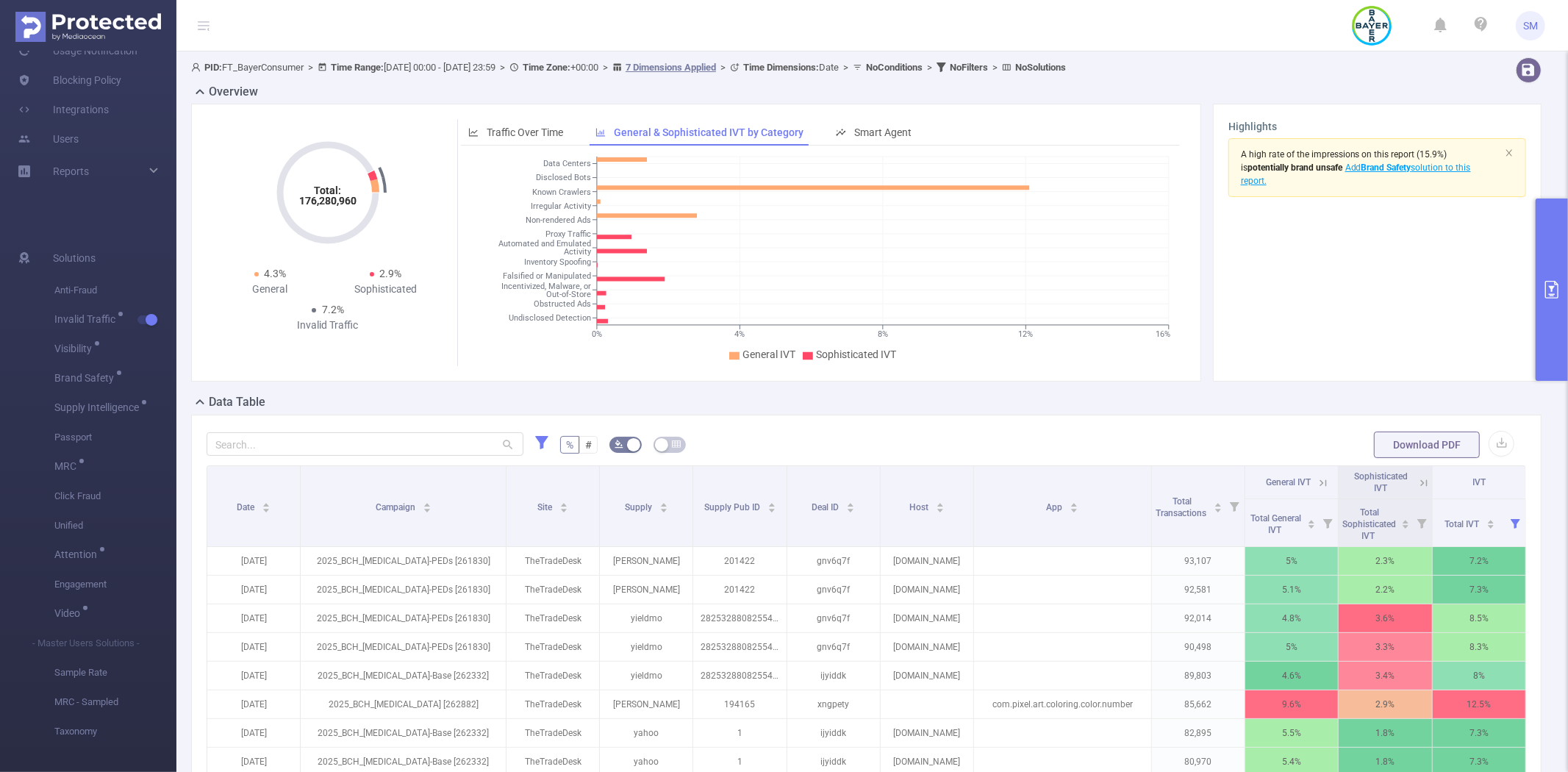
click at [1547, 244] on button "primary" at bounding box center [1551, 290] width 32 height 182
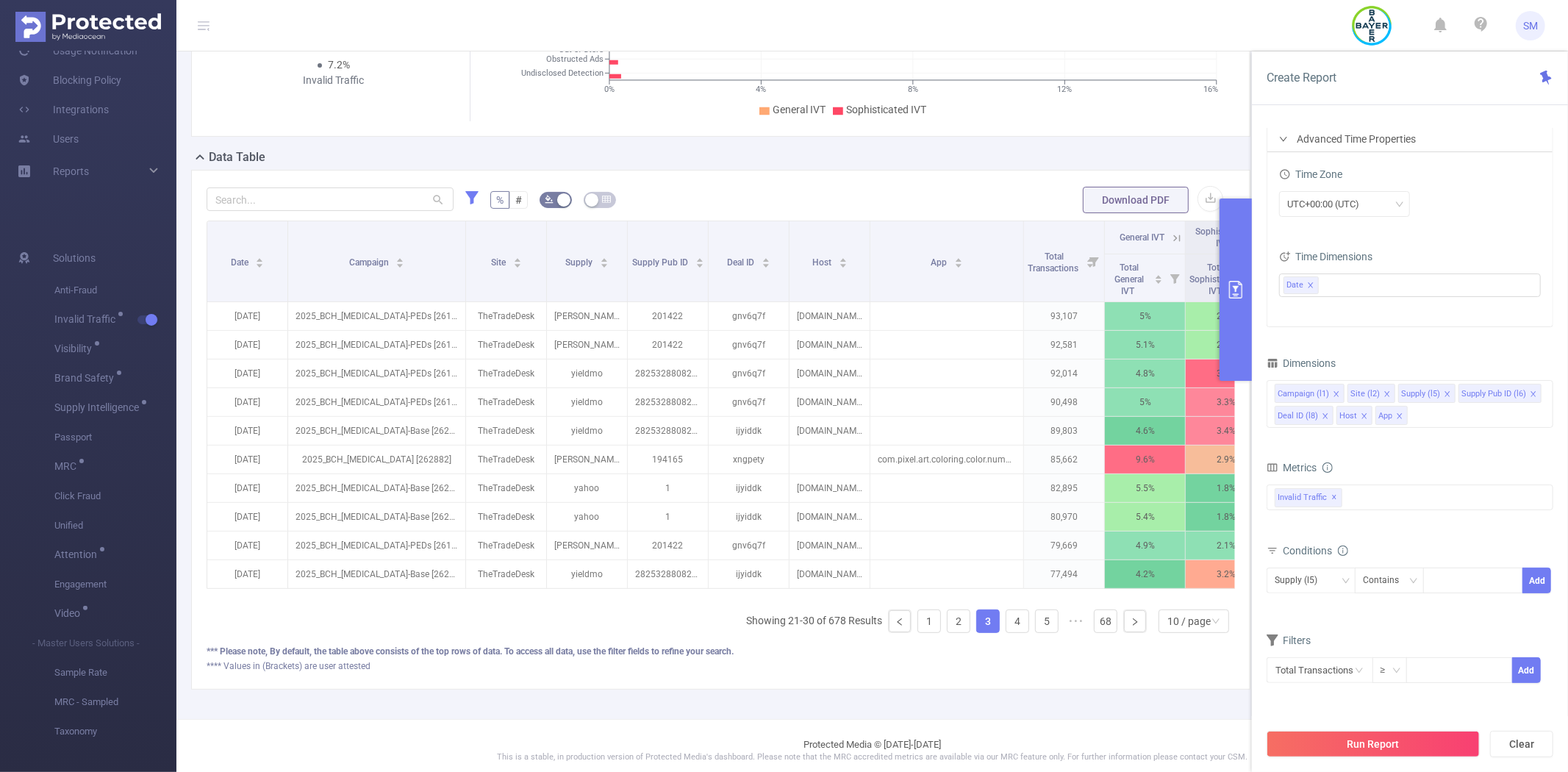
scroll to position [282, 0]
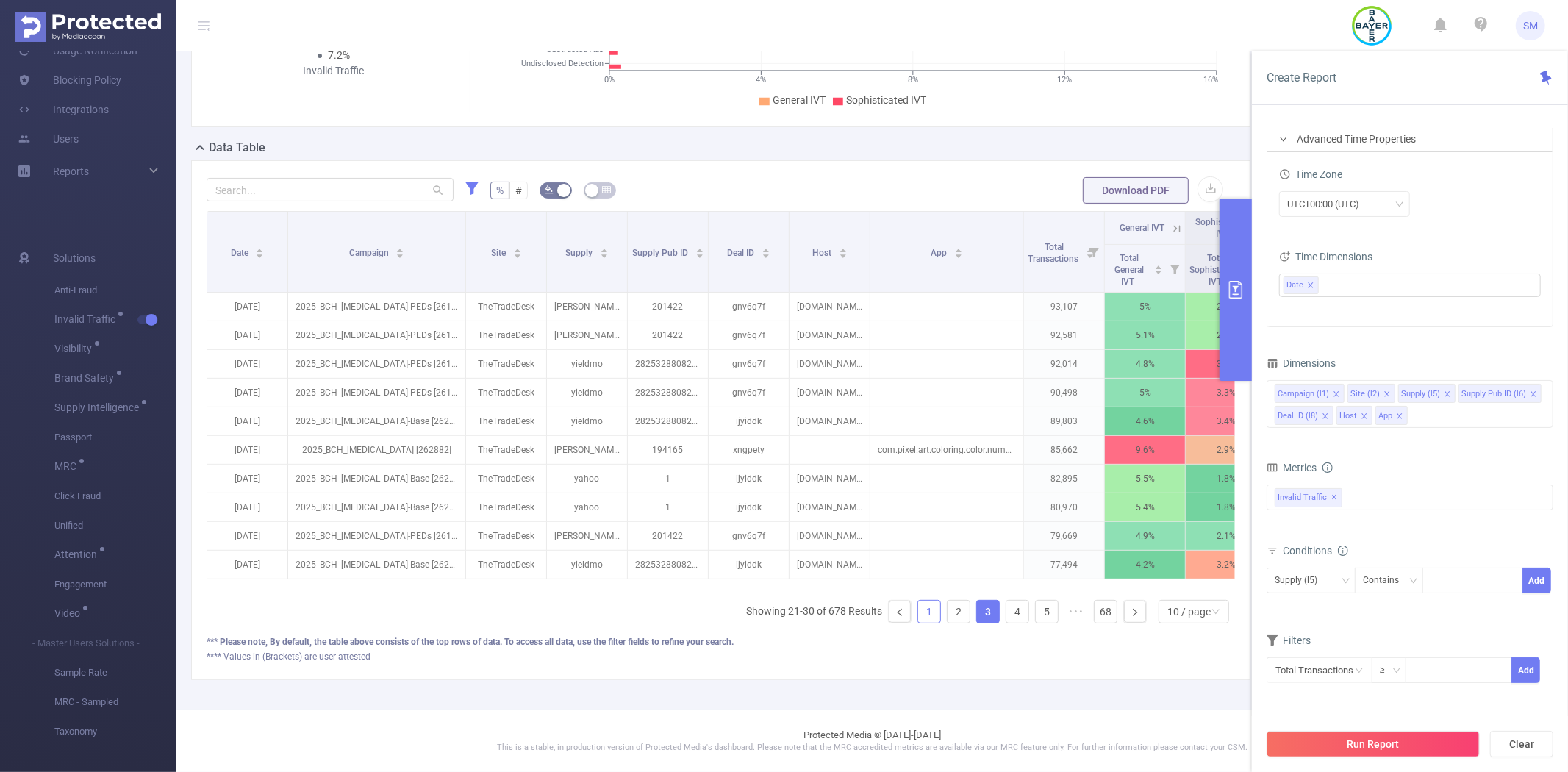
click at [918, 612] on link "1" at bounding box center [929, 612] width 22 height 22
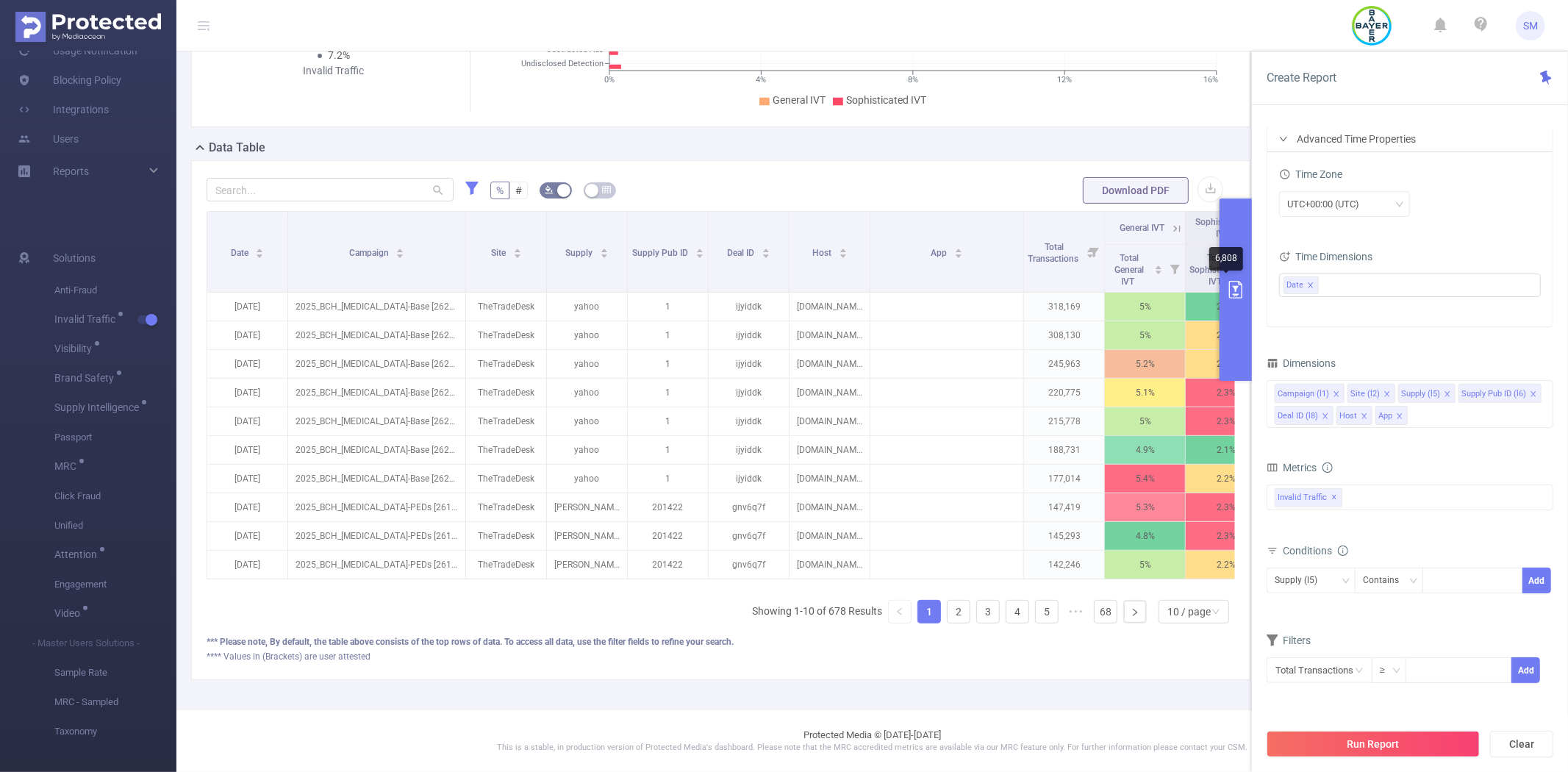
click at [1243, 233] on button "primary" at bounding box center [1236, 290] width 32 height 182
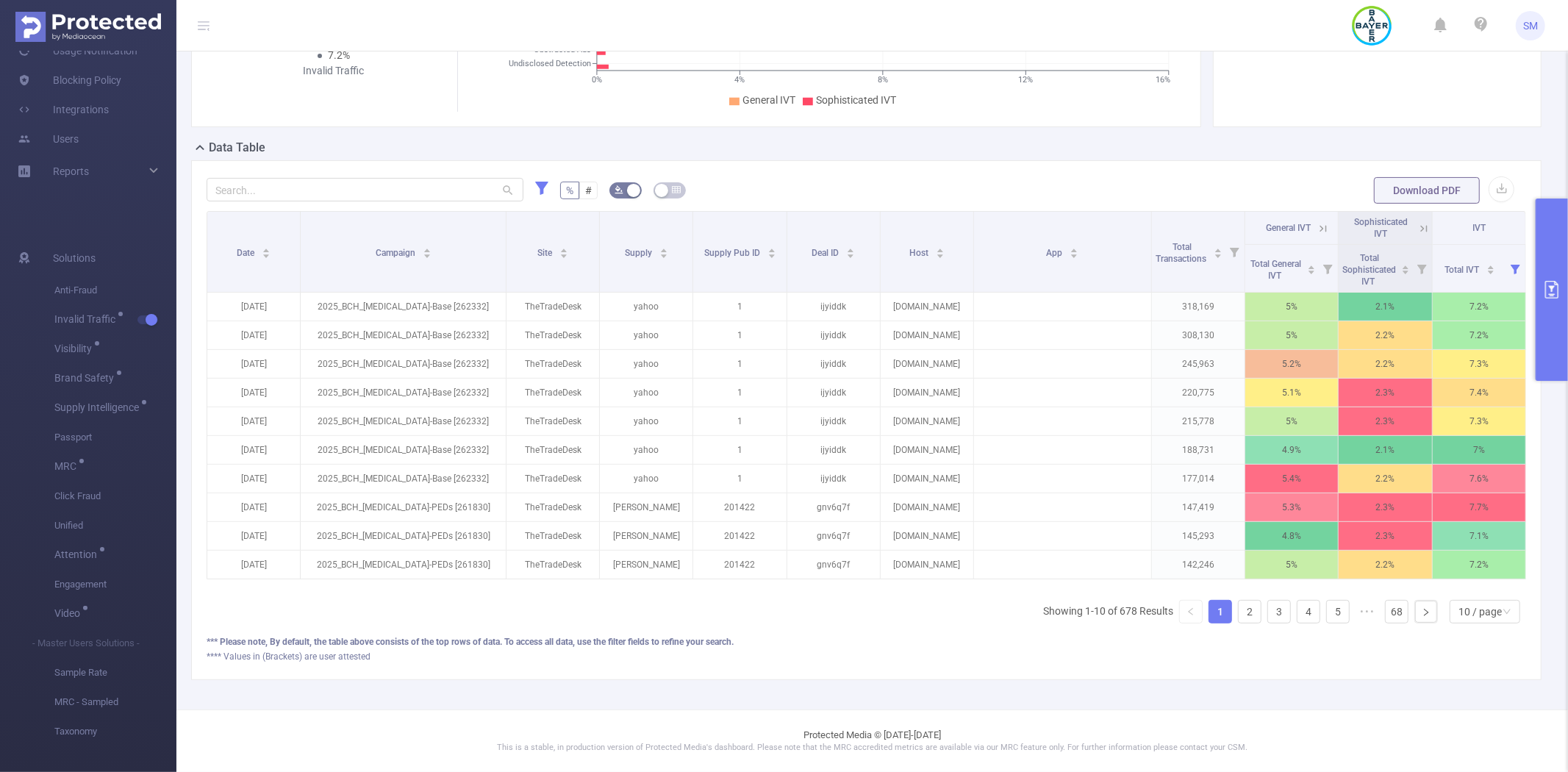
scroll to position [268, 0]
click at [1449, 262] on div "Total IVT" at bounding box center [1470, 268] width 51 height 15
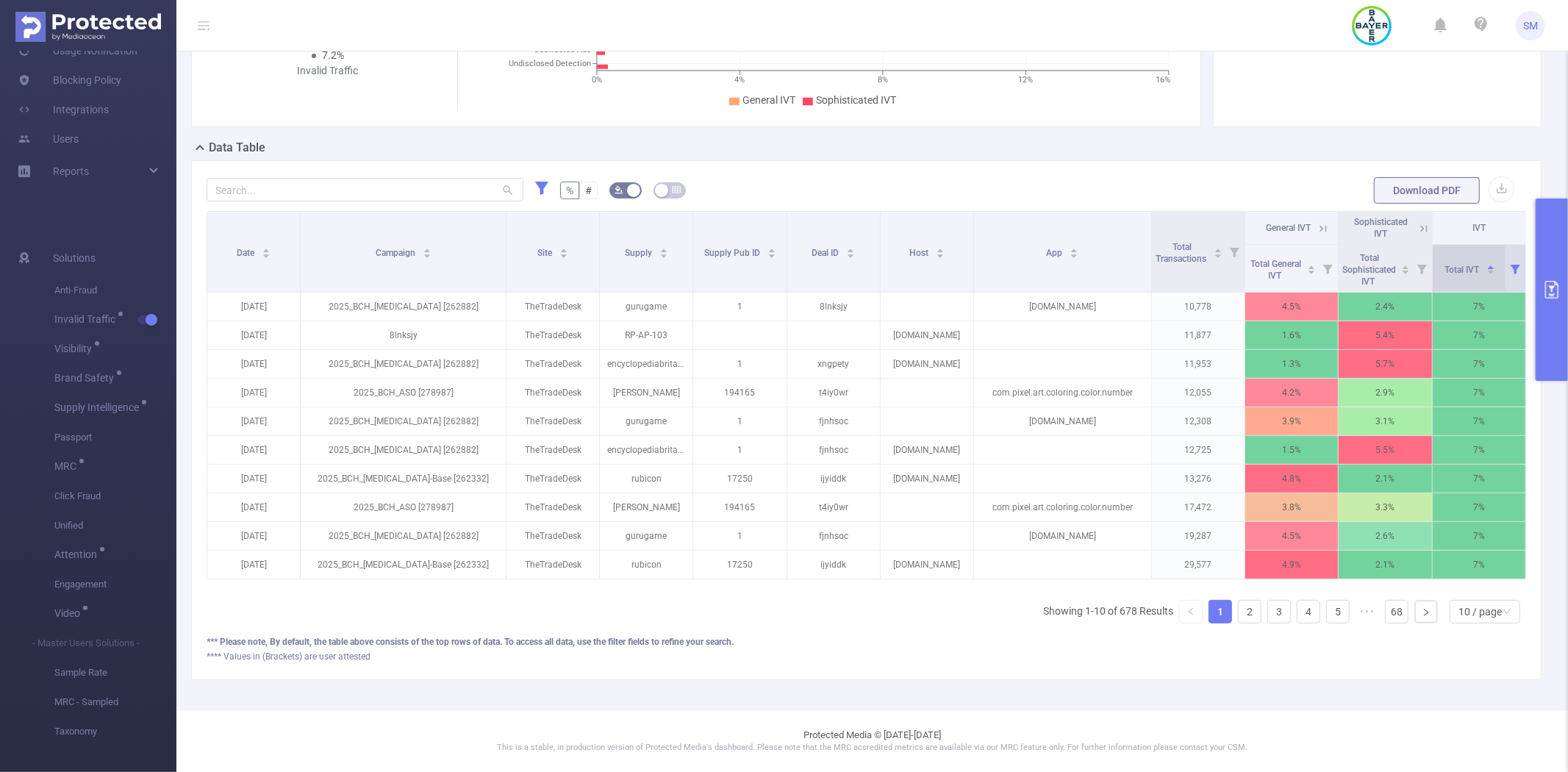
click at [1449, 262] on div "Total IVT" at bounding box center [1470, 268] width 51 height 15
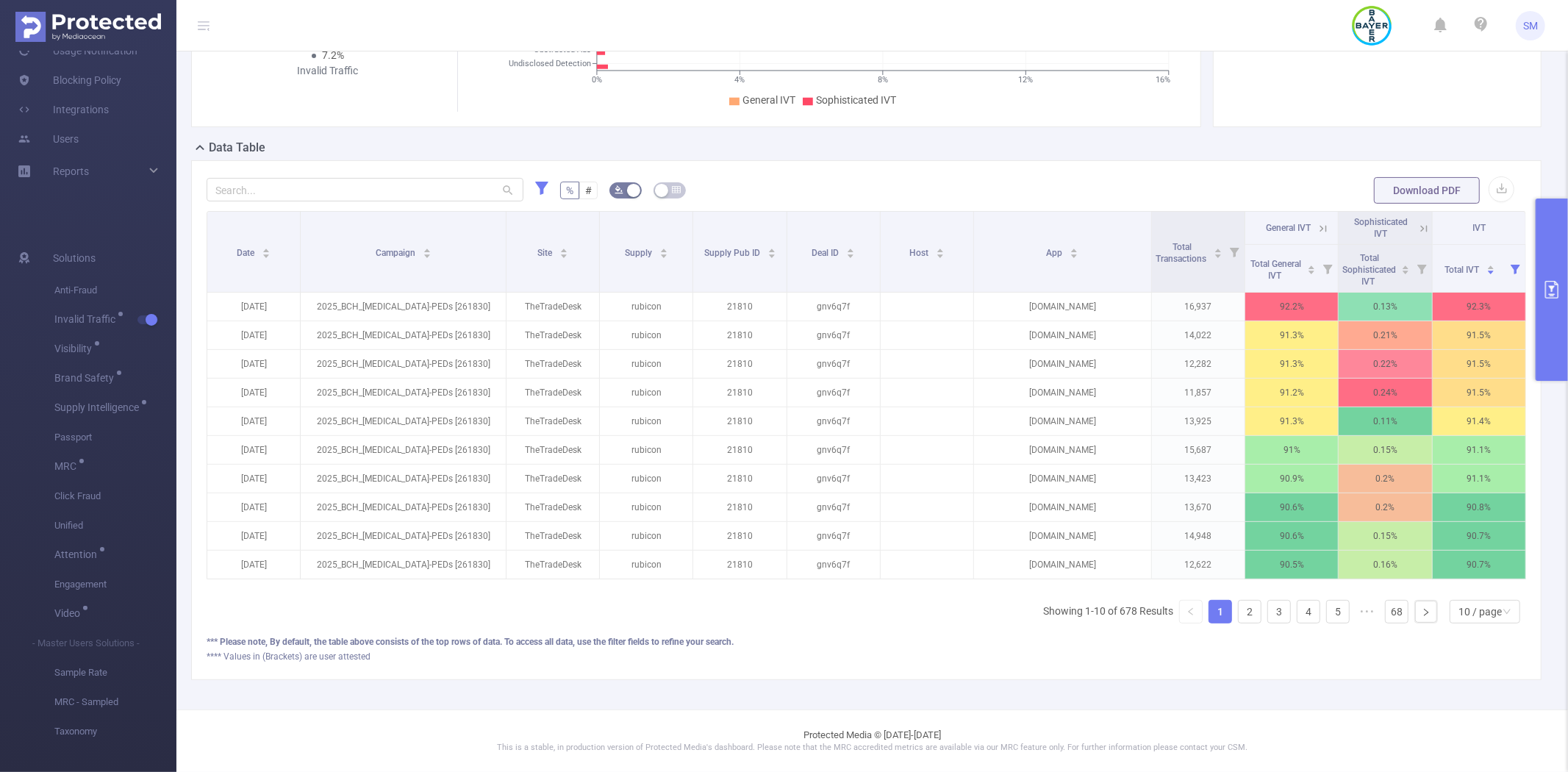
click at [1316, 222] on icon at bounding box center [1323, 228] width 13 height 13
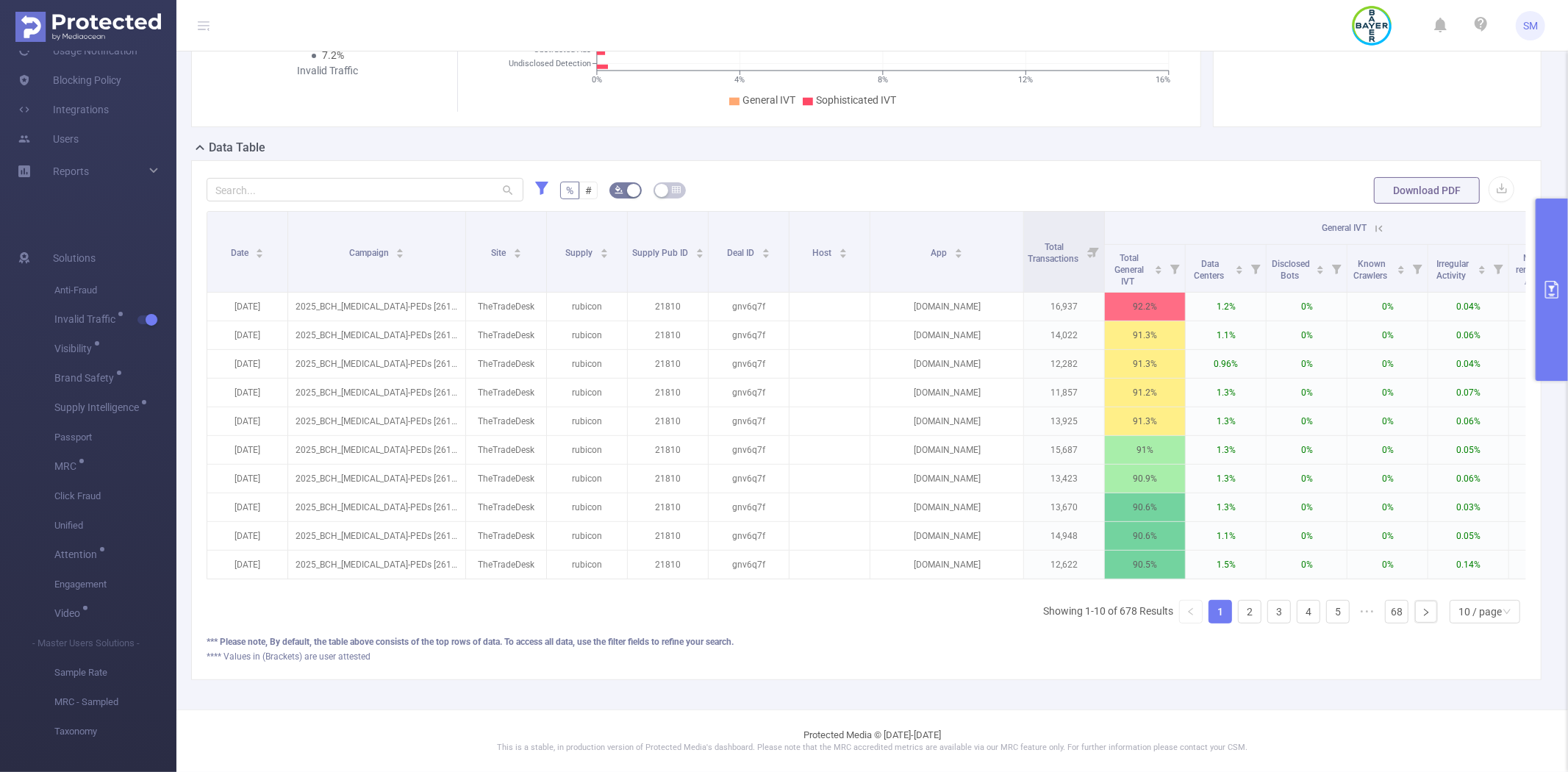
drag, startPoint x: 1272, startPoint y: 573, endPoint x: 1349, endPoint y: 573, distance: 77.0
click at [1356, 572] on div "Date Campaign Site Supply Supply Pub ID Deal ID Host App Total Transactions Gen…" at bounding box center [866, 399] width 1320 height 377
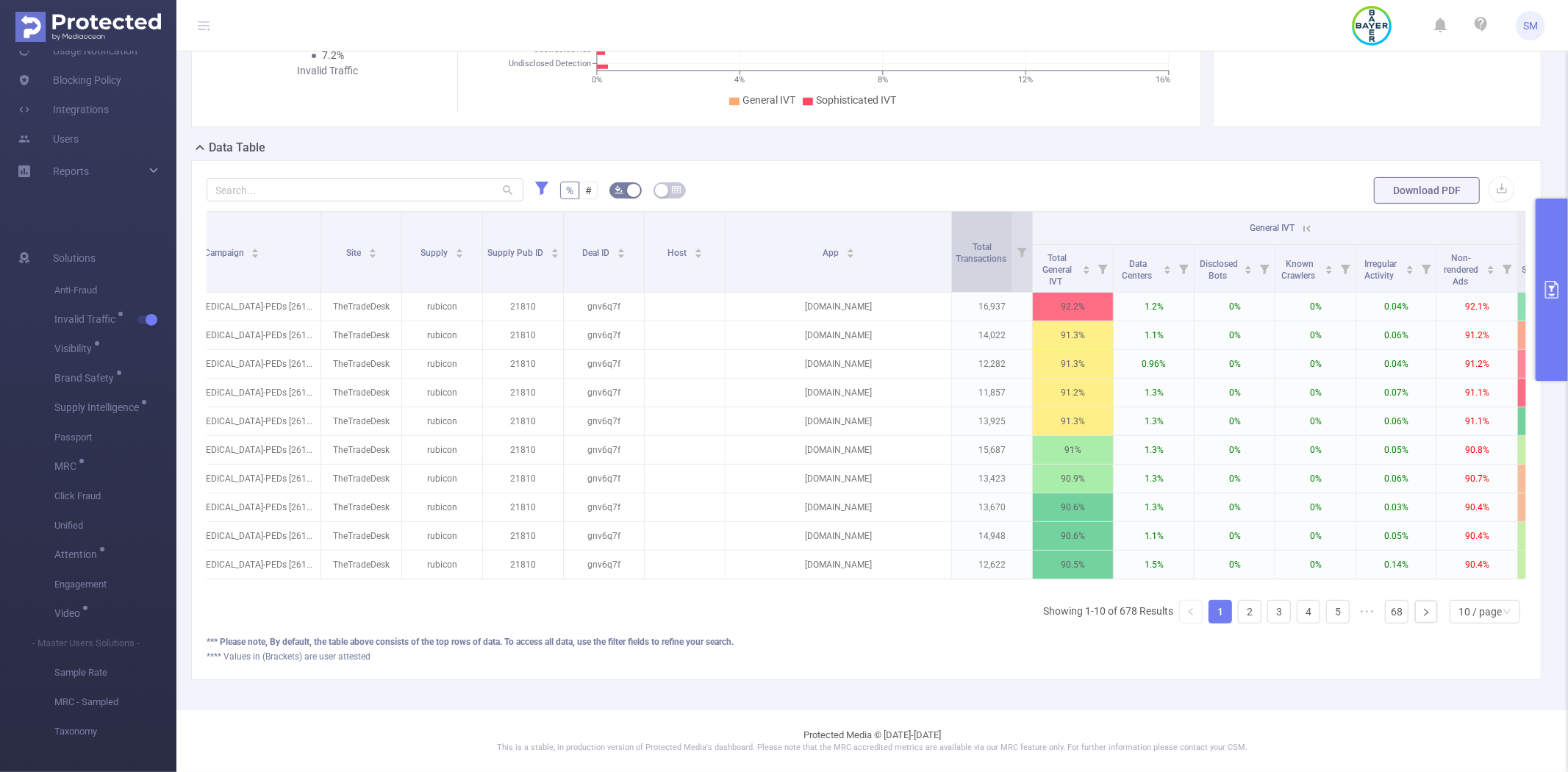
drag, startPoint x: 878, startPoint y: 225, endPoint x: 950, endPoint y: 215, distance: 72.7
click at [950, 215] on span at bounding box center [951, 252] width 7 height 80
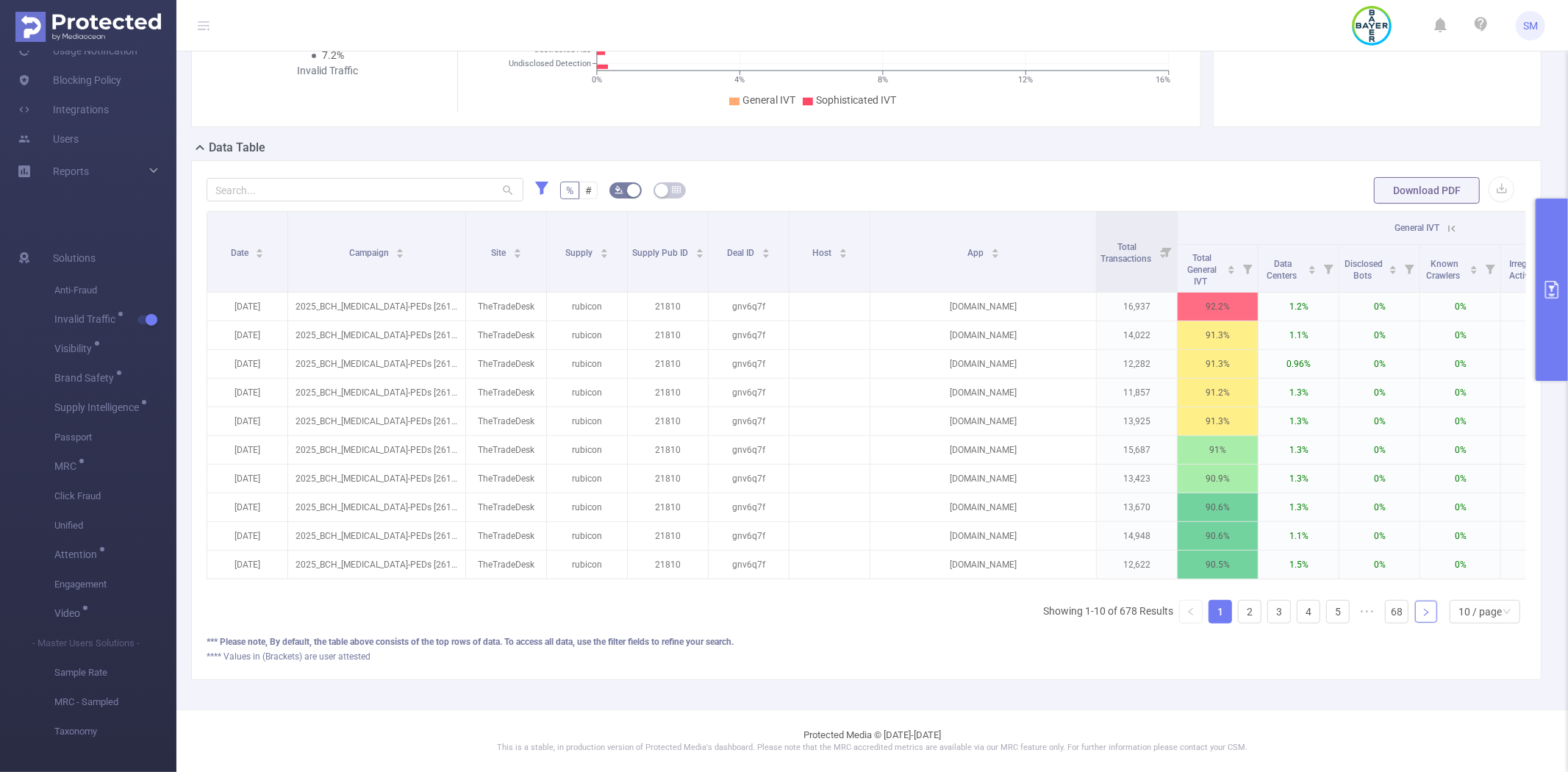
click at [1421, 614] on link at bounding box center [1426, 612] width 22 height 22
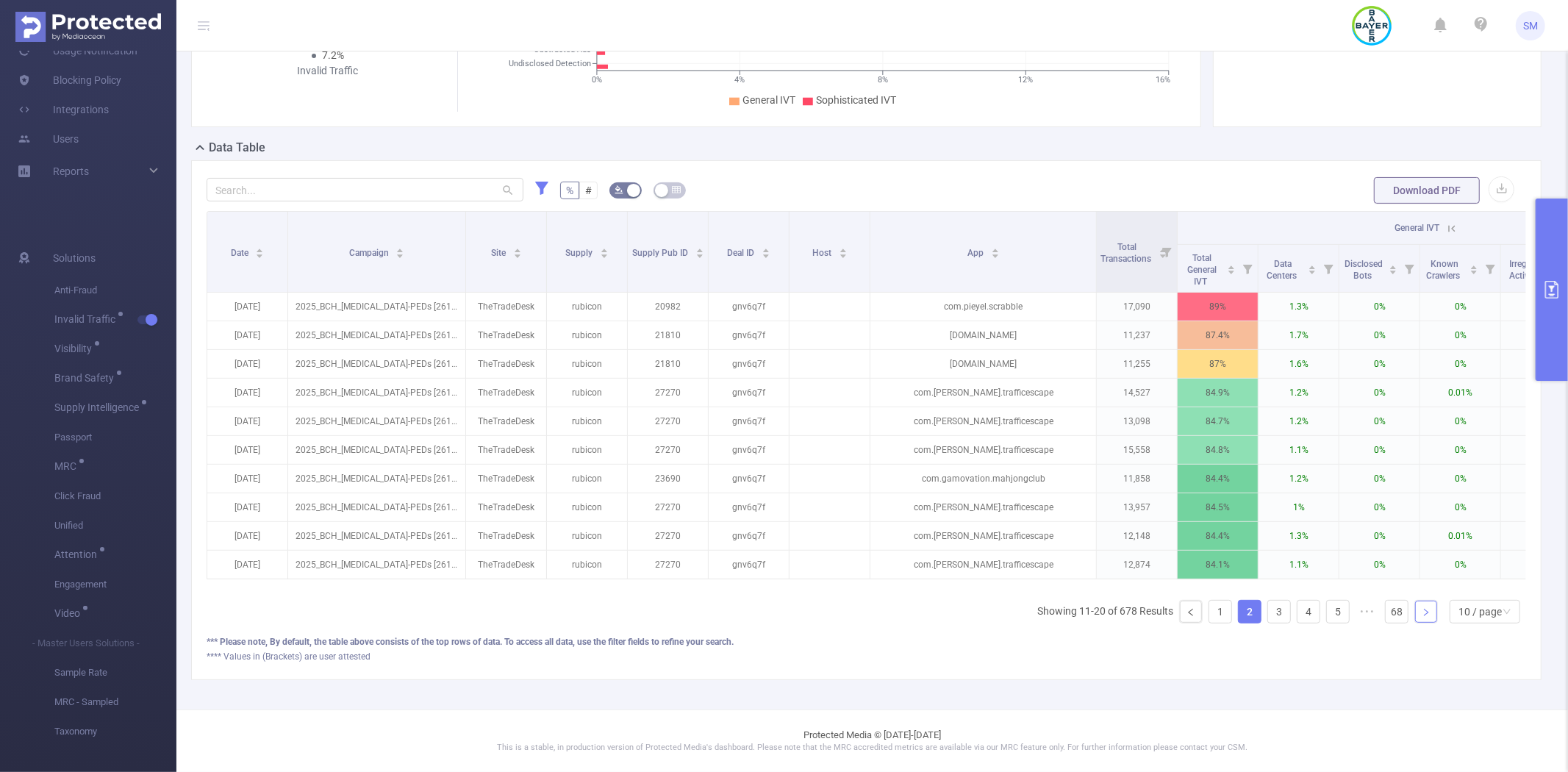
click at [1421, 614] on link at bounding box center [1426, 612] width 22 height 22
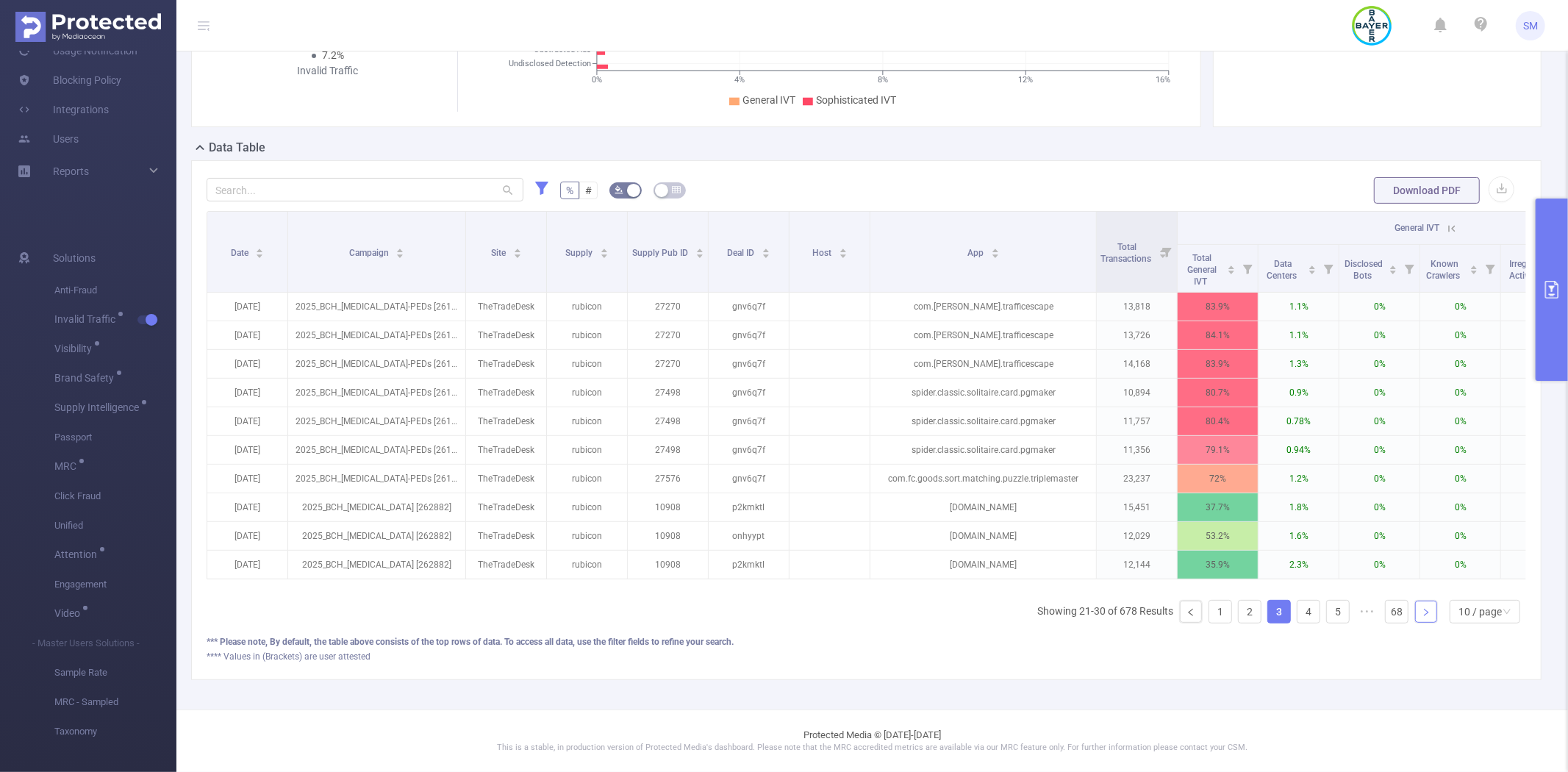
click at [1422, 612] on icon "icon: right" at bounding box center [1426, 612] width 9 height 9
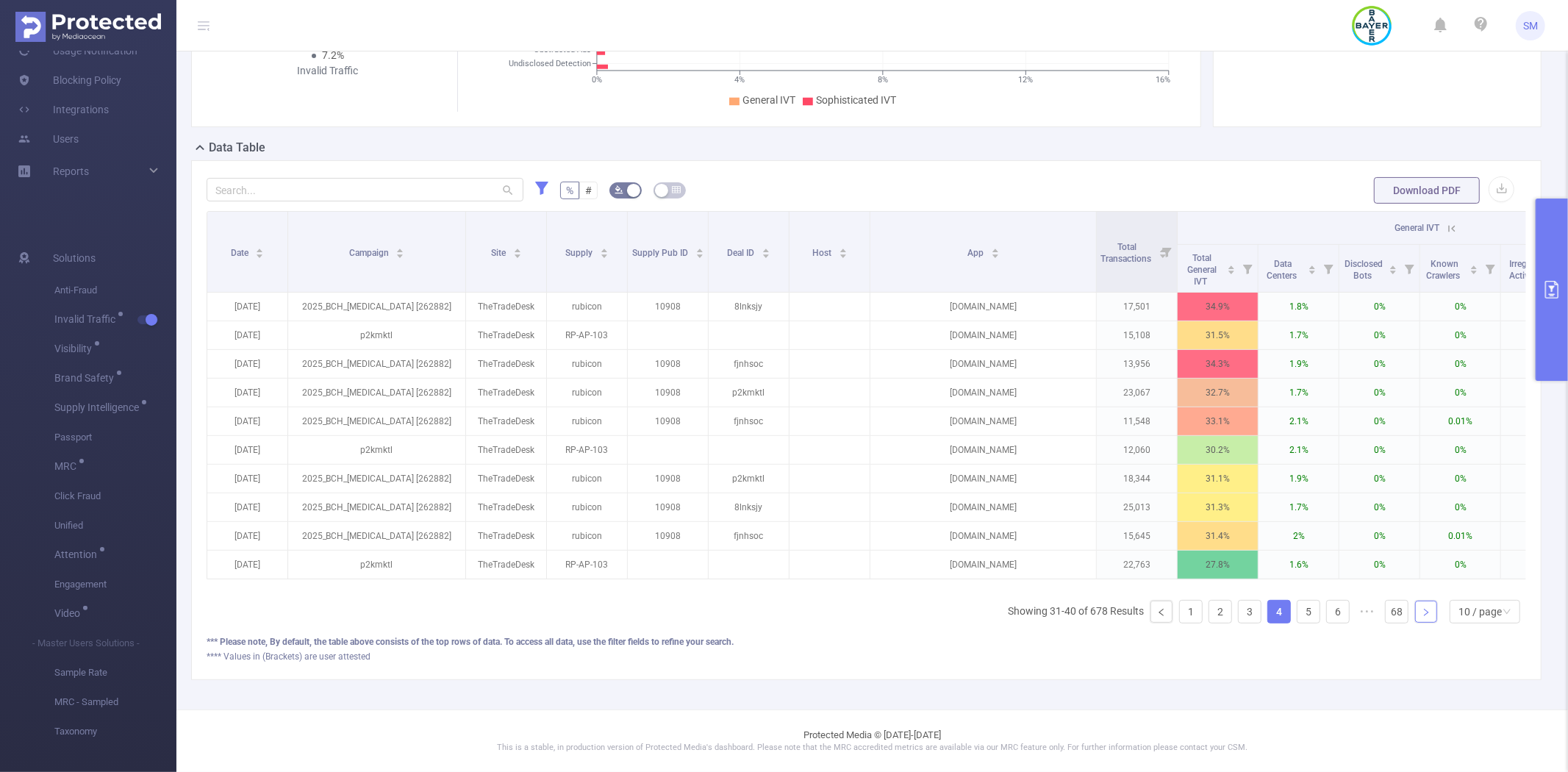
click at [1422, 612] on icon "icon: right" at bounding box center [1426, 612] width 9 height 9
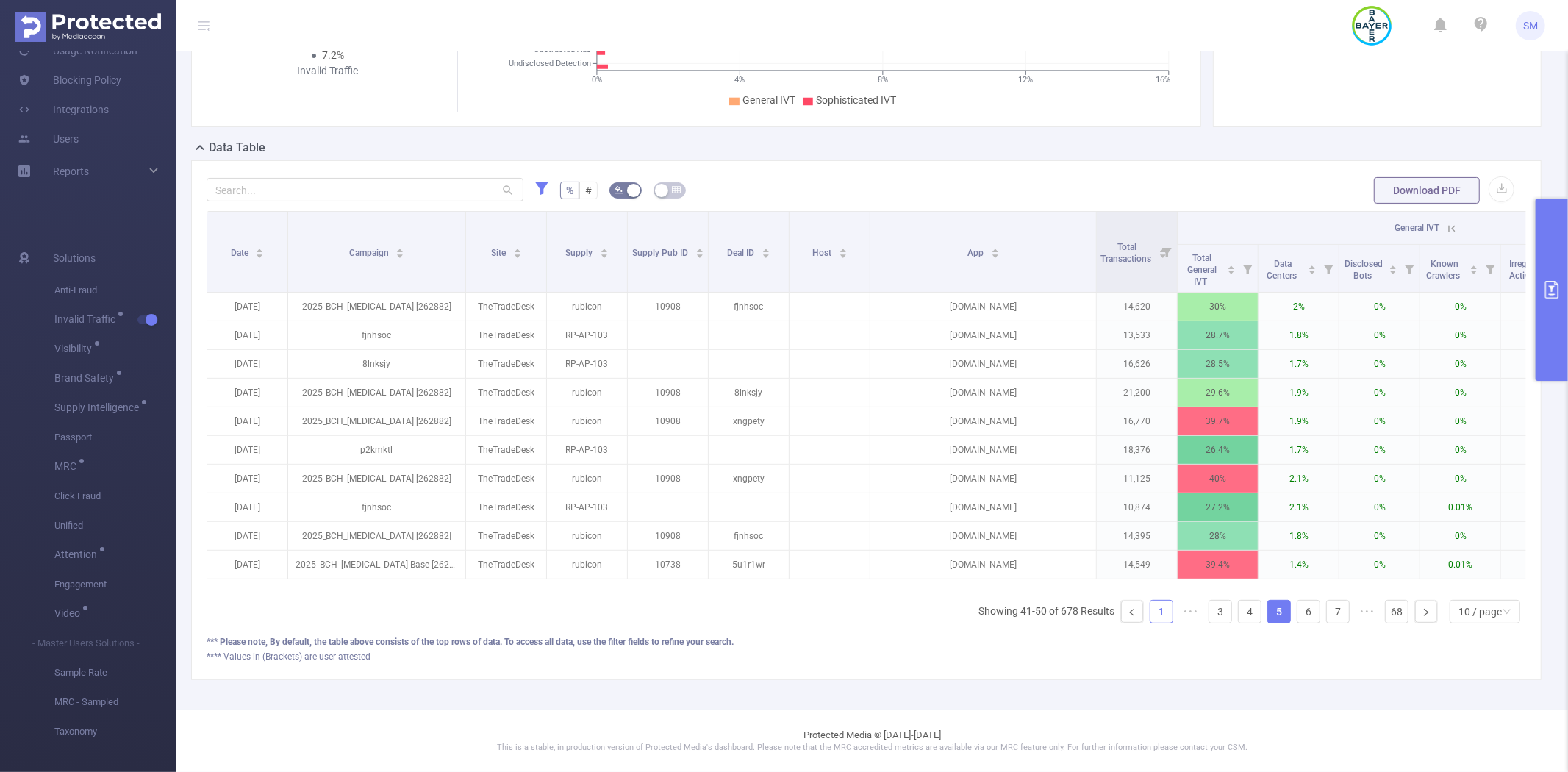
click at [1151, 612] on link "1" at bounding box center [1162, 612] width 22 height 22
